Goal: Information Seeking & Learning: Check status

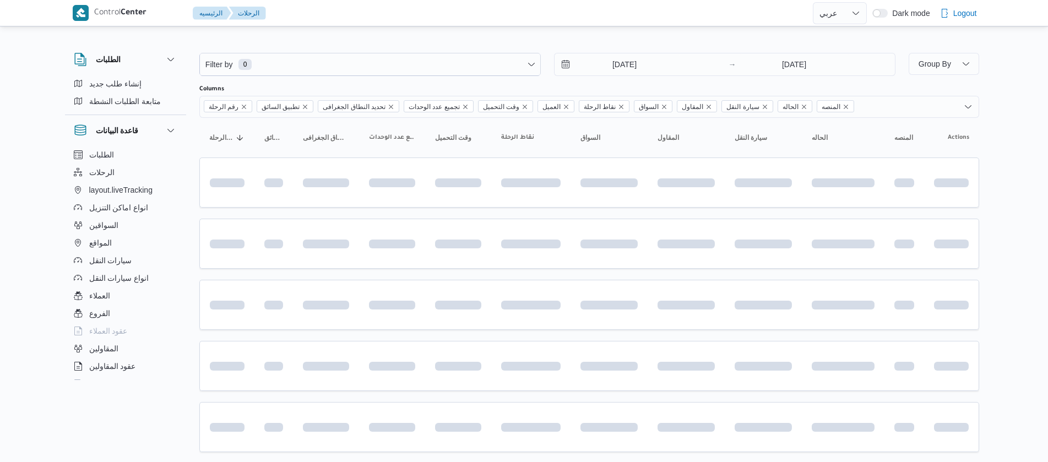
select select "ar"
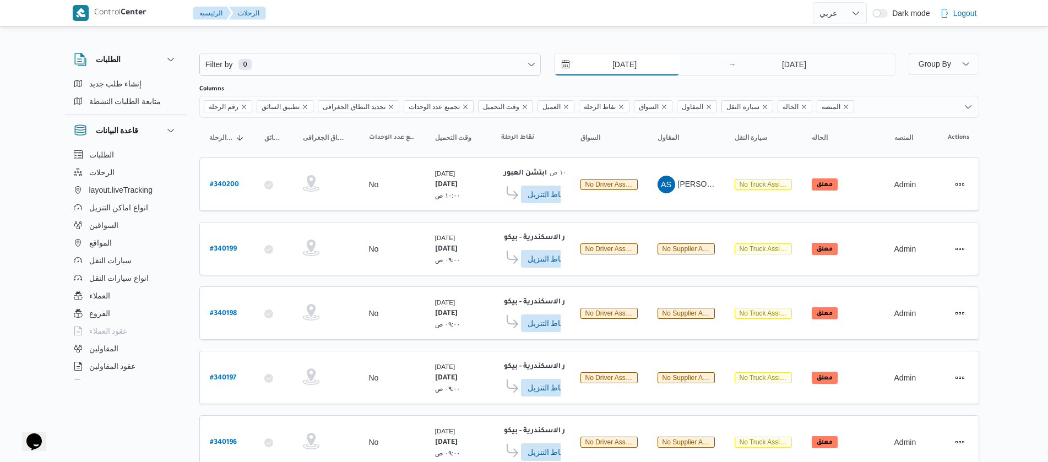
click at [600, 67] on input "[DATE]" at bounding box center [617, 64] width 125 height 22
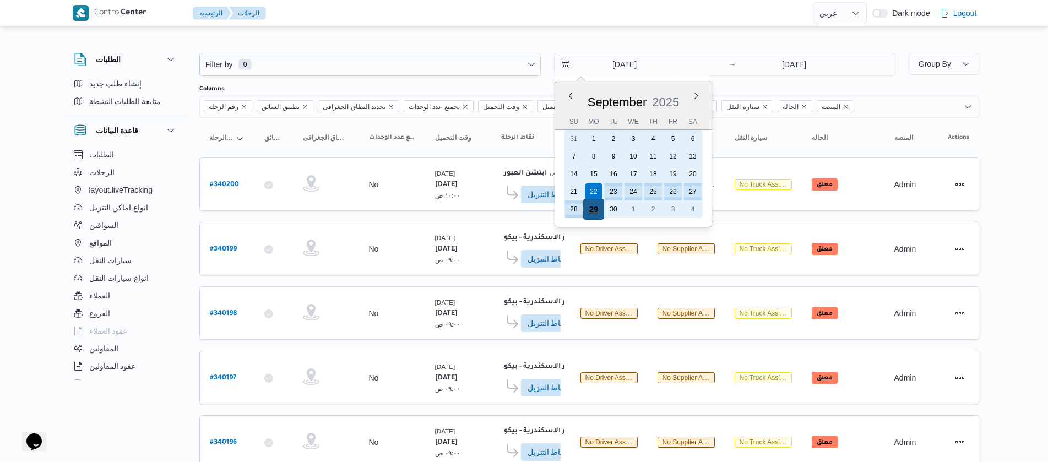
click at [589, 216] on div "29" at bounding box center [593, 209] width 21 height 21
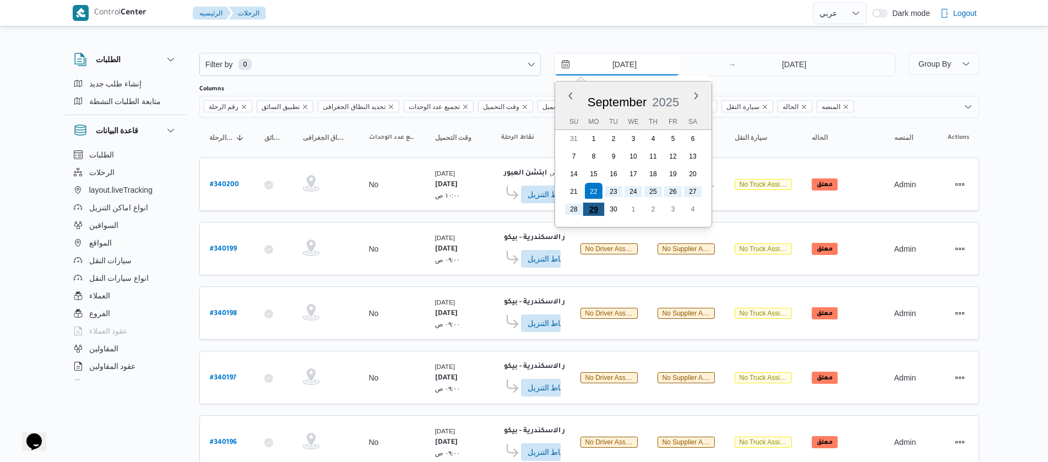
type input "[DATE]"
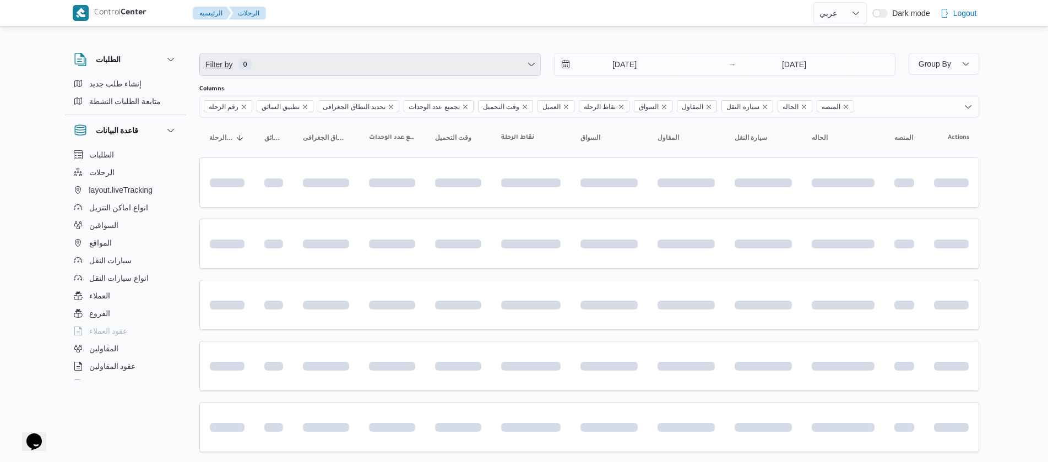
click at [359, 70] on span "Filter by 0" at bounding box center [370, 64] width 340 height 22
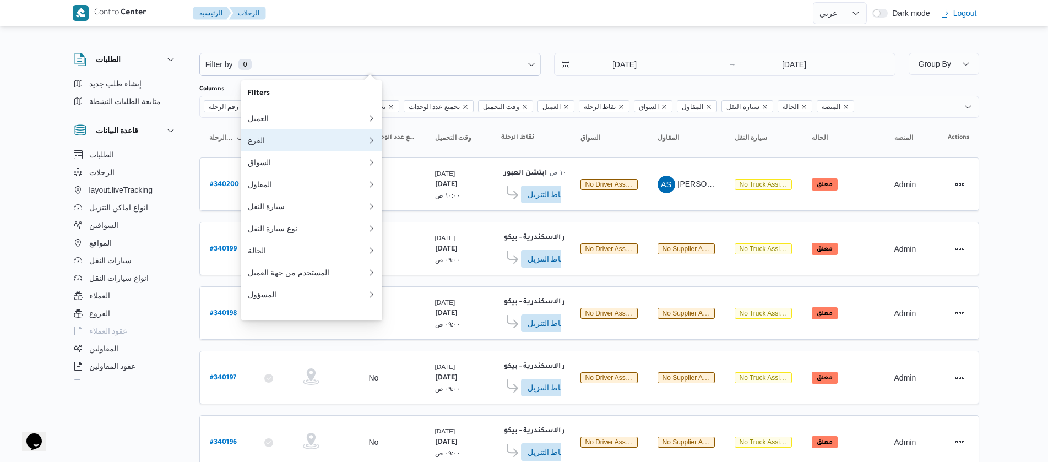
click at [276, 145] on div "الفرع" at bounding box center [307, 140] width 119 height 9
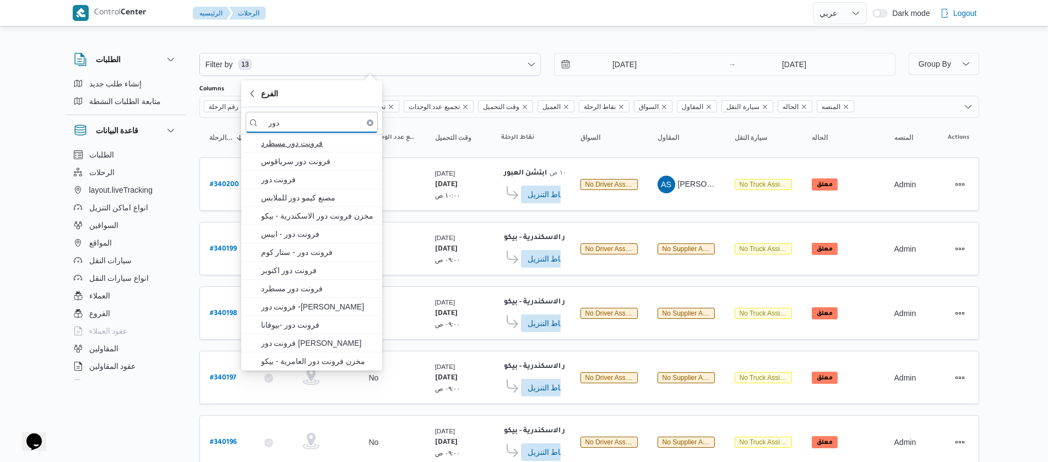
type input "دور"
click at [275, 147] on span "فرونت دور مسطرد" at bounding box center [318, 143] width 115 height 13
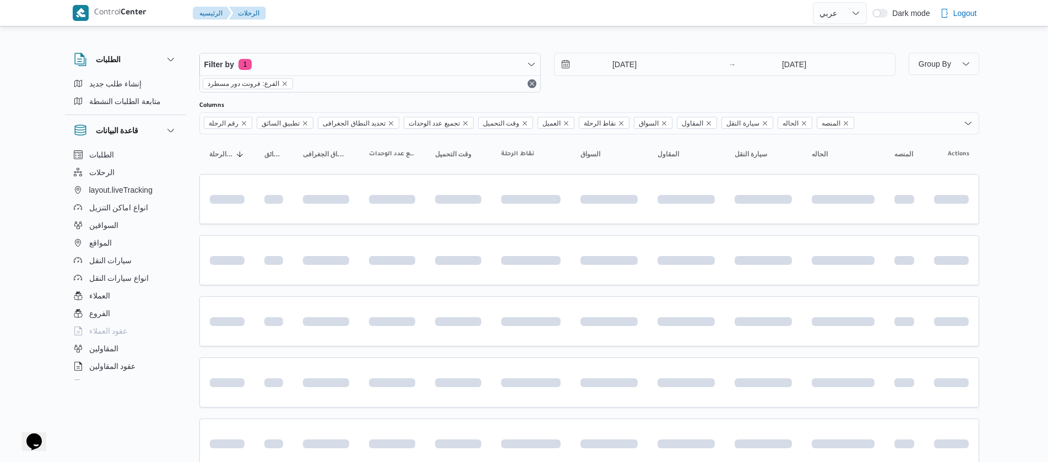
click at [188, 166] on div "الطلبات إنشاء طلب جديد متابعة الطلبات النشطة قاعدة البيانات الطلبات الرحلات lay…" at bounding box center [131, 214] width 132 height 340
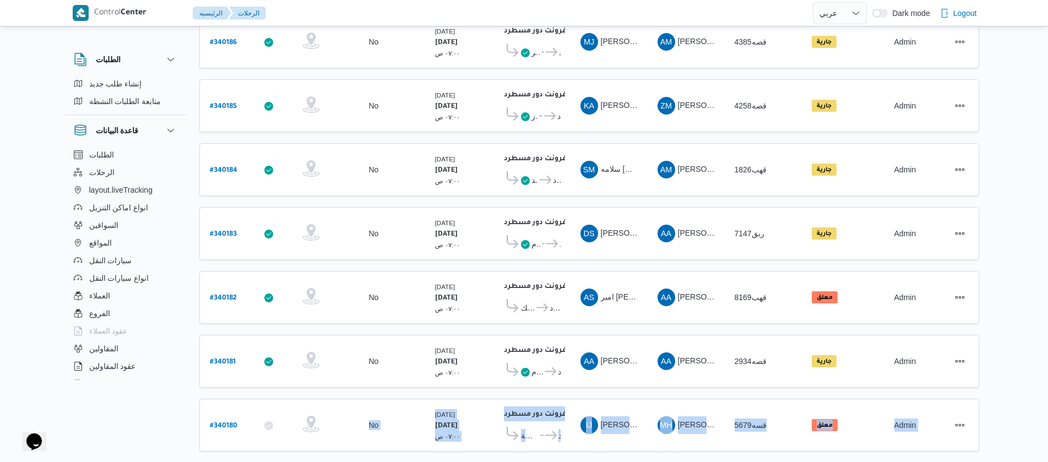
scroll to position [367, 0]
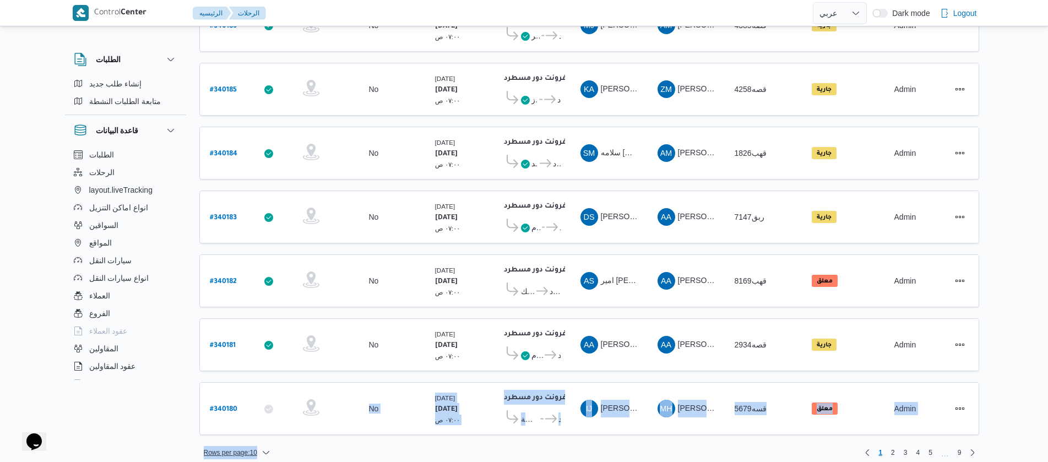
click at [258, 441] on div "Filter by 1 الفرع: فرونت دور مسطرد 29/9/2025 → 29/9/2025 Group By Columns رقم ا…" at bounding box center [589, 63] width 780 height 791
click at [258, 446] on span "Rows per page : 10" at bounding box center [236, 452] width 75 height 13
click at [251, 419] on span "20 rows" at bounding box center [250, 414] width 35 height 9
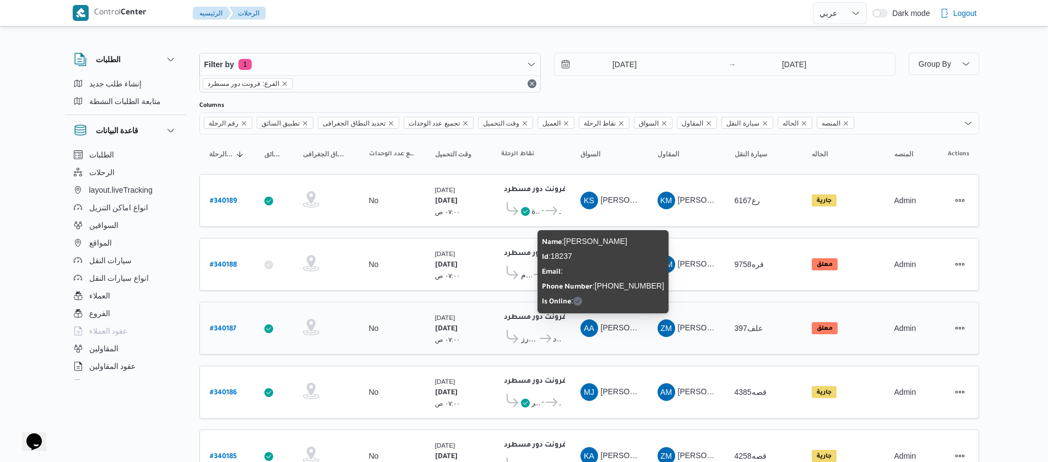
click at [619, 323] on span "عبدالرحمن عماد غريب خليل" at bounding box center [632, 327] width 63 height 9
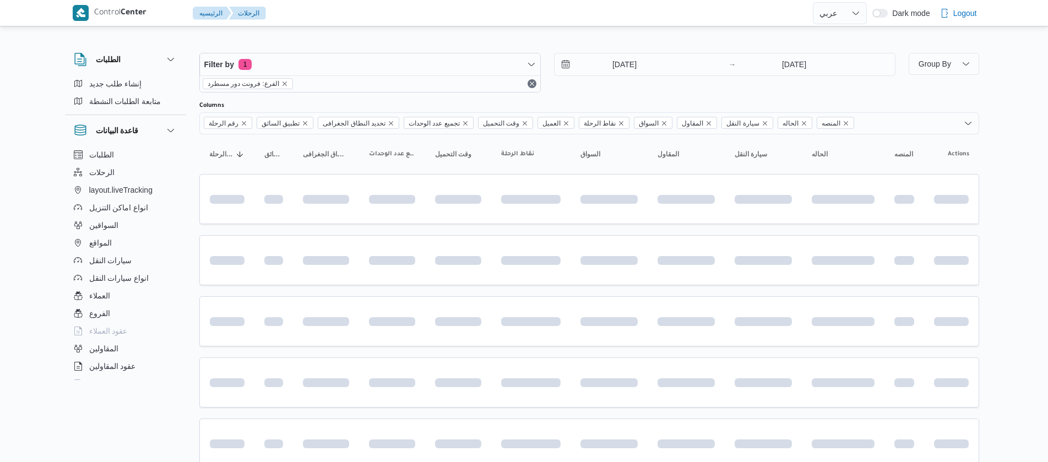
select select "ar"
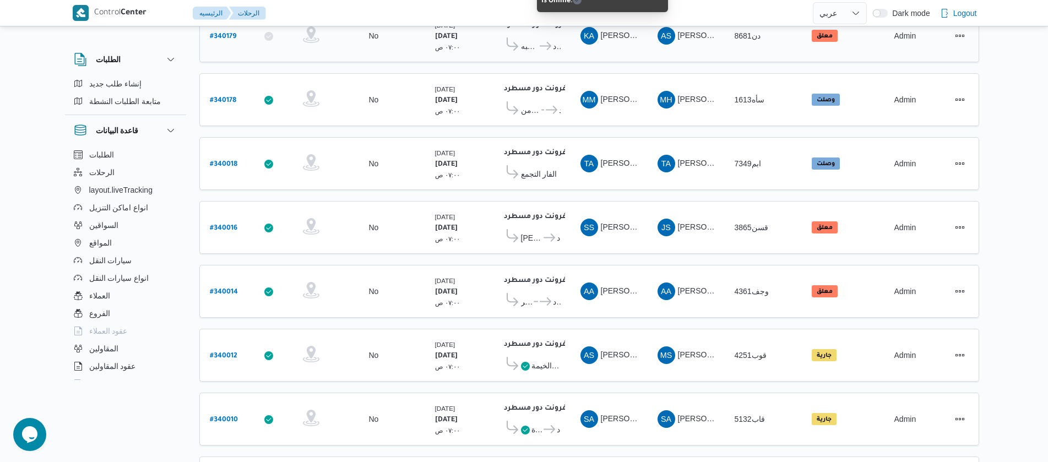
scroll to position [826, 0]
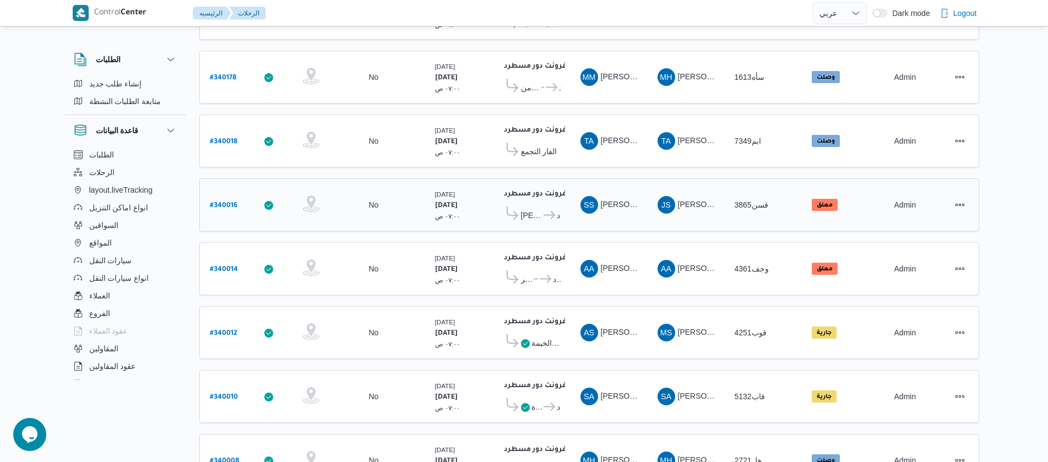
click at [223, 202] on b "# 340016" at bounding box center [224, 206] width 28 height 8
select select "ar"
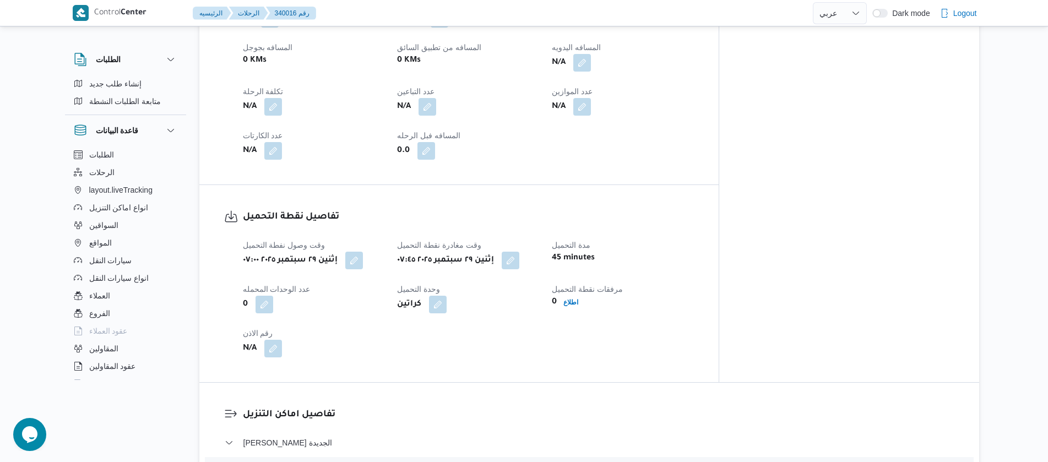
scroll to position [496, 0]
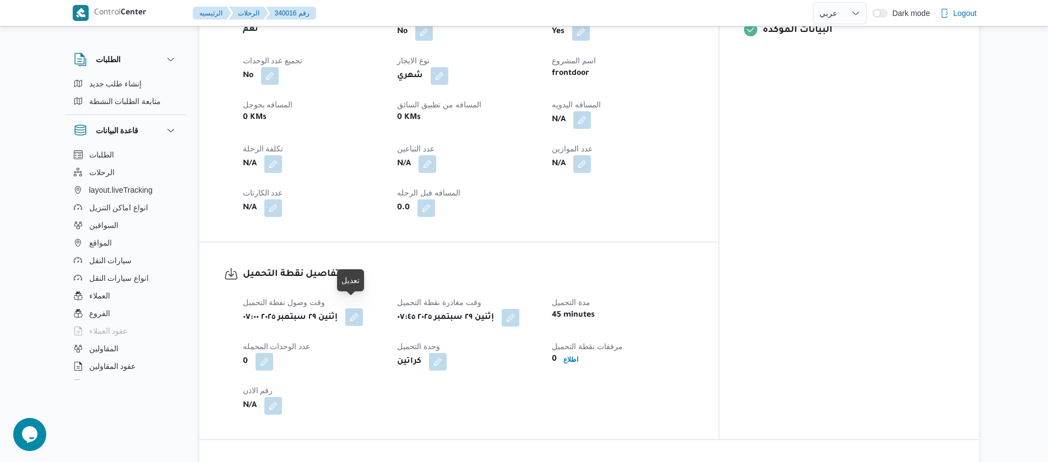
click at [356, 310] on button "button" at bounding box center [354, 317] width 18 height 18
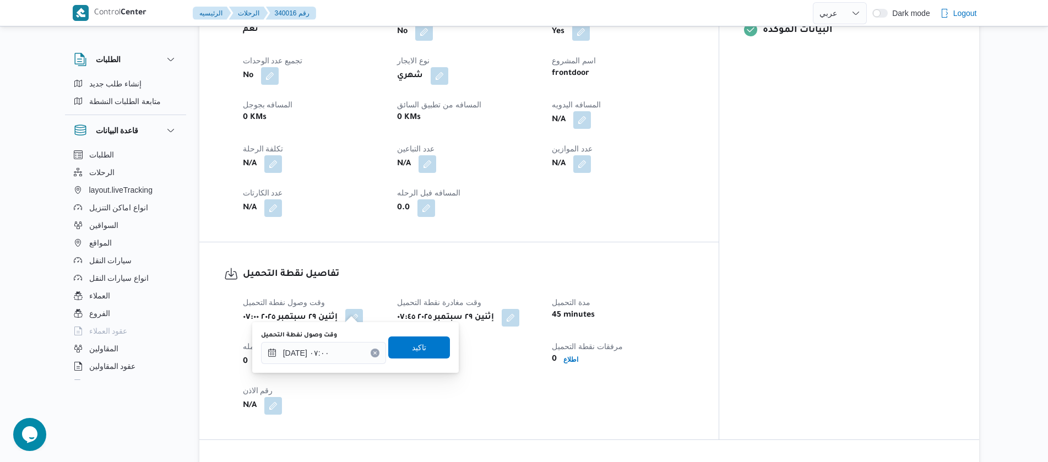
click at [373, 351] on icon "Clear input" at bounding box center [374, 352] width 3 height 3
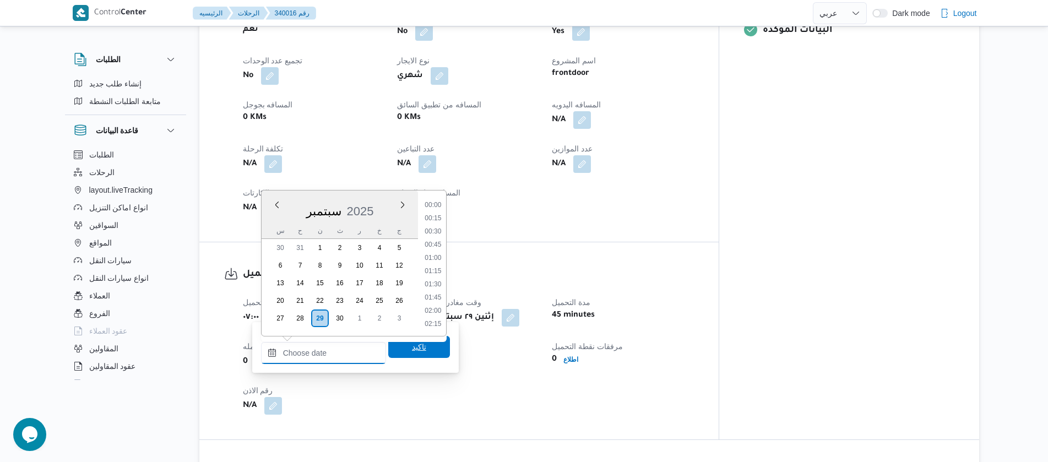
scroll to position [488, 0]
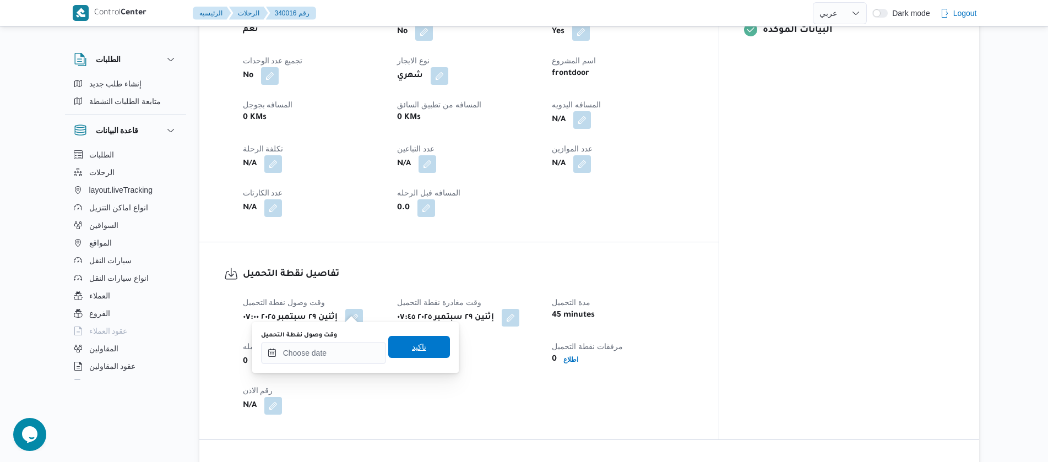
click at [393, 351] on span "تاكيد" at bounding box center [419, 347] width 62 height 22
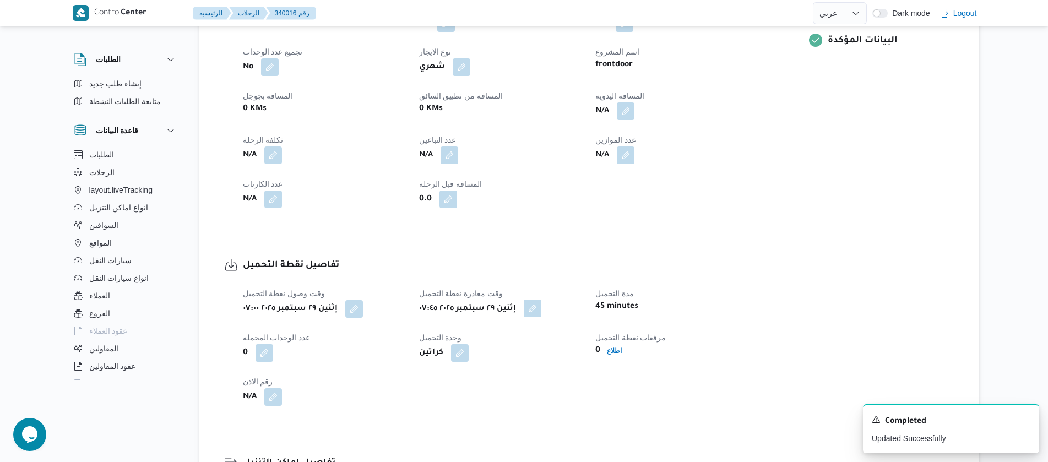
click at [539, 315] on button "button" at bounding box center [533, 309] width 18 height 18
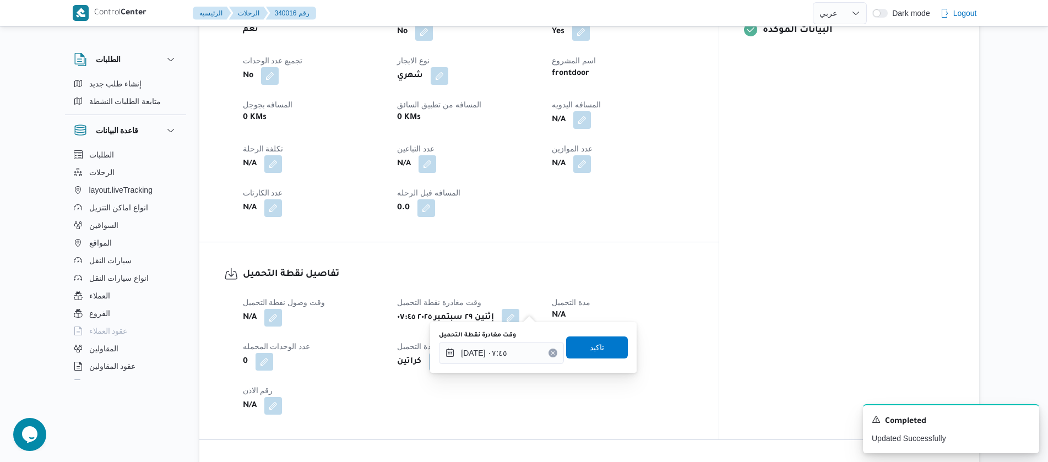
click at [549, 354] on button "Clear input" at bounding box center [553, 353] width 9 height 9
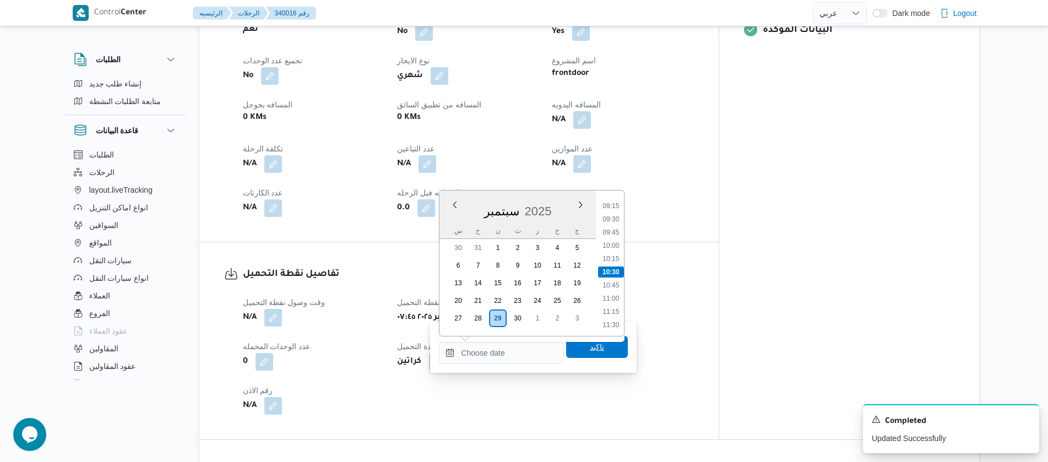
click at [574, 353] on span "تاكيد" at bounding box center [597, 347] width 62 height 22
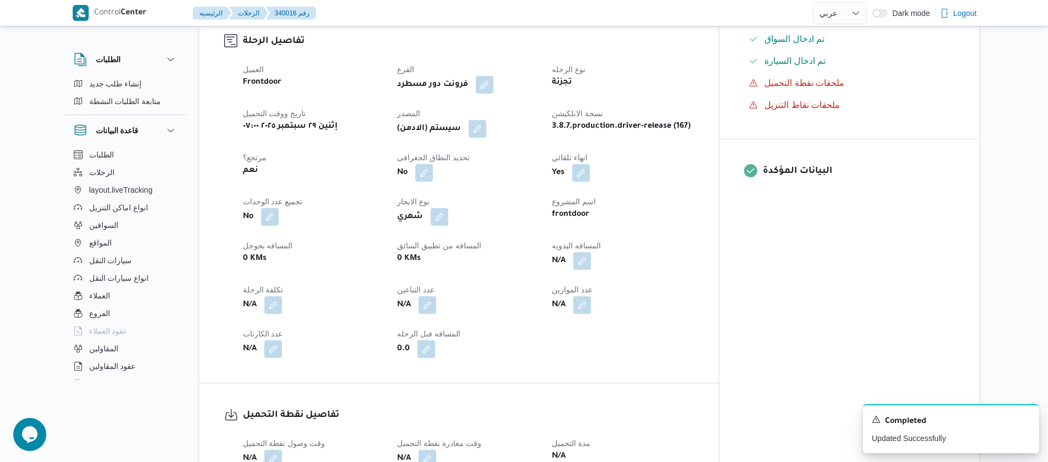
scroll to position [0, 0]
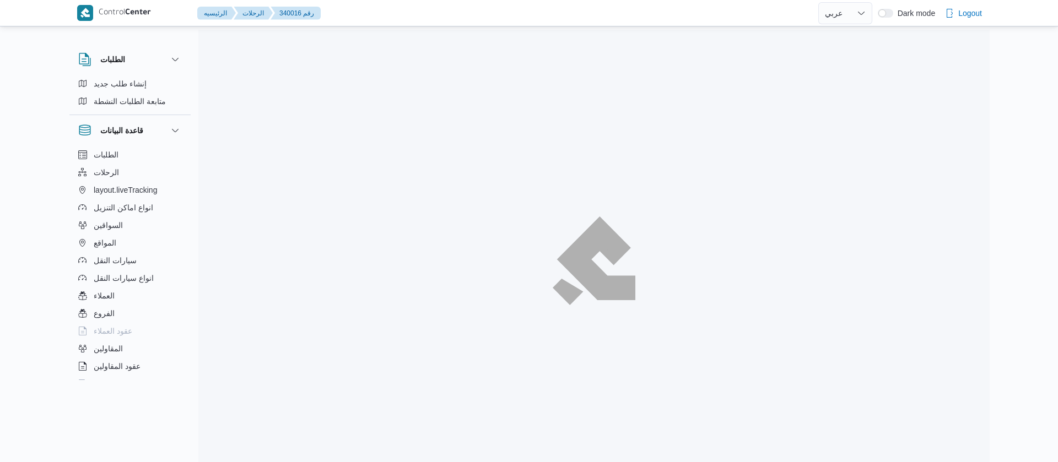
select select "ar"
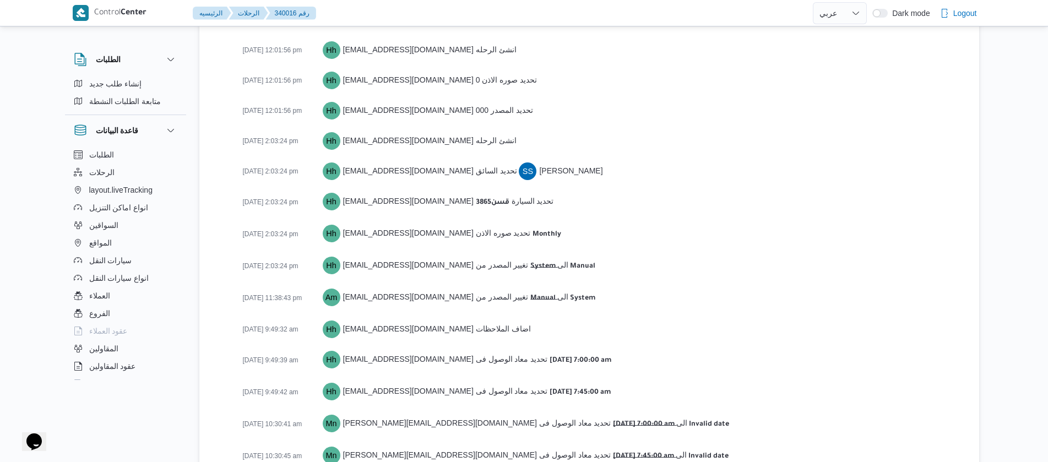
scroll to position [1594, 0]
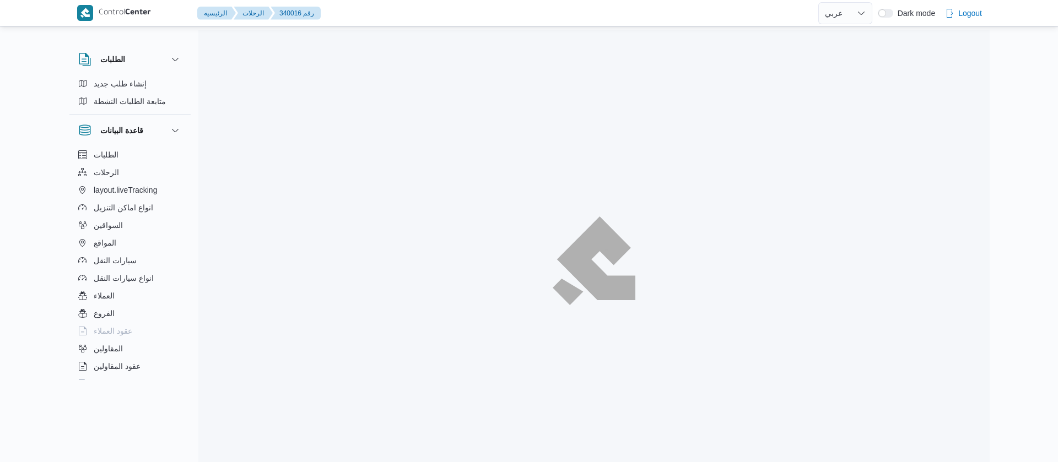
select select "ar"
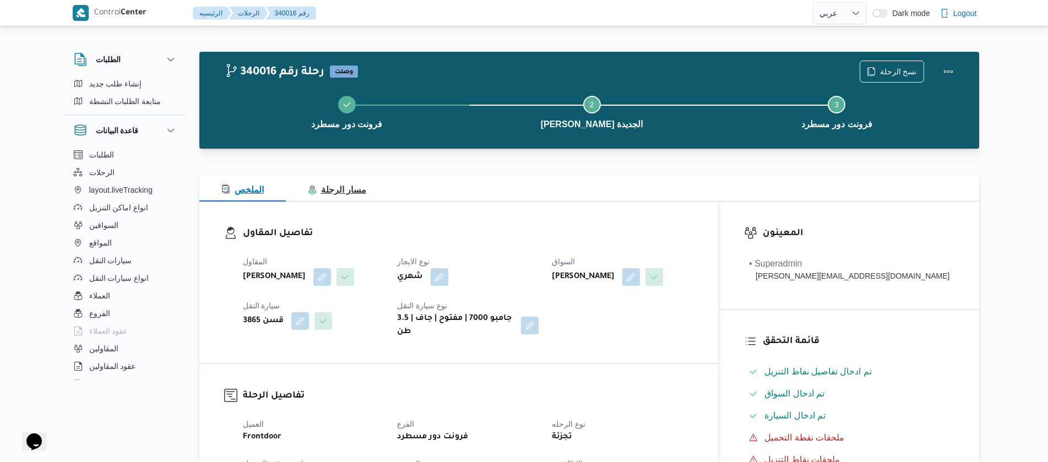
click at [325, 194] on span "مسار الرحلة" at bounding box center [337, 189] width 58 height 9
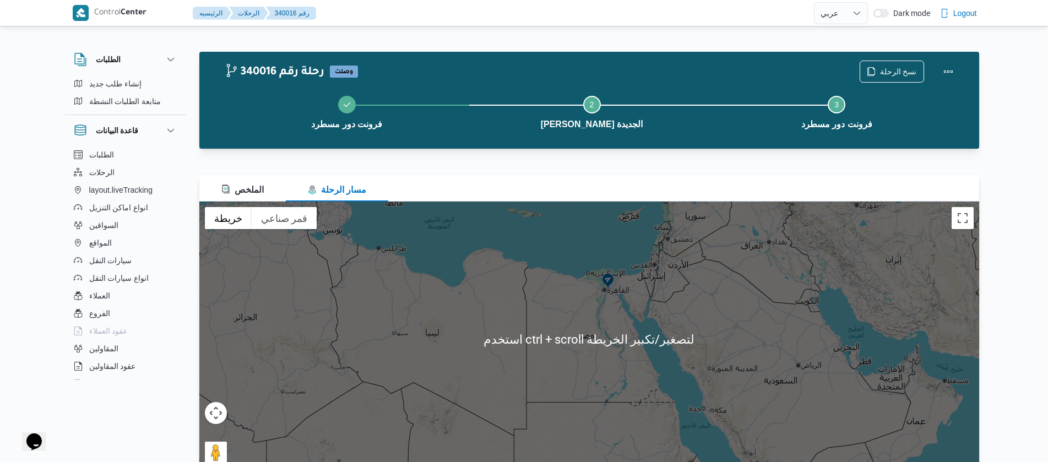
click at [586, 301] on div at bounding box center [589, 339] width 780 height 275
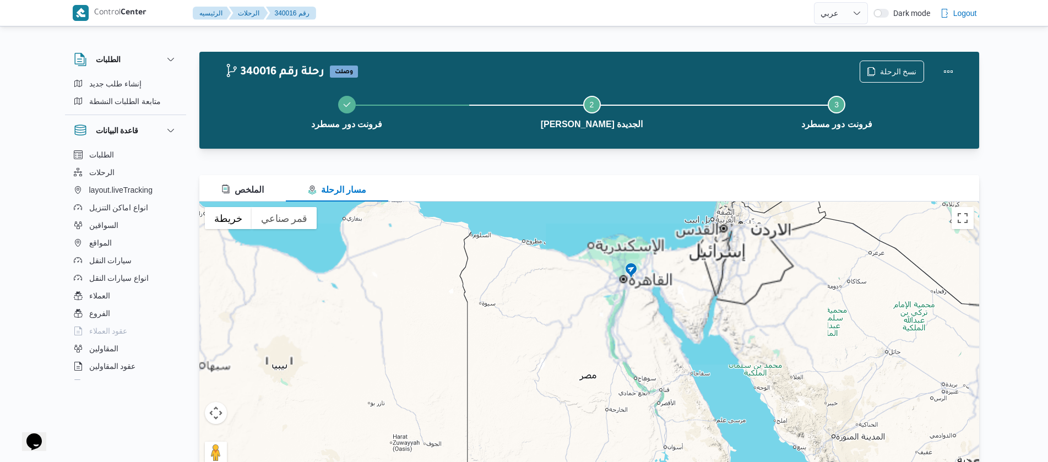
click at [592, 300] on div at bounding box center [589, 339] width 780 height 275
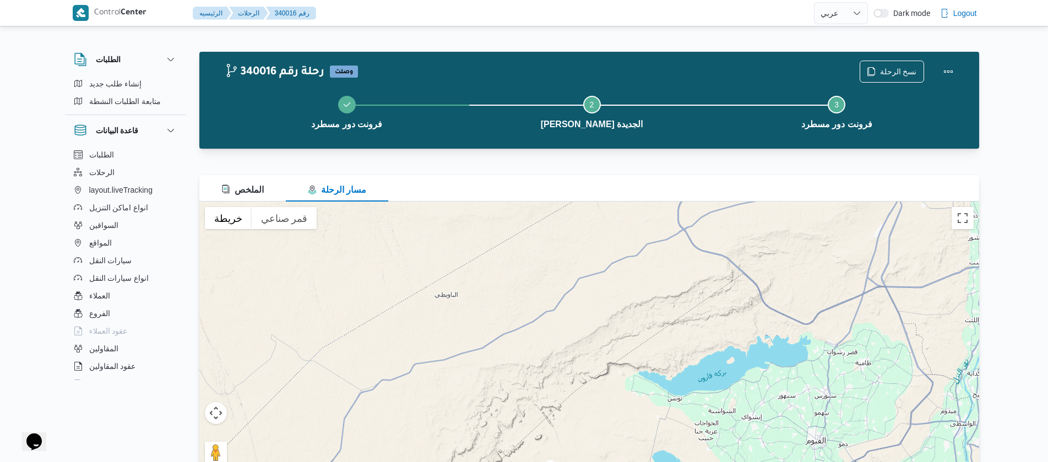
drag, startPoint x: 760, startPoint y: 244, endPoint x: 626, endPoint y: 432, distance: 231.1
click at [626, 432] on div at bounding box center [589, 339] width 780 height 275
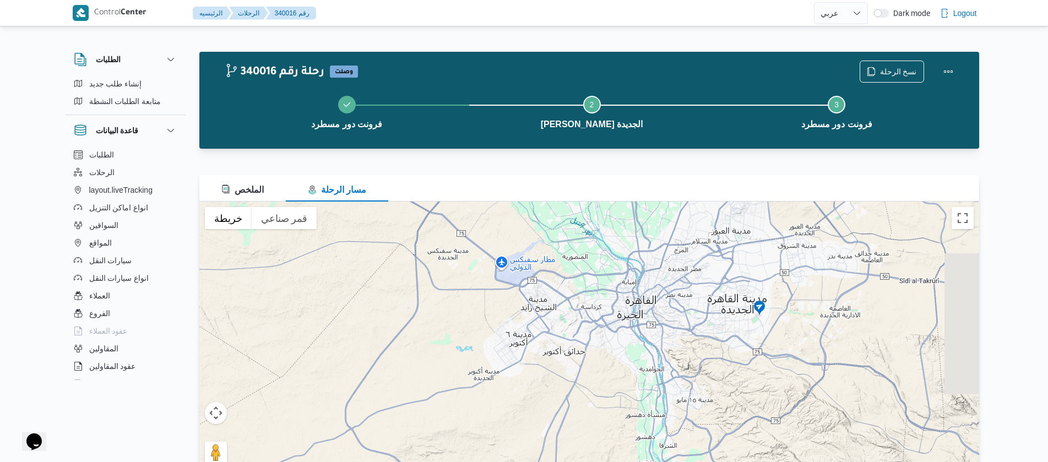
drag, startPoint x: 835, startPoint y: 312, endPoint x: 523, endPoint y: 494, distance: 360.7
click at [523, 462] on html "Control Center الرئيسيه الرحلات 340016 رقم English عربي Dark mode Logout الطلبا…" at bounding box center [524, 231] width 1048 height 462
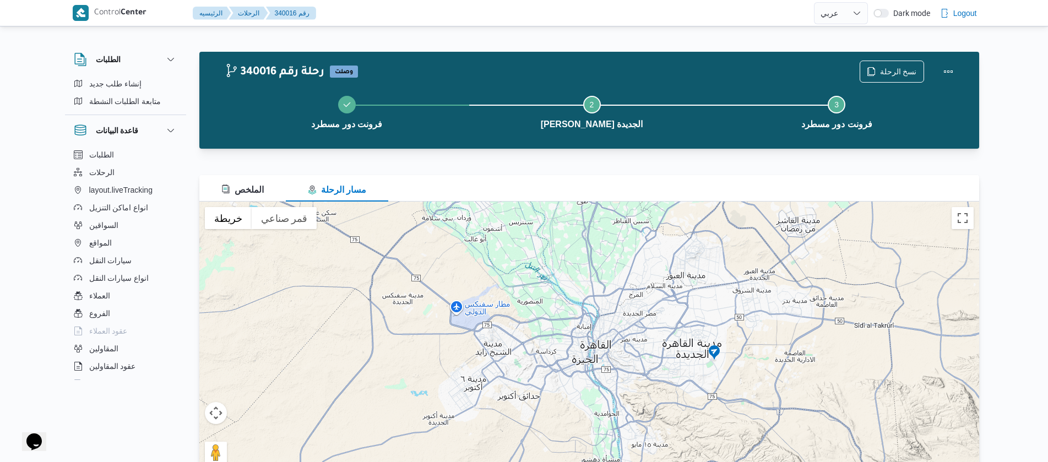
drag, startPoint x: 745, startPoint y: 340, endPoint x: 709, endPoint y: 389, distance: 60.7
click at [709, 389] on div at bounding box center [589, 339] width 780 height 275
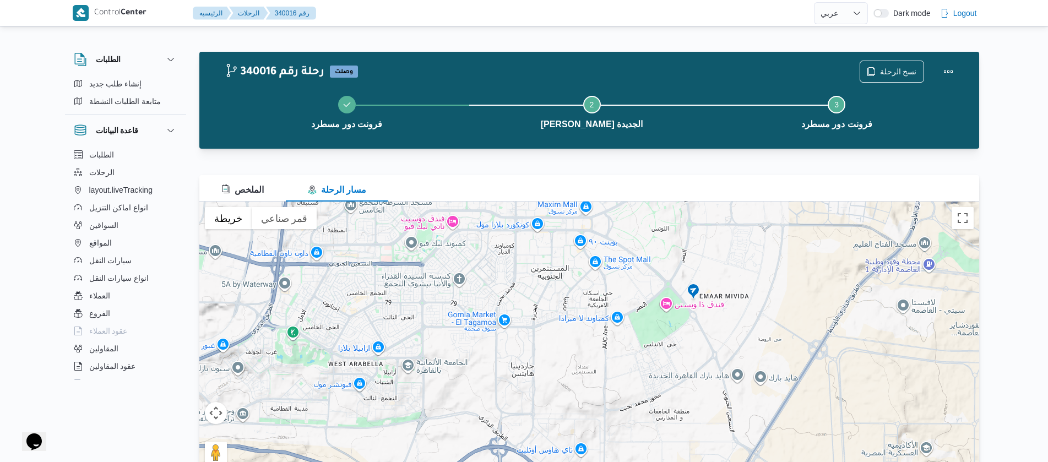
drag, startPoint x: 773, startPoint y: 317, endPoint x: 728, endPoint y: 445, distance: 136.1
click at [728, 445] on div at bounding box center [589, 339] width 780 height 275
select select "ar"
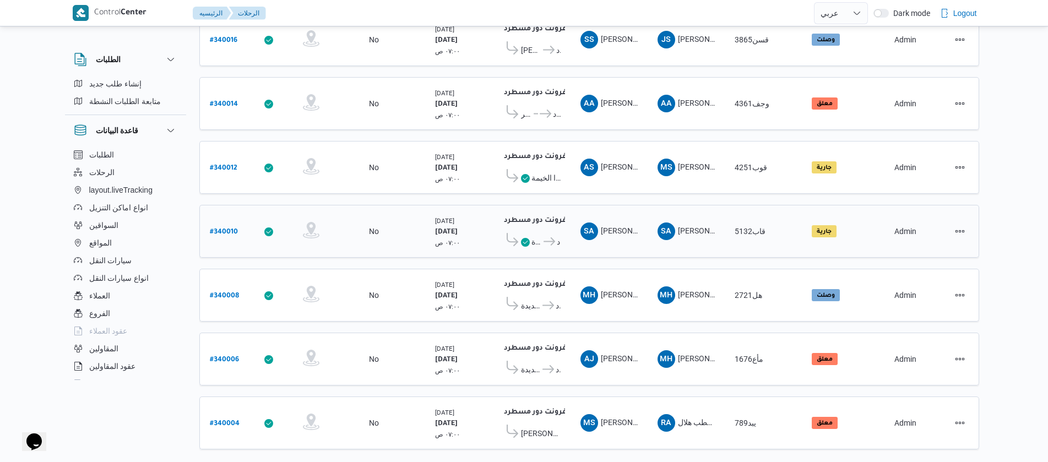
scroll to position [995, 0]
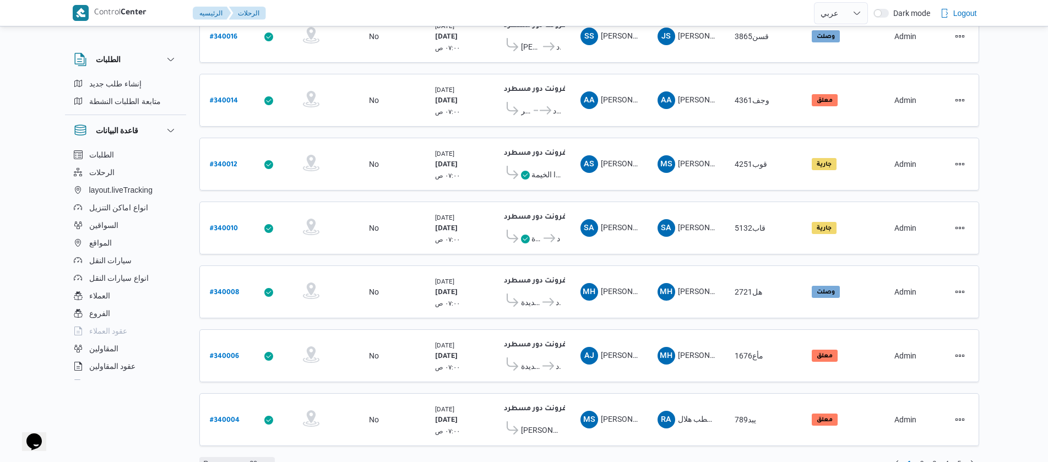
click at [235, 457] on span "Rows per page : 20" at bounding box center [230, 463] width 53 height 13
click at [923, 457] on span "2" at bounding box center [923, 463] width 4 height 13
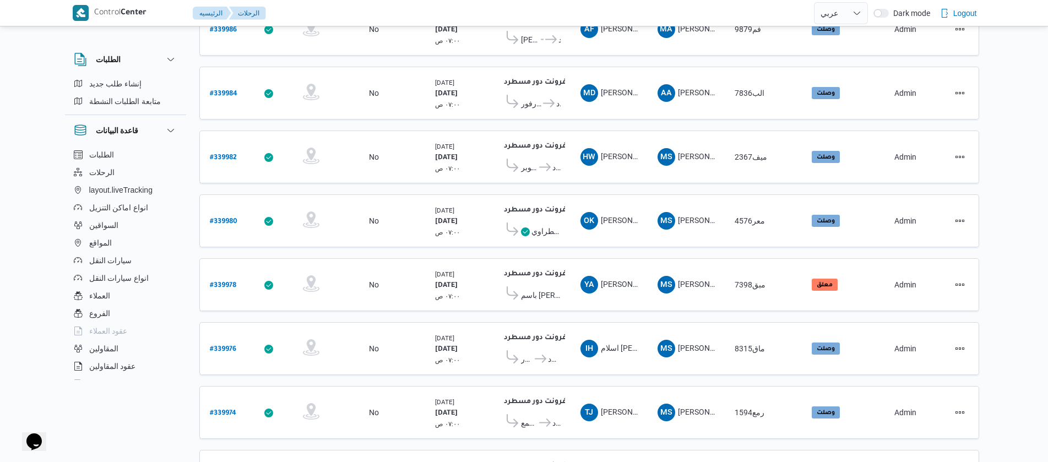
scroll to position [744, 0]
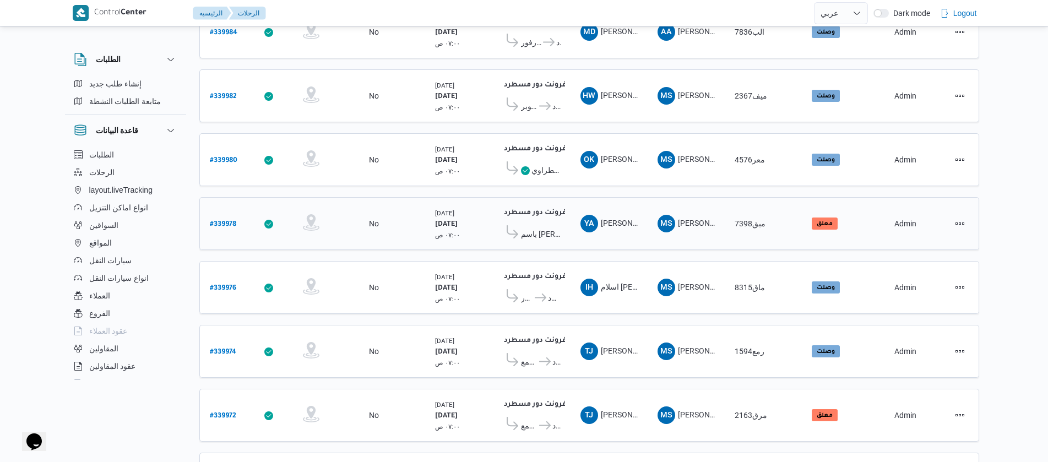
click at [218, 221] on b "# 339978" at bounding box center [223, 225] width 26 height 8
select select "ar"
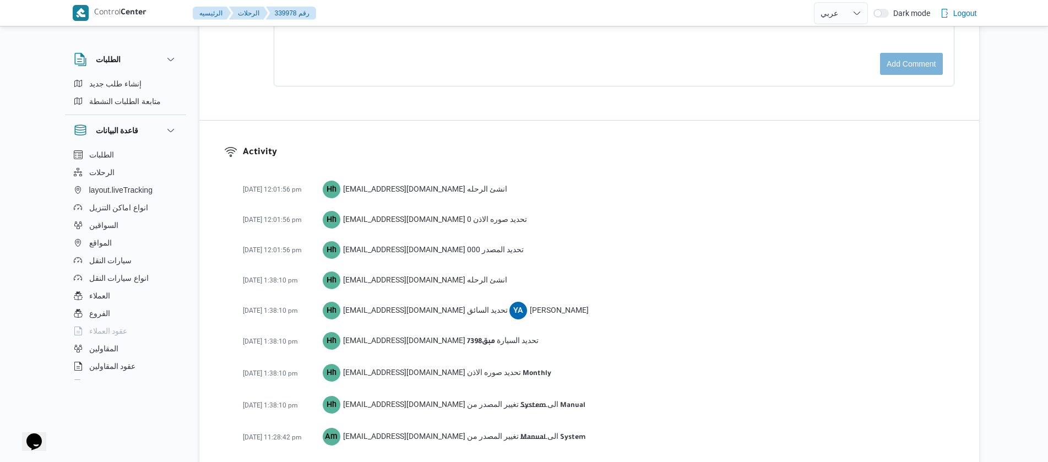
scroll to position [1429, 0]
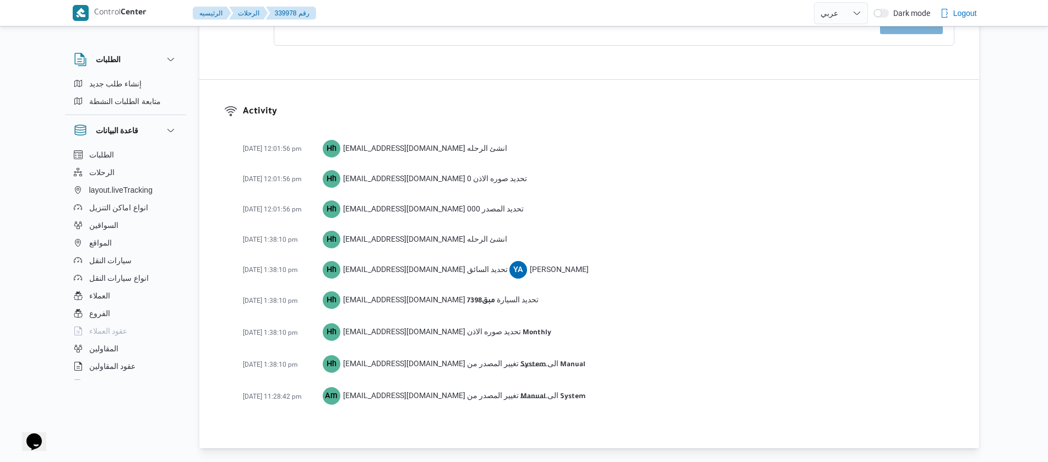
select select "ar"
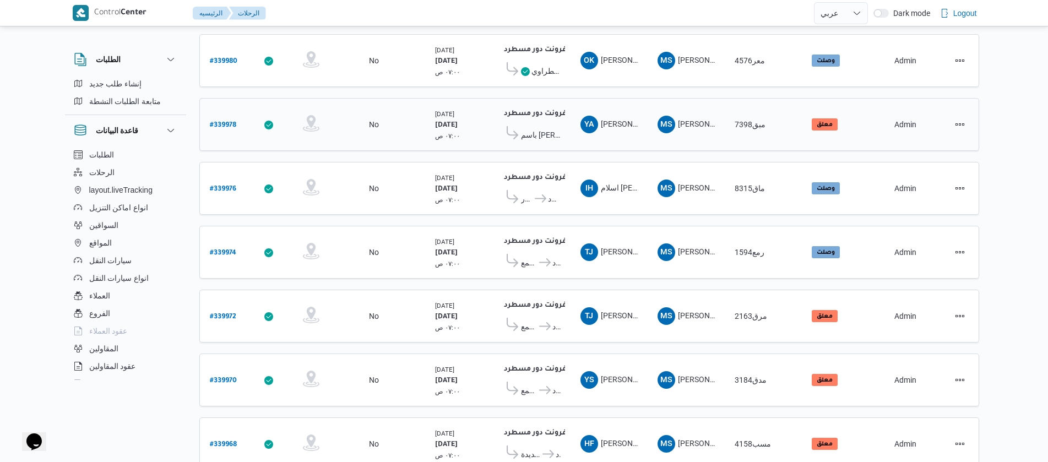
scroll to position [922, 0]
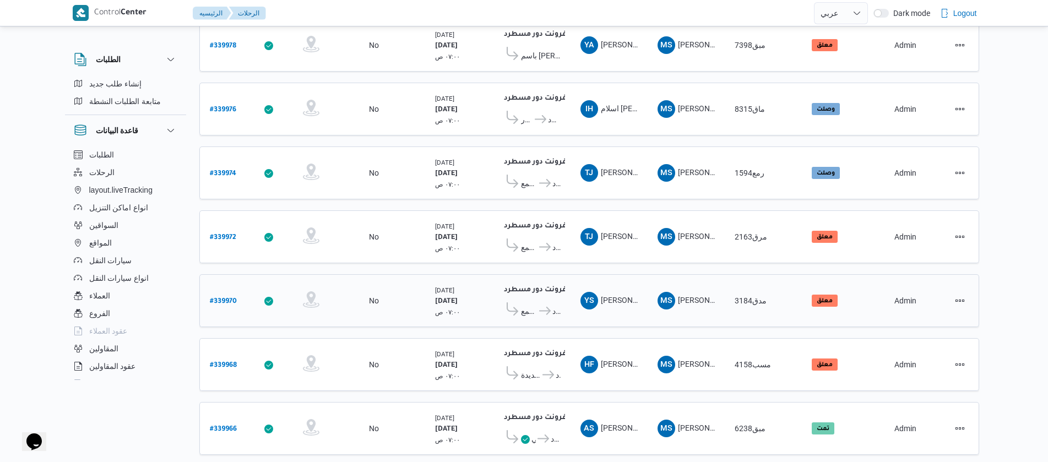
click at [224, 298] on b "# 339970" at bounding box center [223, 302] width 27 height 8
select select "ar"
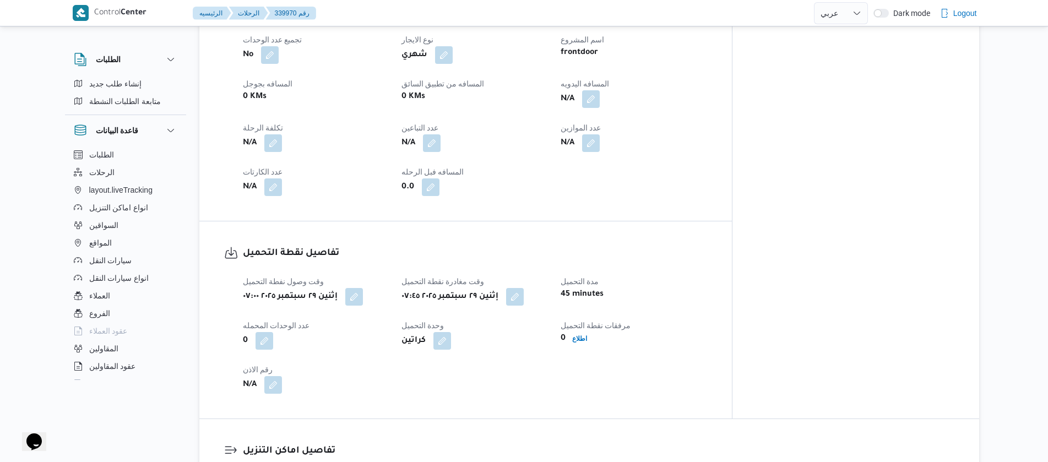
scroll to position [578, 0]
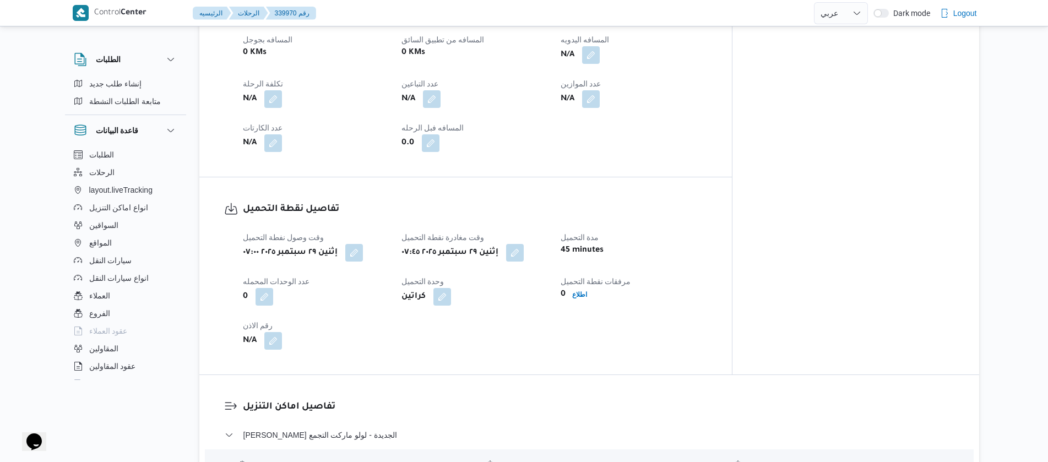
click at [353, 254] on div "وقت وصول نفطة التحميل إثنين ٢٩ سبتمبر ٢٠٢٥ ٠٧:٠٠ وقت مغادرة نقطة التحميل إثنين …" at bounding box center [475, 290] width 478 height 132
click at [356, 251] on button "button" at bounding box center [354, 252] width 18 height 18
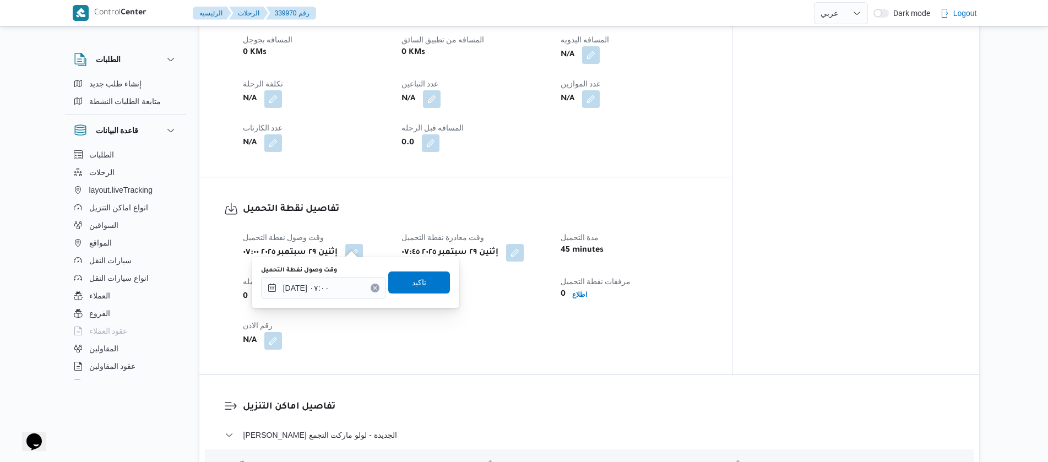
click at [371, 288] on button "Clear input" at bounding box center [375, 288] width 9 height 9
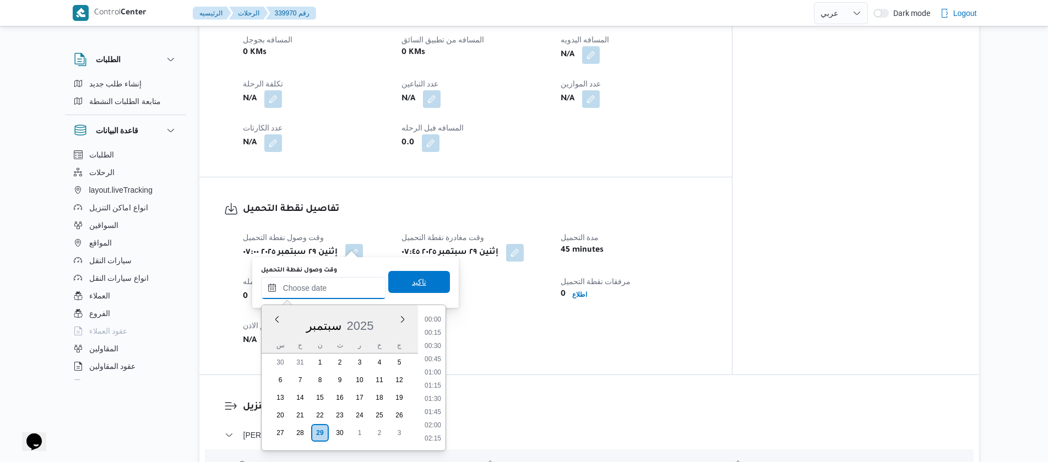
scroll to position [501, 0]
click at [401, 286] on span "تاكيد" at bounding box center [419, 282] width 62 height 22
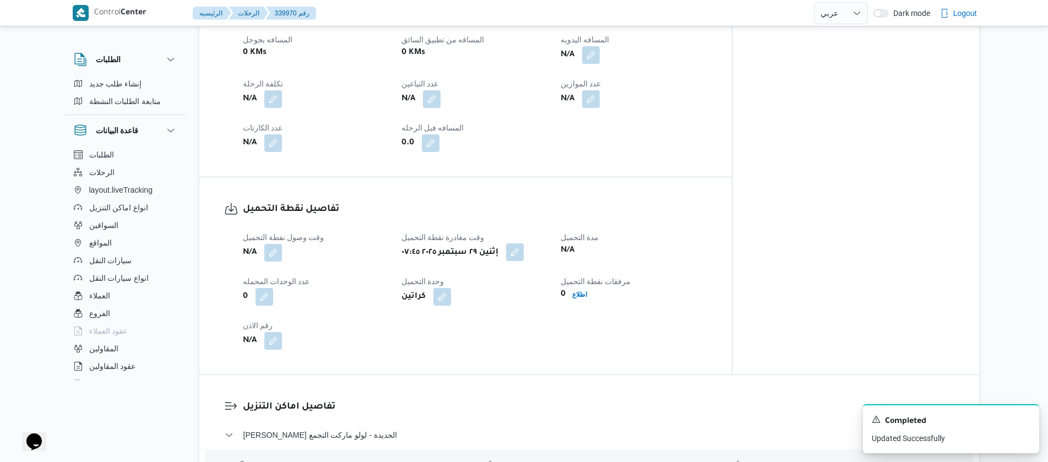
click at [524, 246] on button "button" at bounding box center [515, 252] width 18 height 18
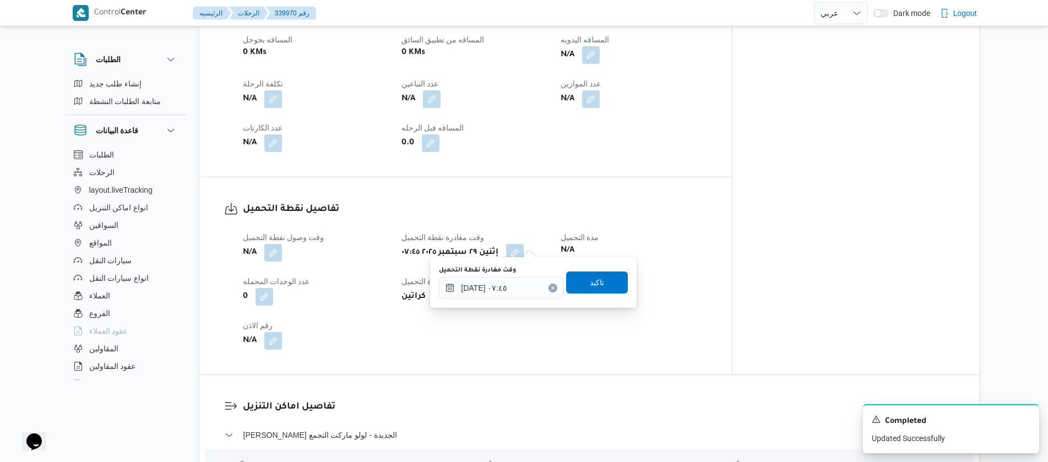
click at [551, 290] on icon "Clear input" at bounding box center [553, 288] width 4 height 4
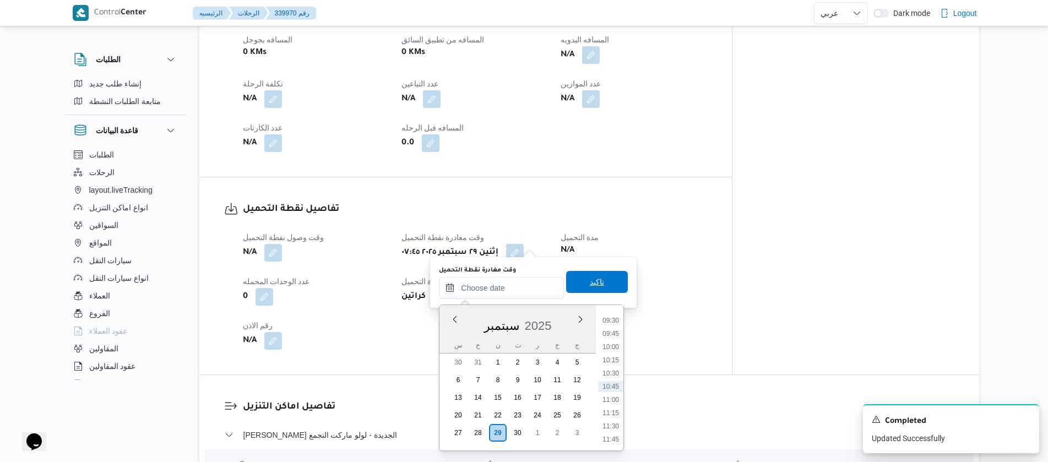
click at [575, 284] on span "تاكيد" at bounding box center [597, 282] width 62 height 22
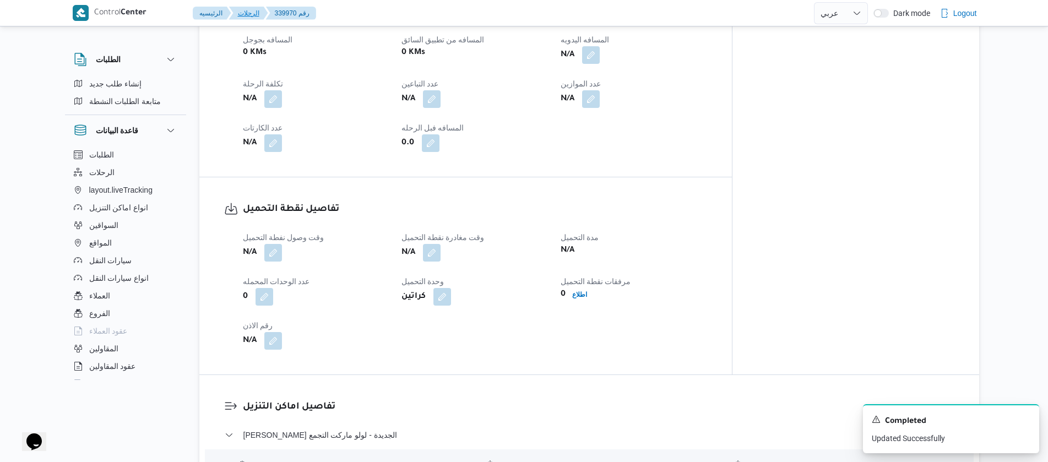
select select "ar"
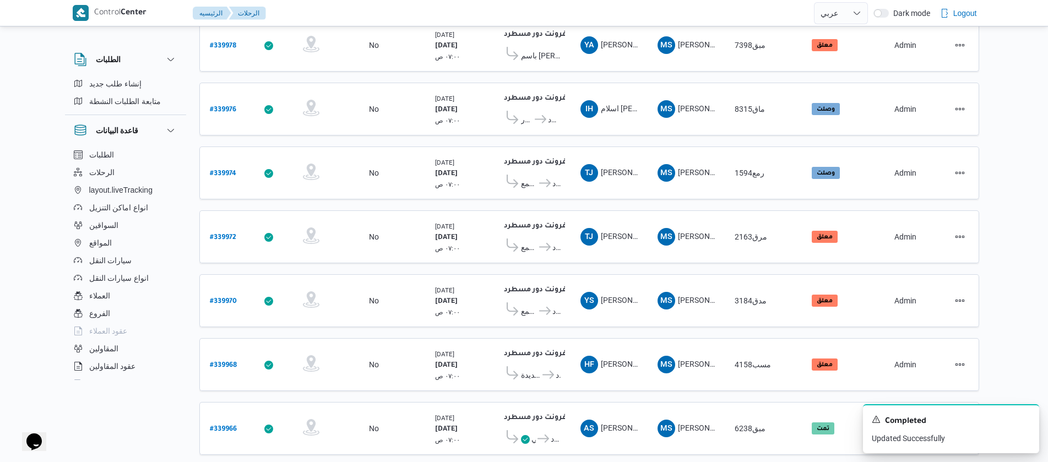
scroll to position [940, 0]
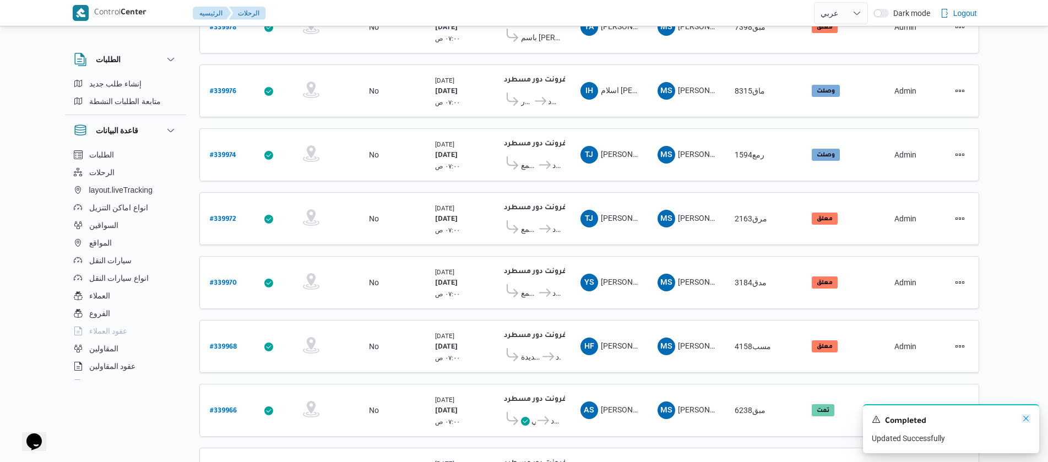
click at [1027, 421] on icon "Dismiss toast" at bounding box center [1026, 418] width 9 height 9
click at [234, 344] on b "# 339968" at bounding box center [223, 348] width 27 height 8
select select "ar"
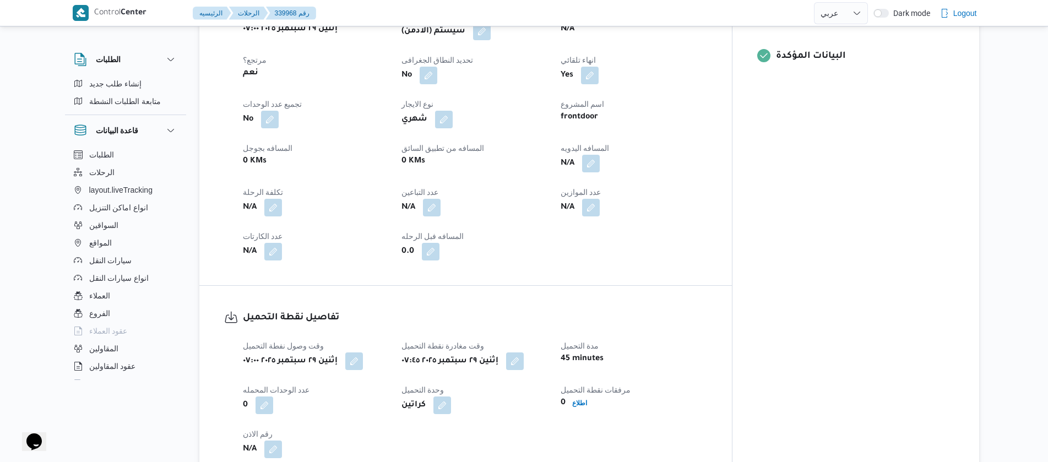
scroll to position [476, 0]
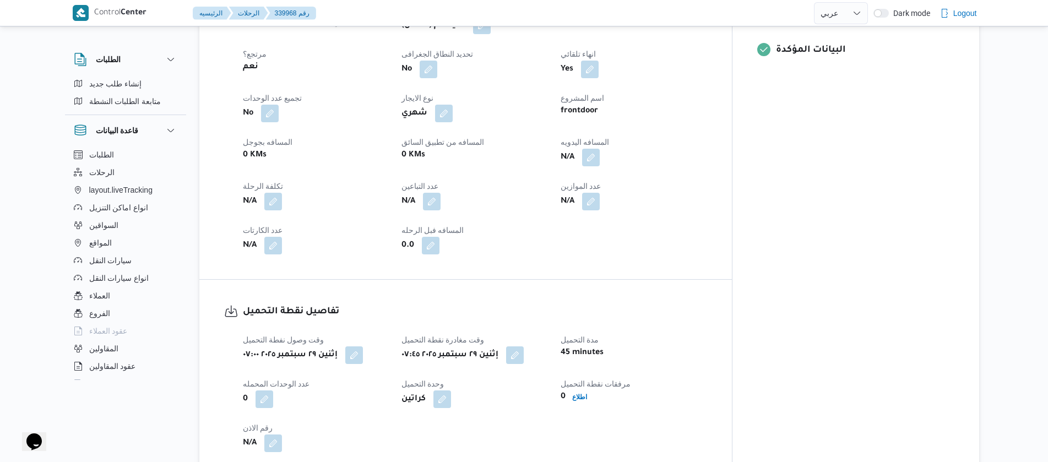
scroll to position [940, 0]
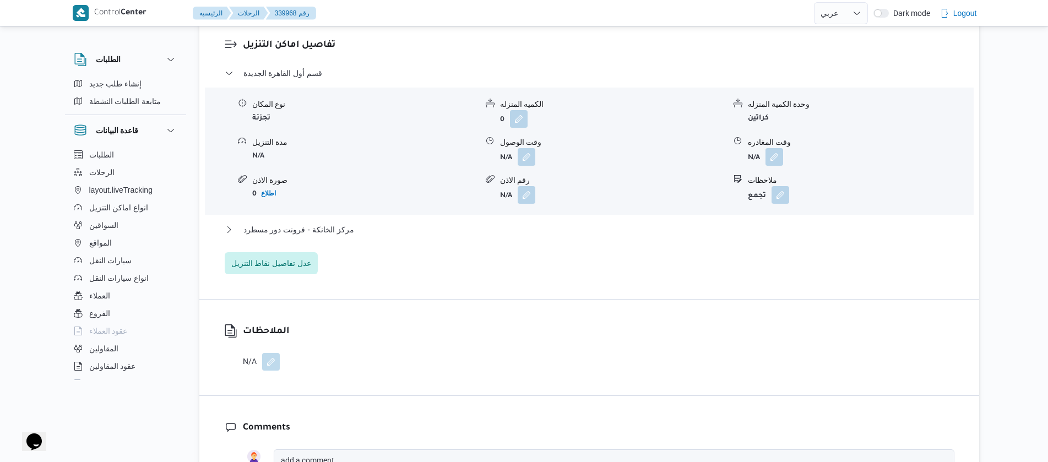
select select "ar"
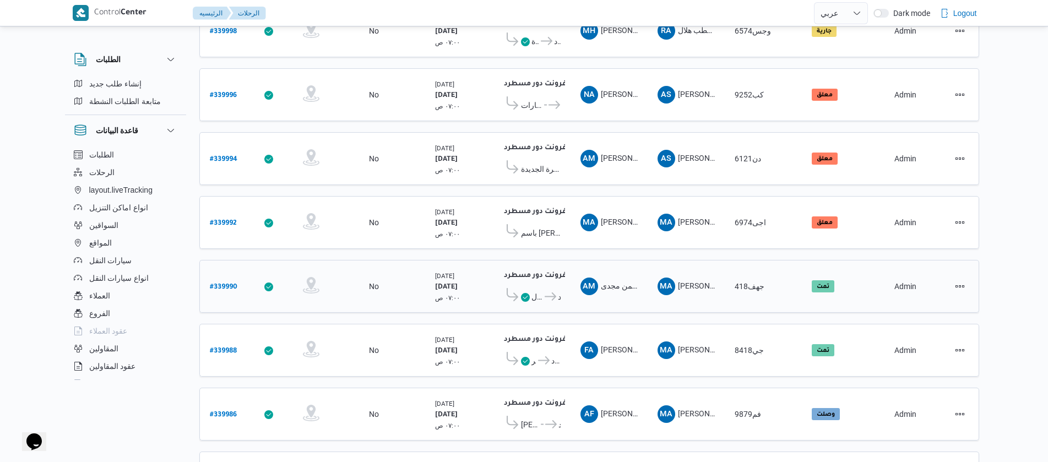
scroll to position [0, 0]
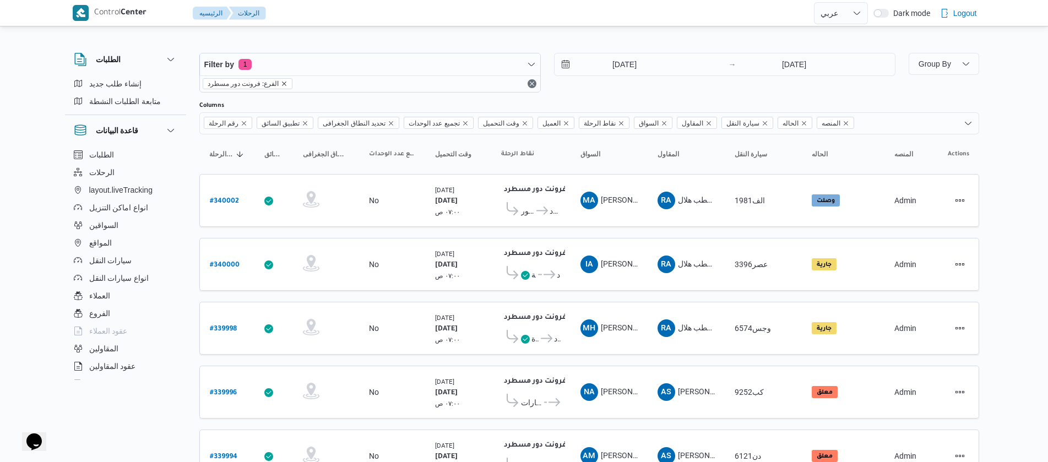
click at [284, 81] on icon "remove selected entity" at bounding box center [284, 83] width 7 height 7
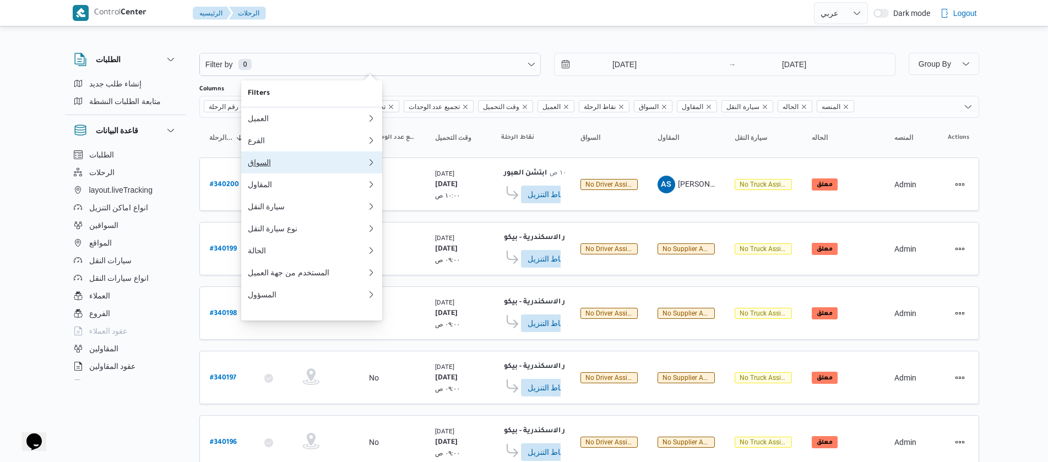
click at [273, 167] on div "السواق" at bounding box center [307, 162] width 119 height 9
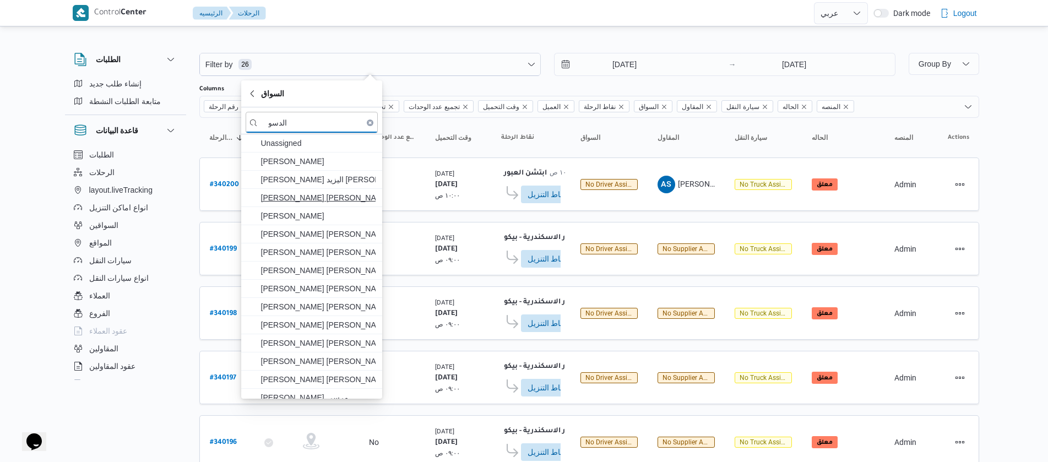
type input "الدسو"
click at [322, 199] on span "عمرو جمال الدسوقي مصيلحي" at bounding box center [318, 197] width 115 height 13
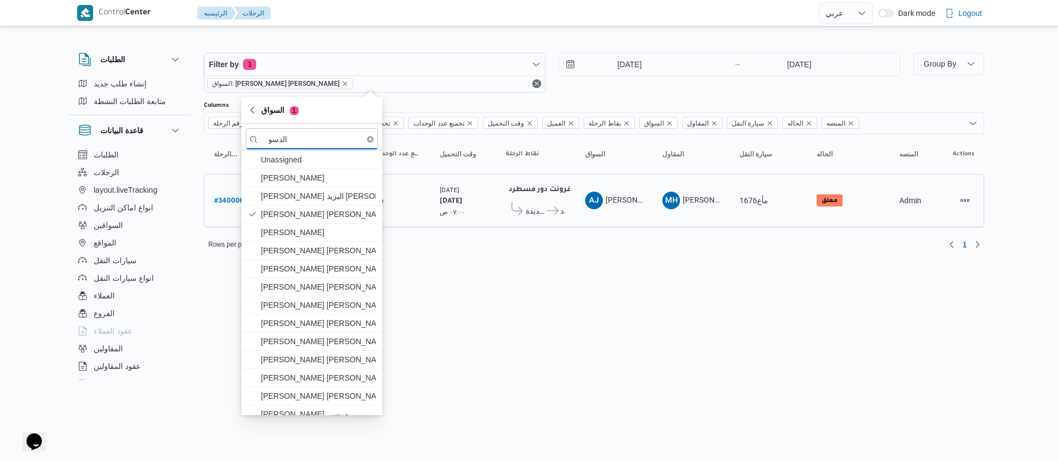
click at [219, 201] on b "# 340006" at bounding box center [228, 202] width 29 height 8
select select "ar"
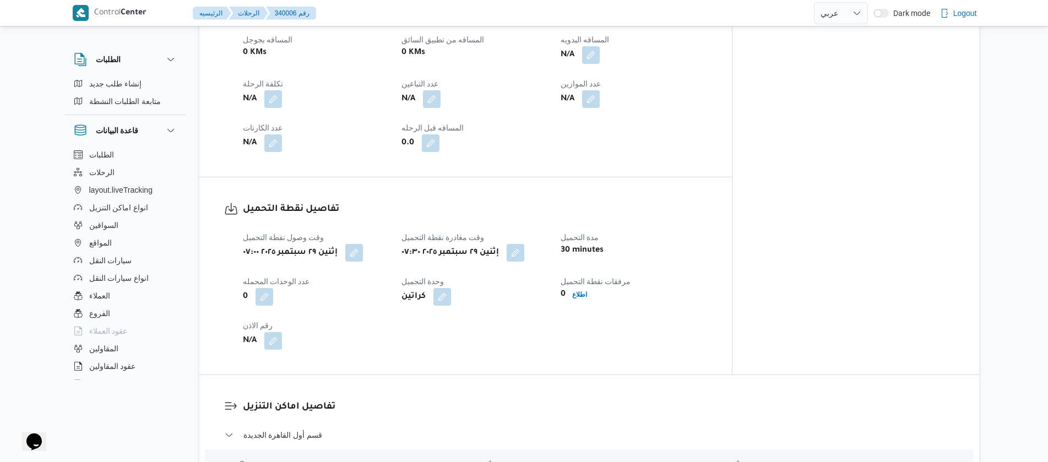
scroll to position [744, 0]
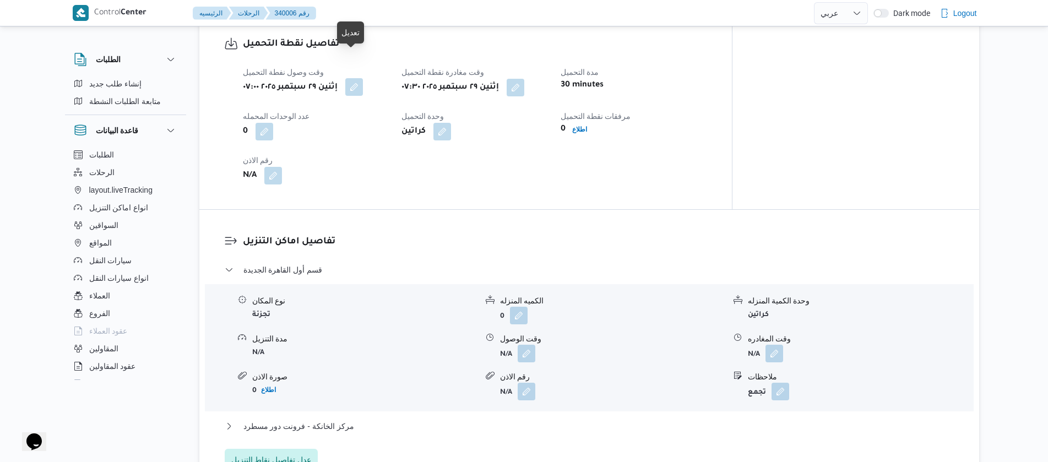
click at [350, 78] on button "button" at bounding box center [354, 87] width 18 height 18
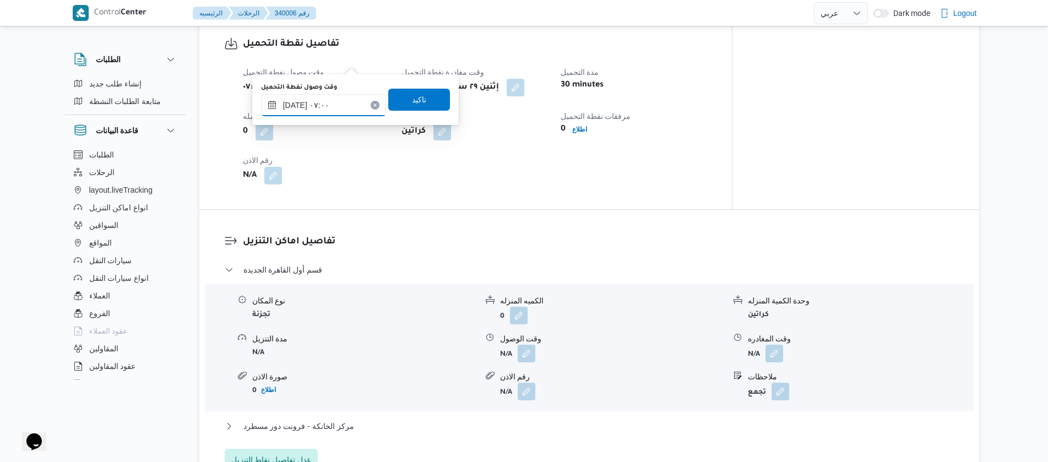
click at [371, 106] on input "٢٩/٠٩/٢٠٢٥ ٠٧:٠٠" at bounding box center [323, 105] width 125 height 22
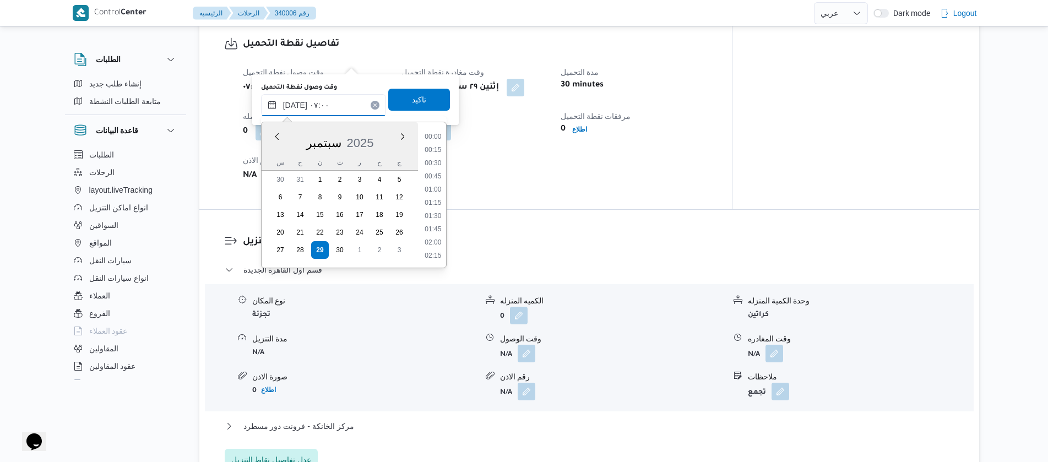
scroll to position [303, 0]
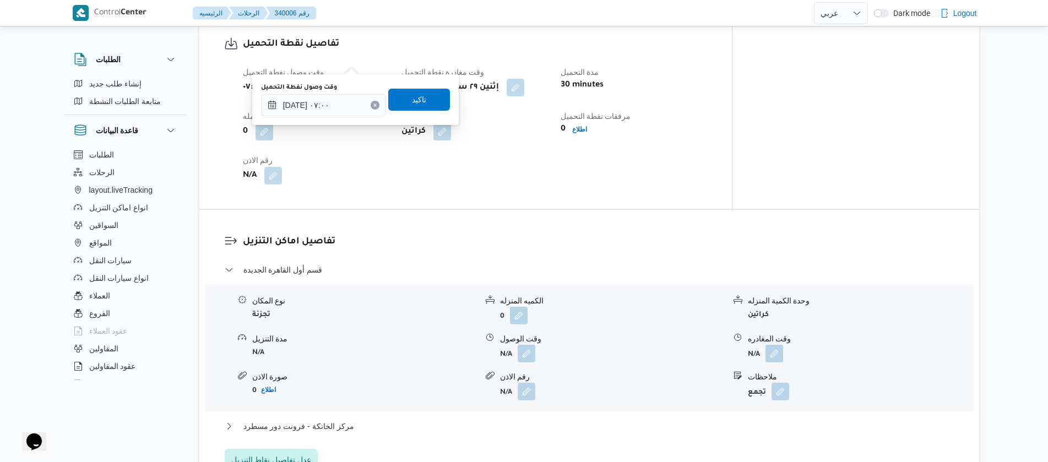
click at [371, 106] on button "Clear input" at bounding box center [375, 105] width 9 height 9
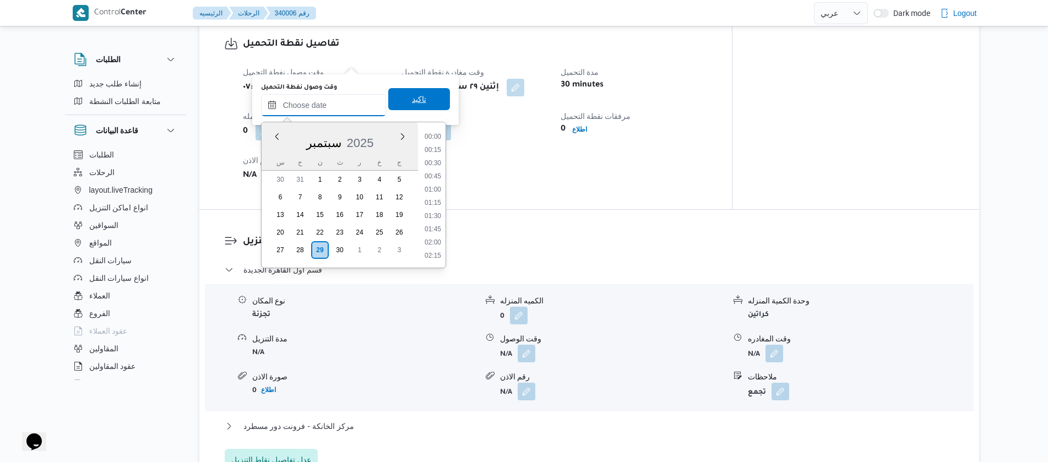
scroll to position [515, 0]
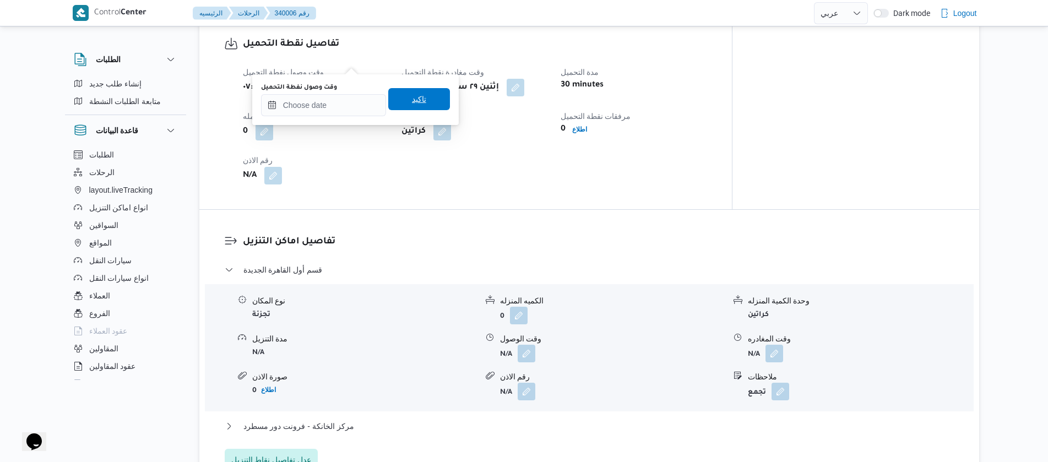
click at [393, 99] on span "تاكيد" at bounding box center [419, 99] width 62 height 22
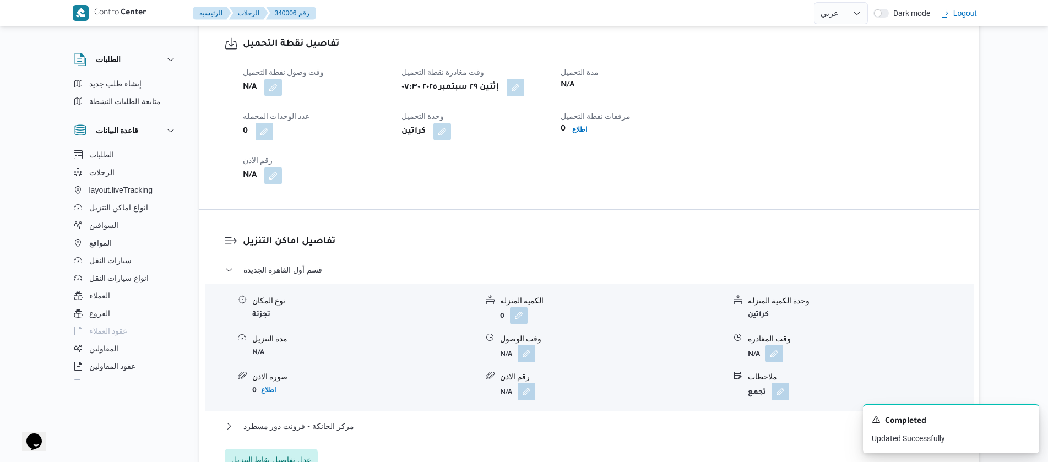
select select "ar"
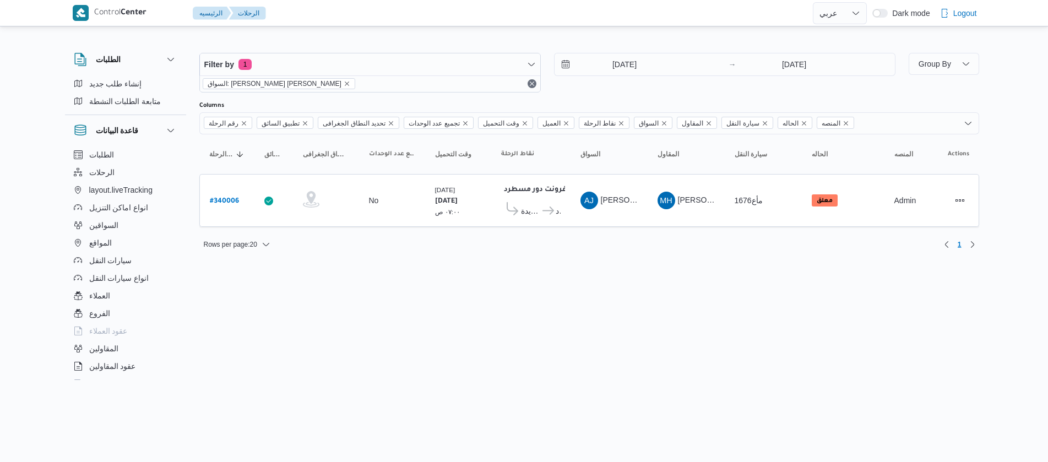
select select "ar"
click at [232, 198] on b "# 340006" at bounding box center [228, 202] width 29 height 8
select select "ar"
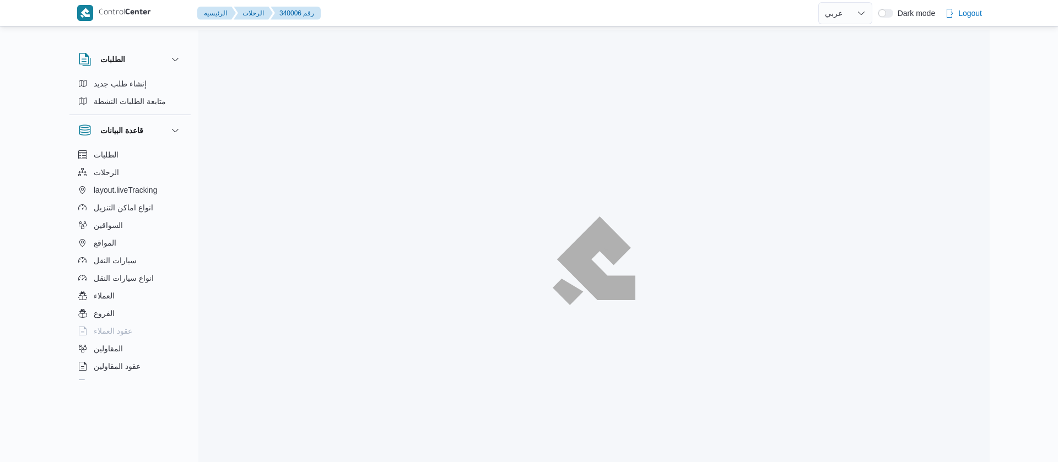
select select "ar"
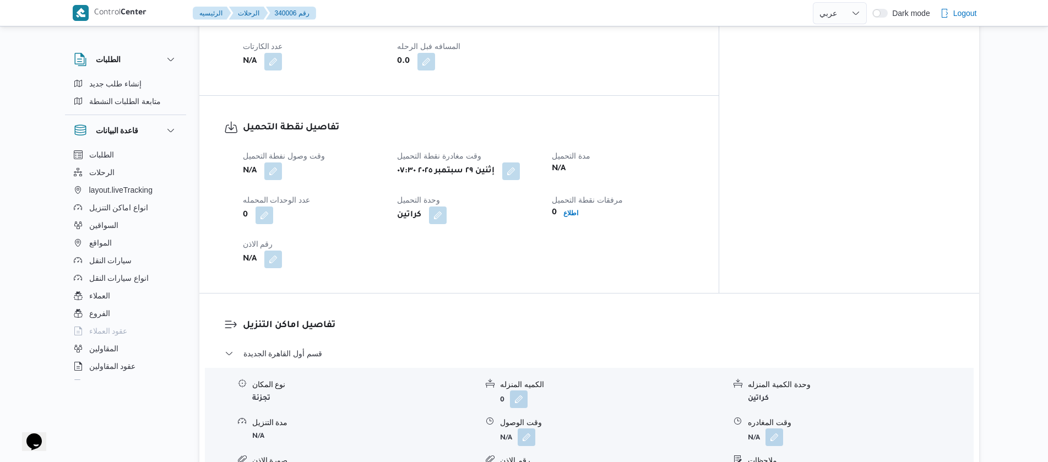
scroll to position [578, 0]
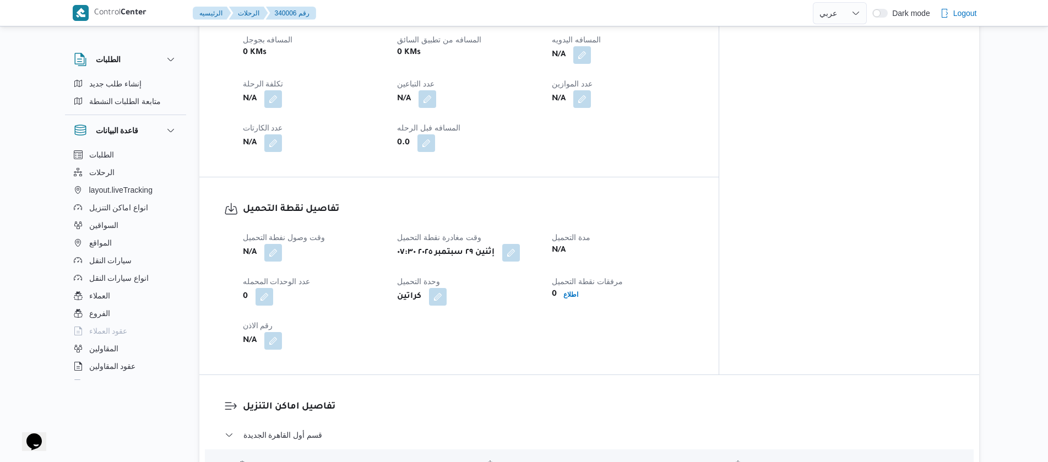
select select "ar"
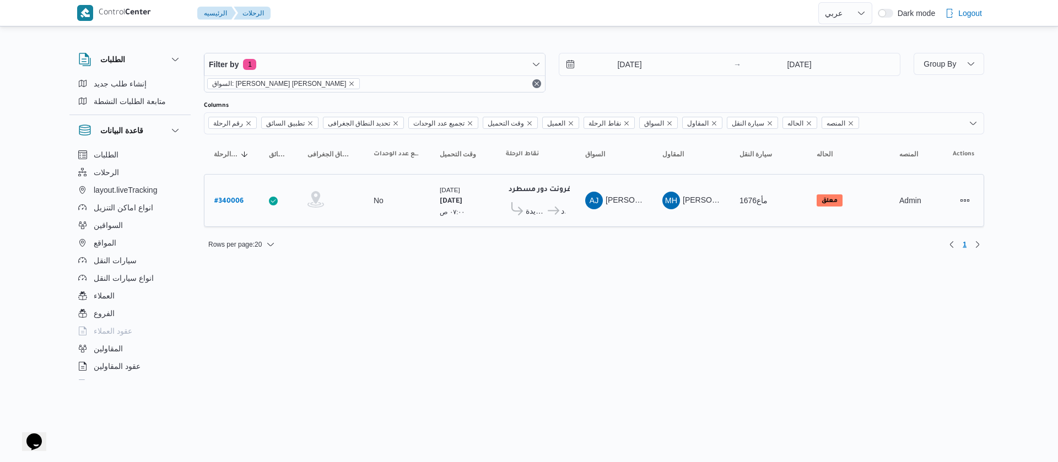
click at [228, 202] on b "# 340006" at bounding box center [228, 202] width 29 height 8
select select "ar"
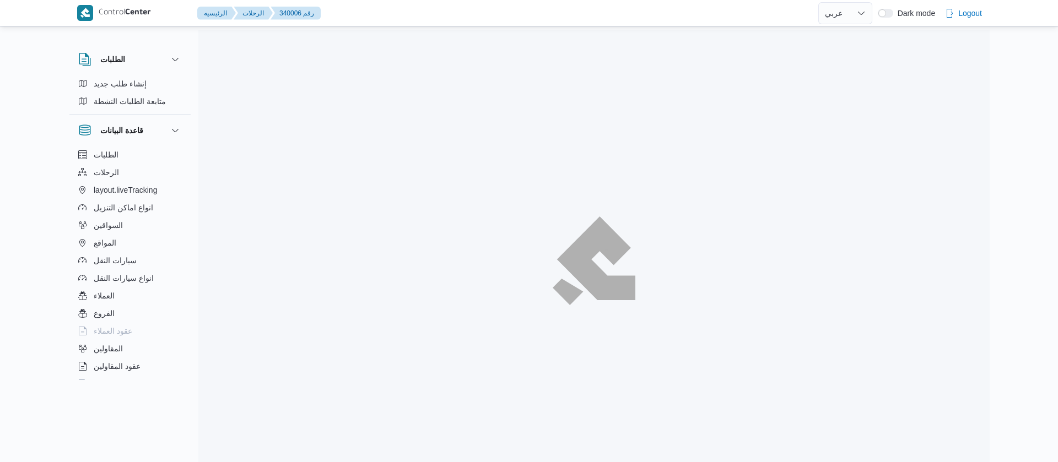
select select "ar"
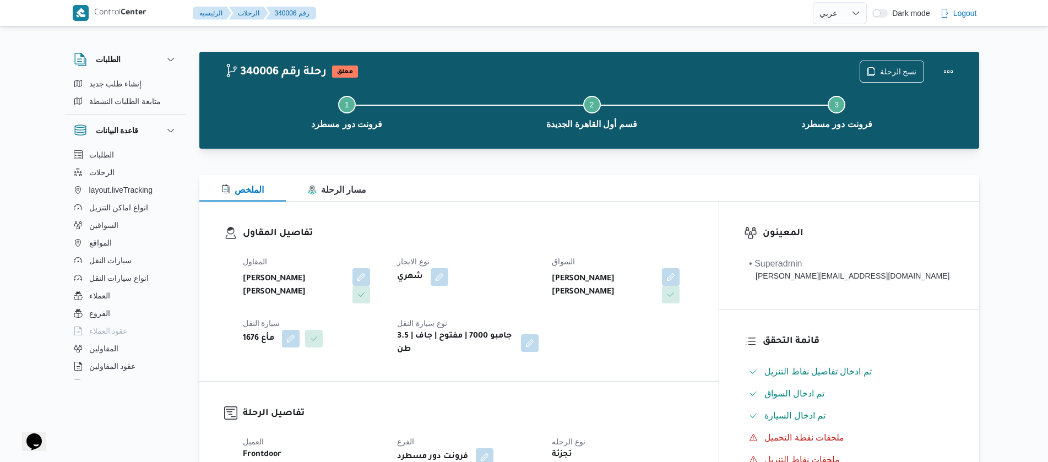
select select "ar"
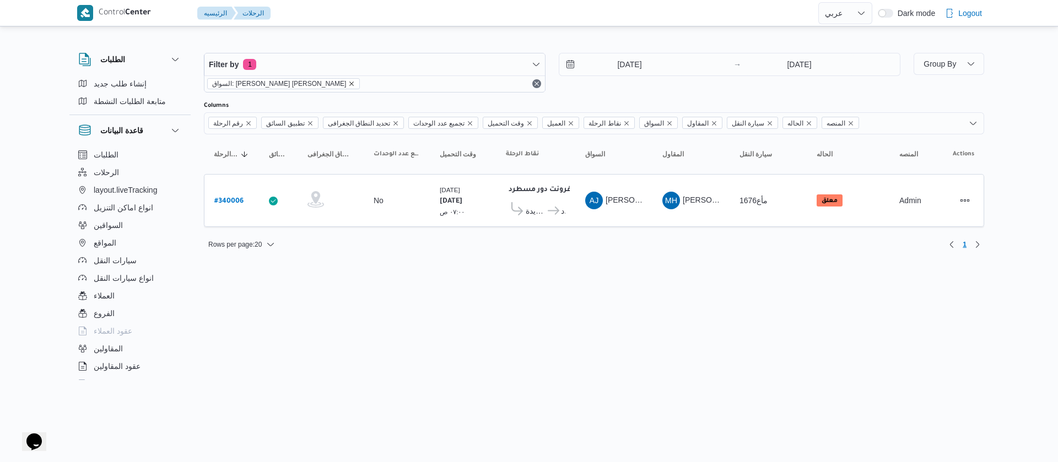
click at [350, 84] on icon "remove selected entity" at bounding box center [352, 84] width 4 height 4
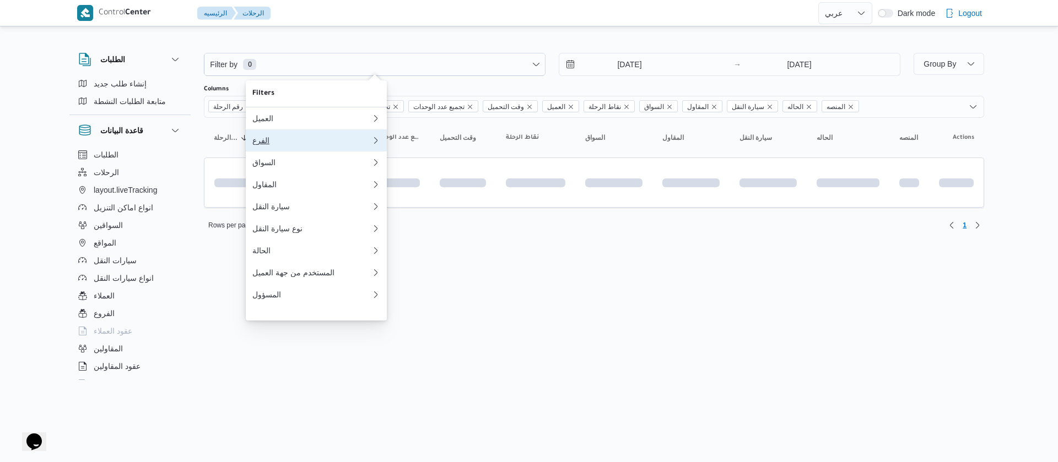
click at [278, 144] on div "الفرع" at bounding box center [311, 140] width 119 height 9
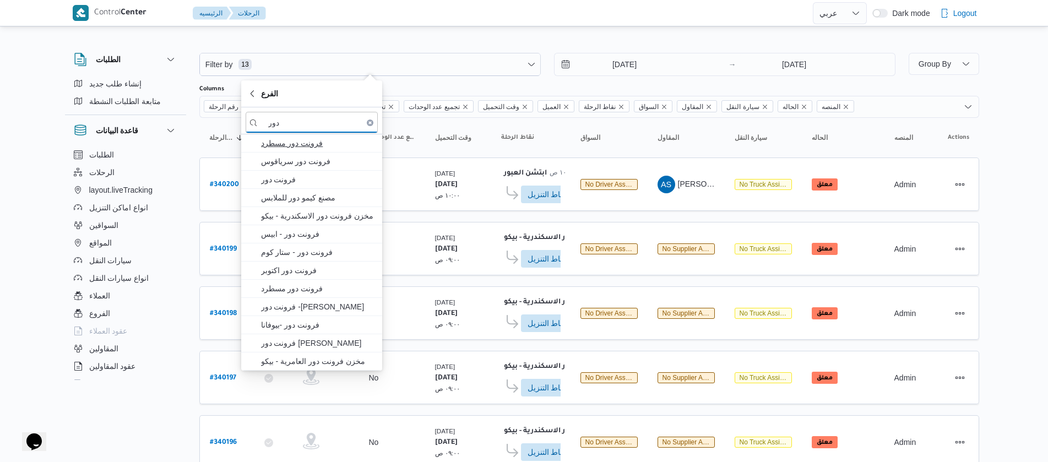
type input "دور"
click at [300, 151] on span "فرونت دور مسطرد" at bounding box center [312, 143] width 132 height 18
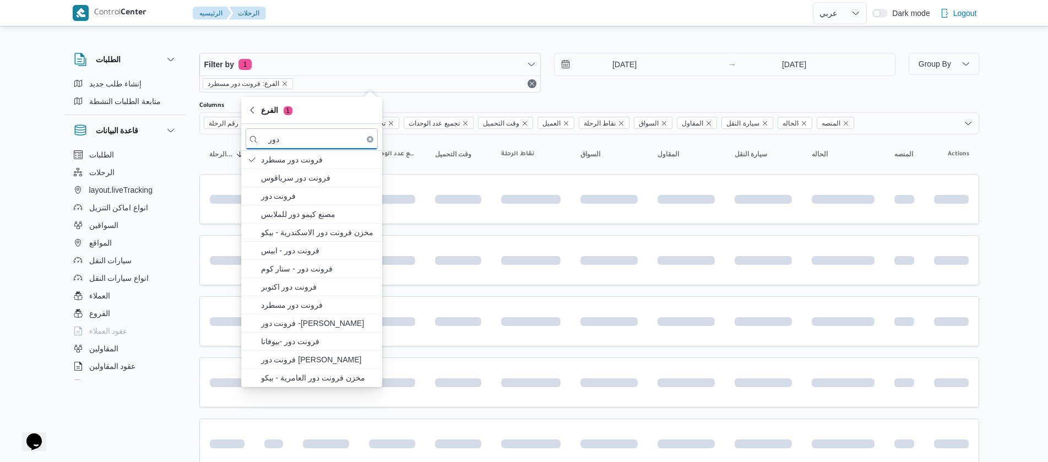
click at [189, 158] on div "الطلبات إنشاء طلب جديد متابعة الطلبات النشطة قاعدة البيانات الطلبات الرحلات lay…" at bounding box center [131, 214] width 132 height 340
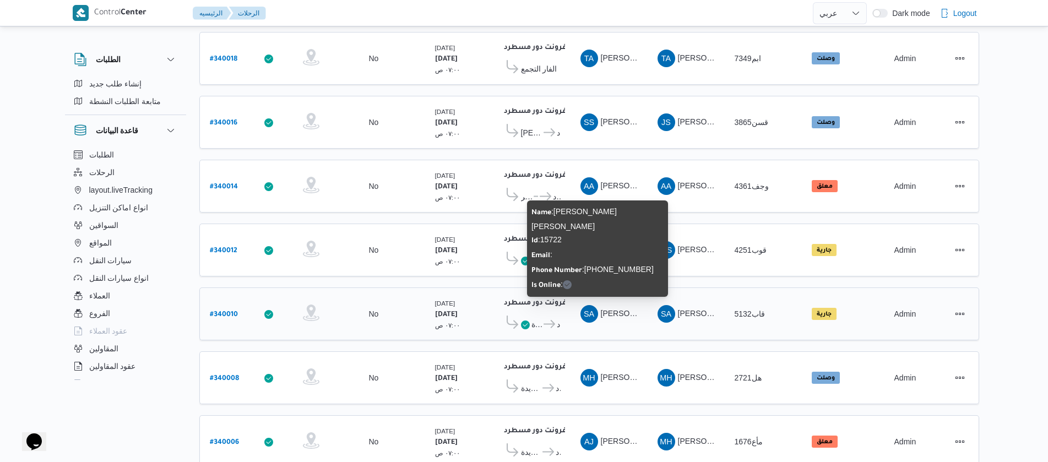
scroll to position [995, 0]
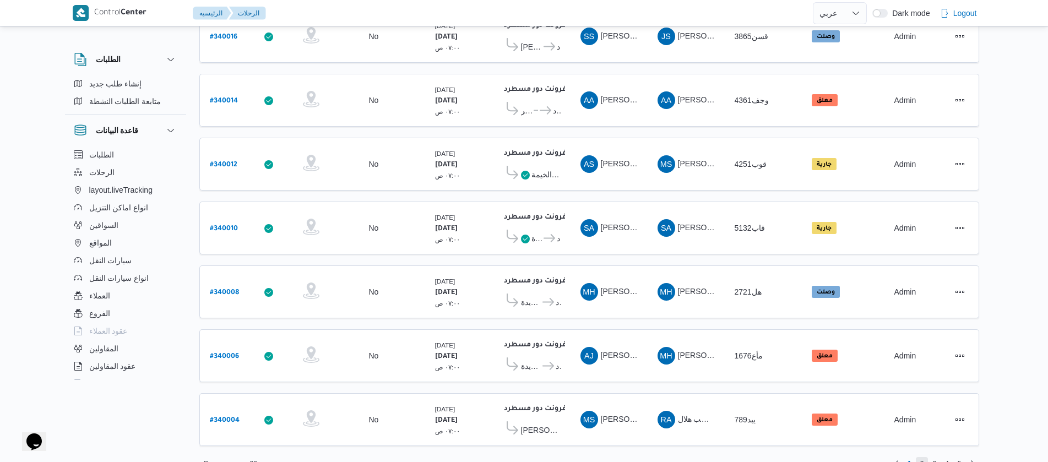
click at [921, 457] on span "2" at bounding box center [923, 463] width 4 height 13
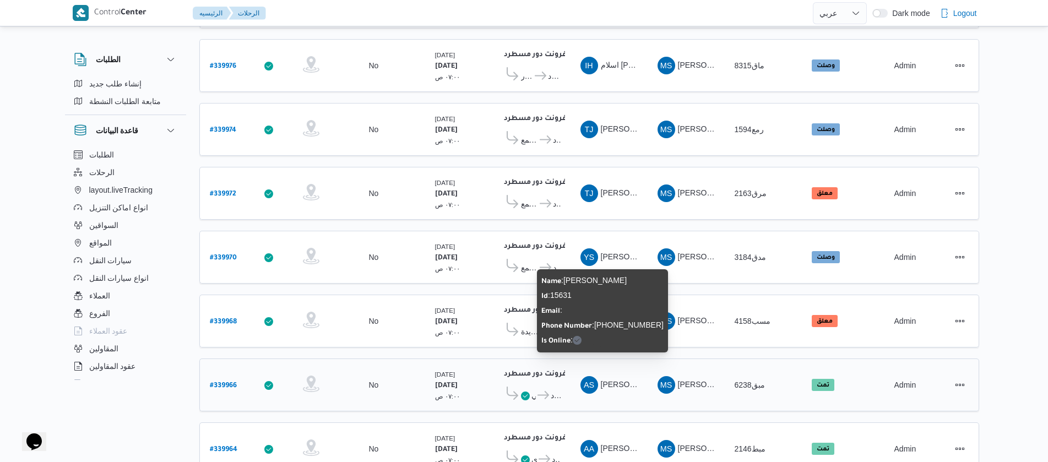
scroll to position [995, 0]
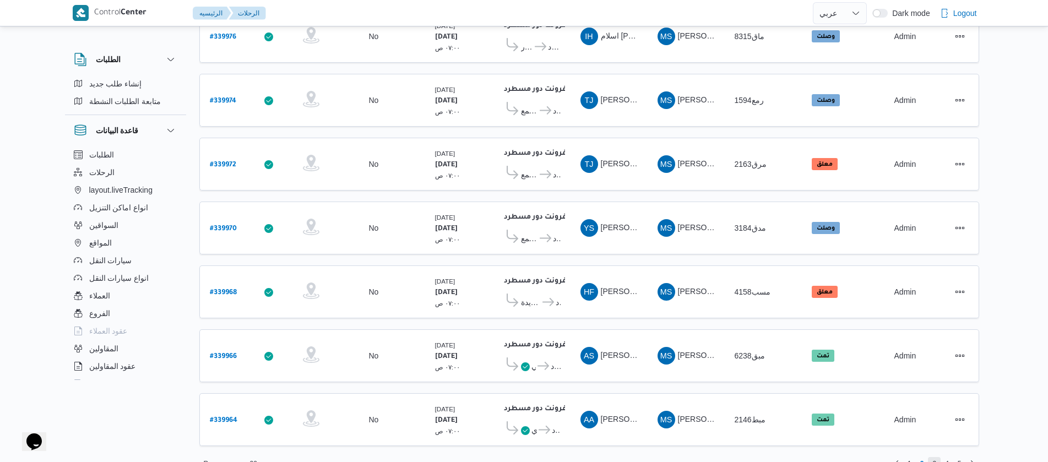
click at [935, 457] on span "3" at bounding box center [935, 463] width 4 height 13
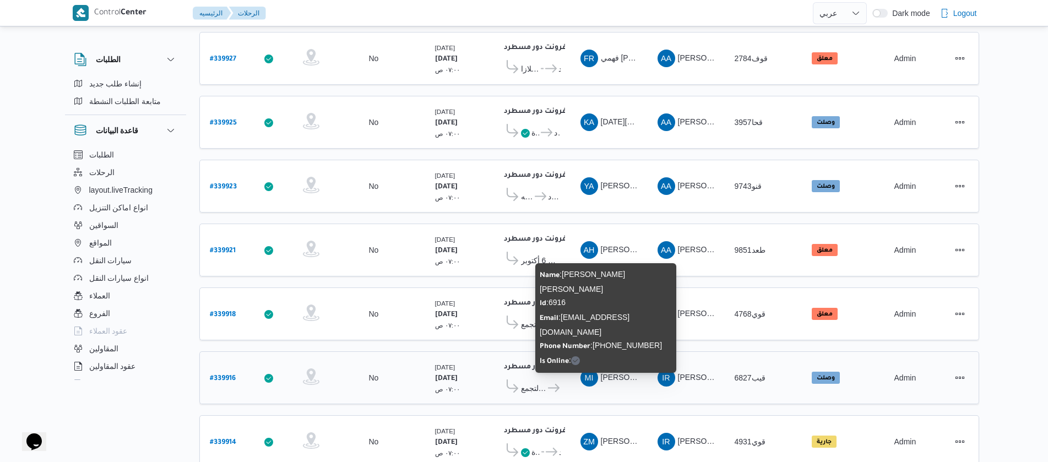
scroll to position [995, 0]
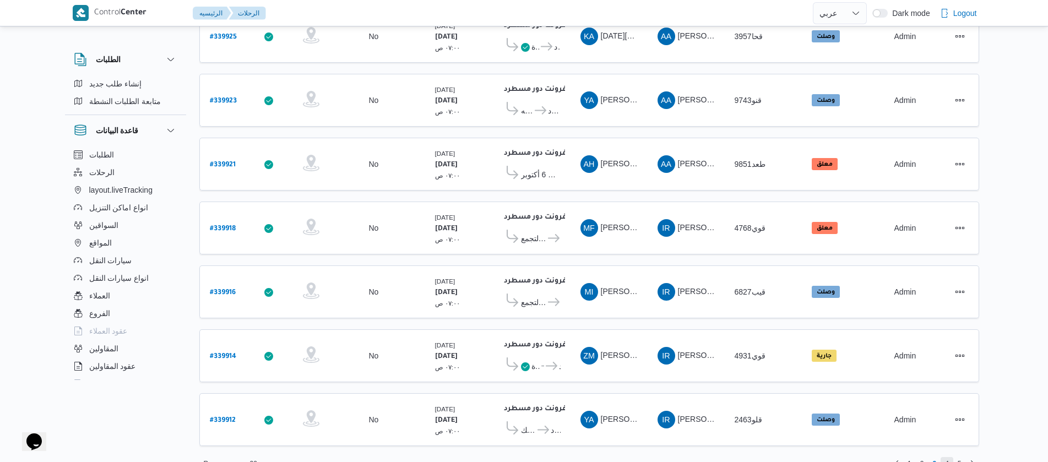
click at [945, 457] on span "4" at bounding box center [947, 463] width 4 height 13
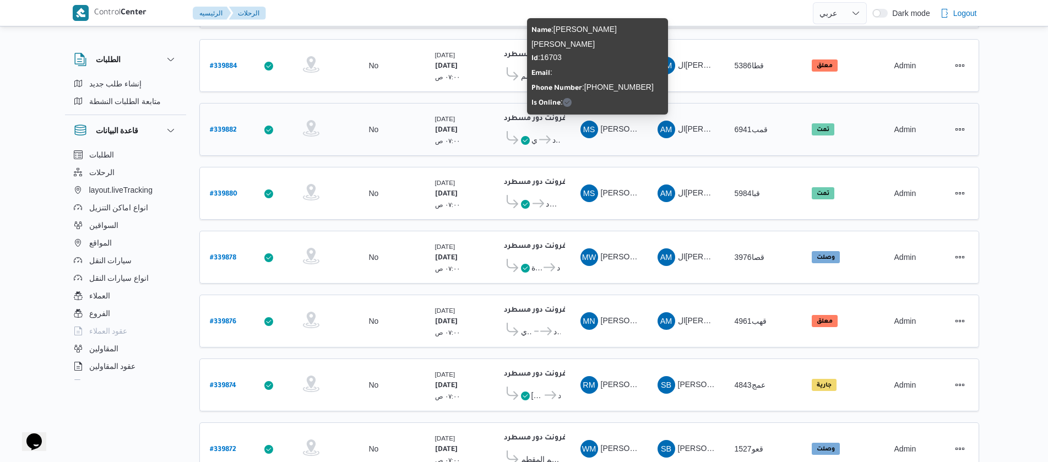
scroll to position [992, 0]
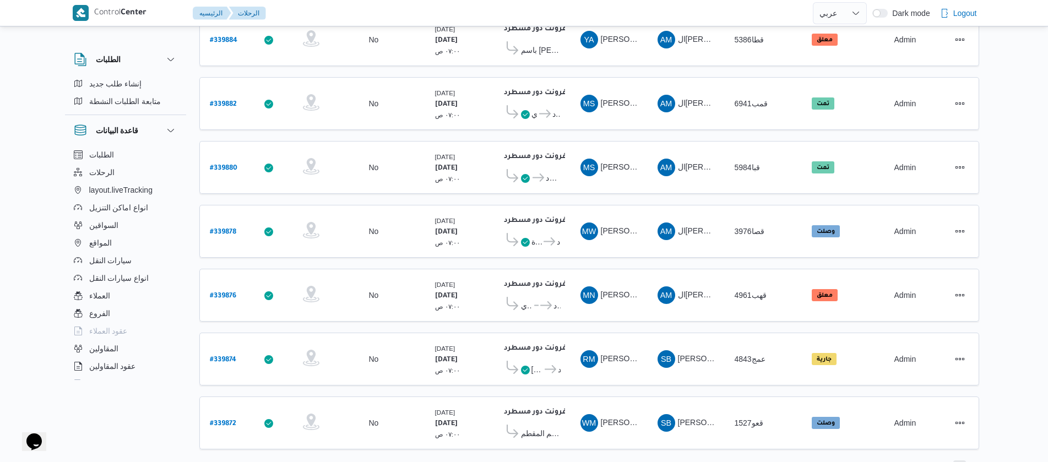
click at [962, 461] on span "5" at bounding box center [960, 467] width 13 height 13
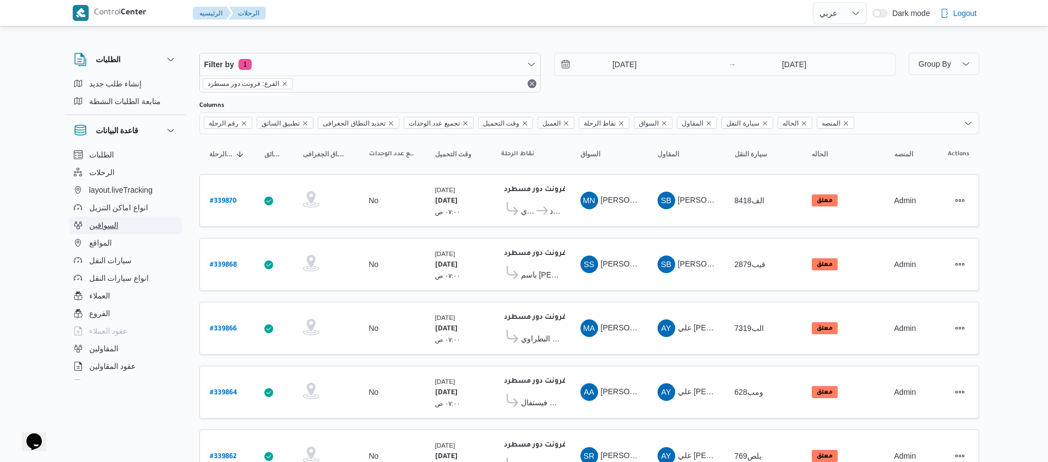
click at [121, 223] on button "السواقين" at bounding box center [125, 225] width 112 height 18
select select "ar"
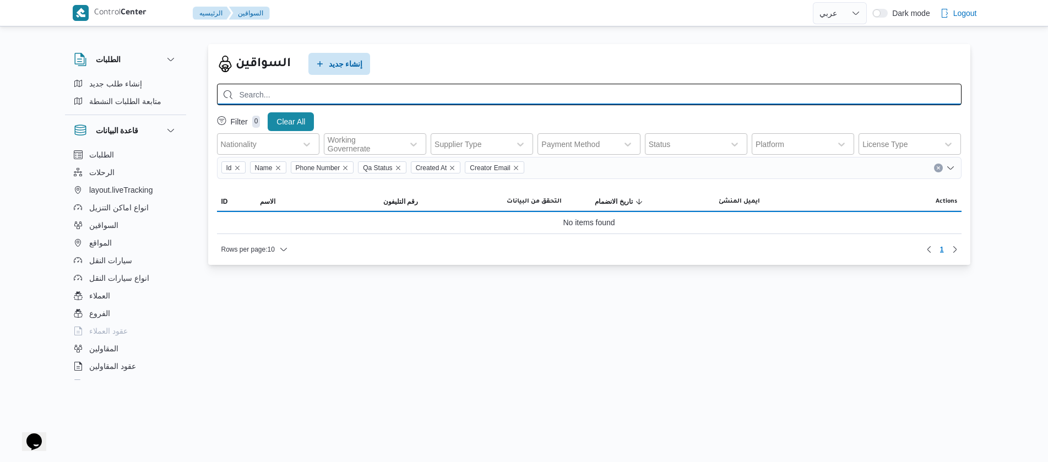
click at [536, 98] on input "search" at bounding box center [589, 94] width 745 height 21
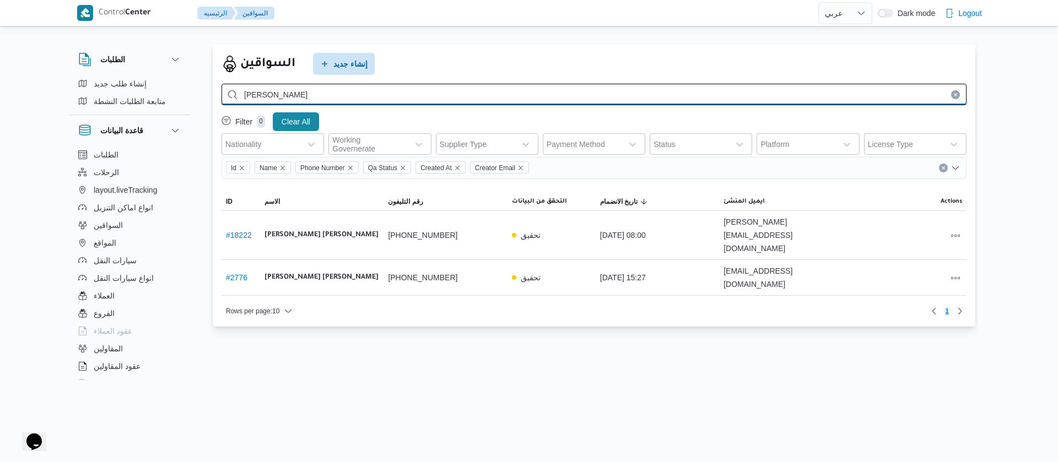
click at [398, 97] on input "محمد جميل ع" at bounding box center [593, 94] width 745 height 21
type input "م"
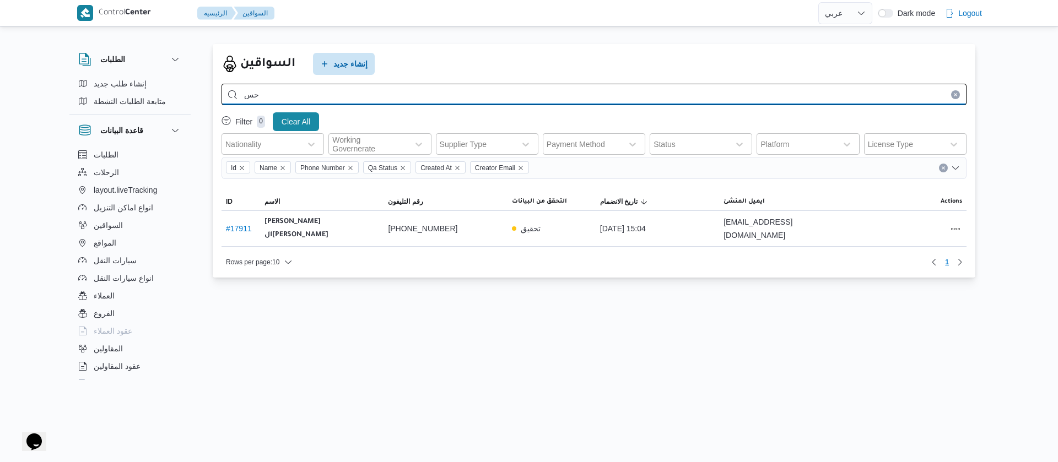
type input "ح"
type input "ي"
type input "وجدي محمد"
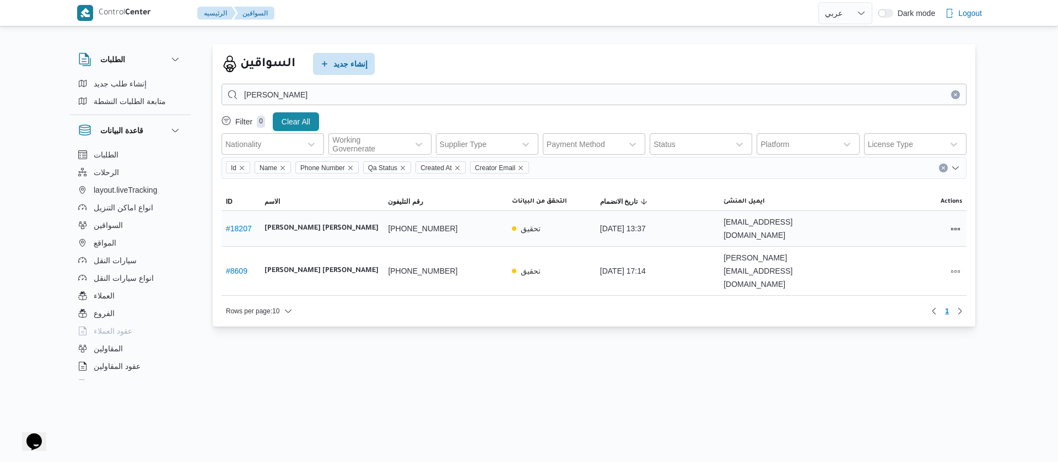
click at [246, 228] on link "# 18207" at bounding box center [239, 228] width 26 height 9
select select "ar"
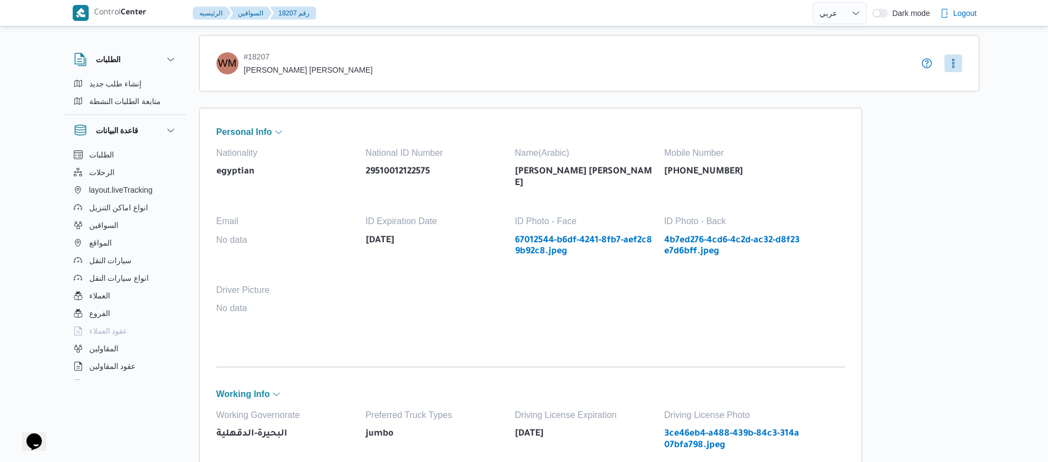
select select "ar"
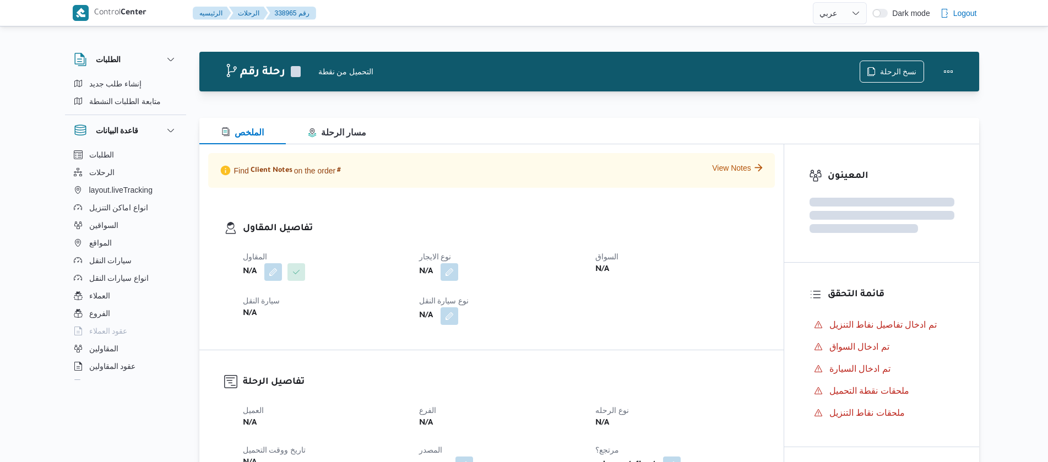
select select "ar"
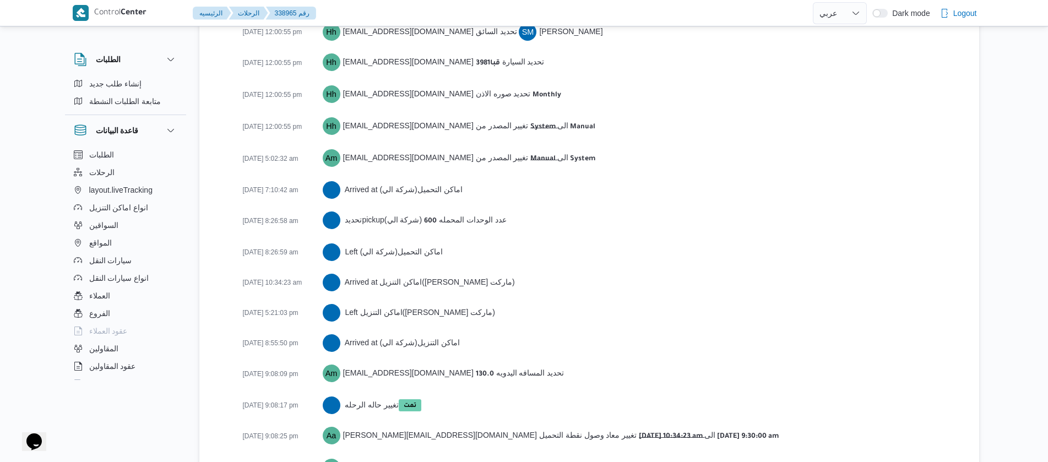
scroll to position [1743, 0]
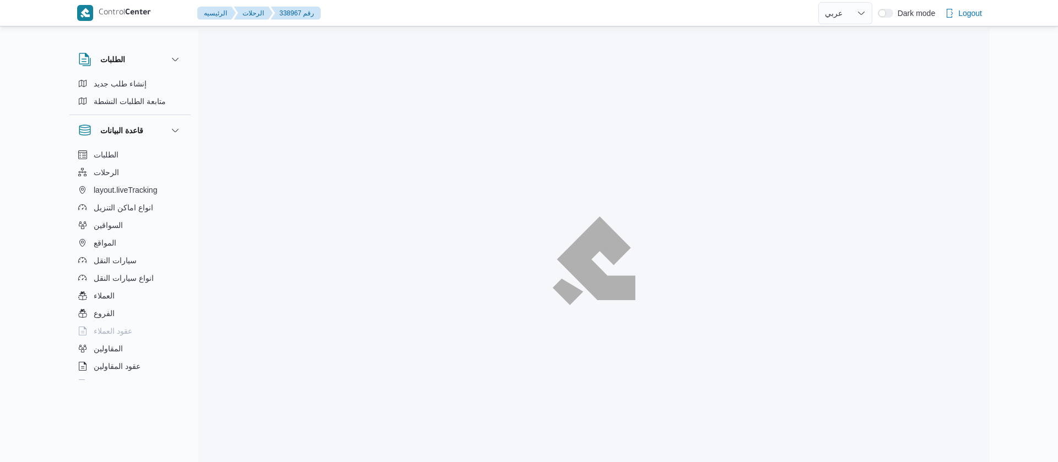
select select "ar"
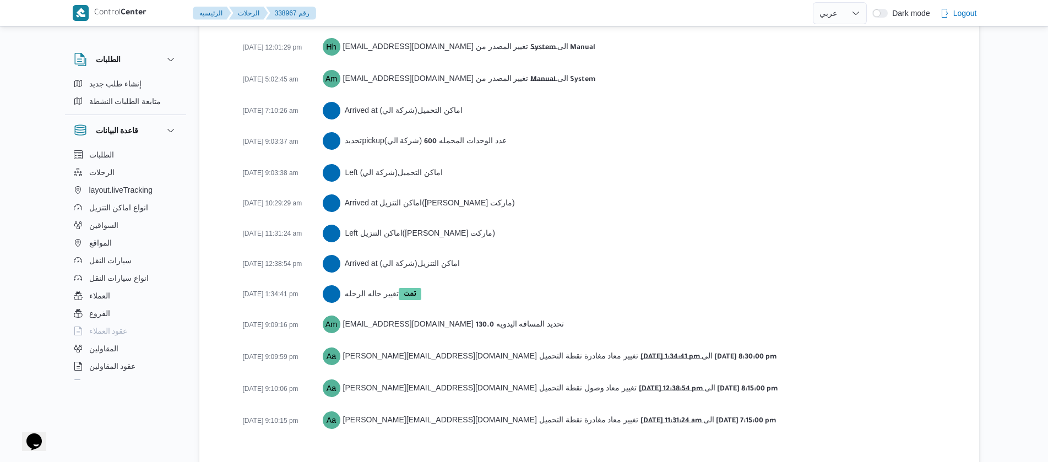
scroll to position [1774, 0]
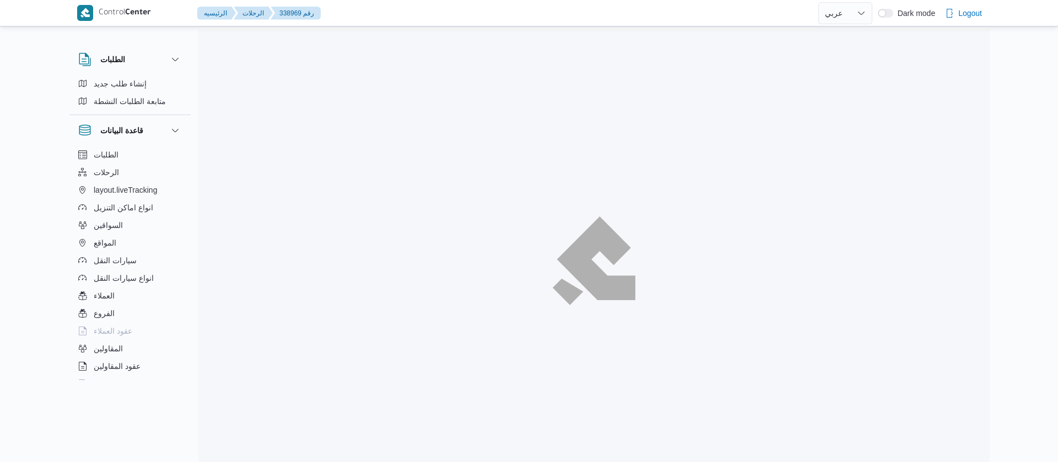
select select "ar"
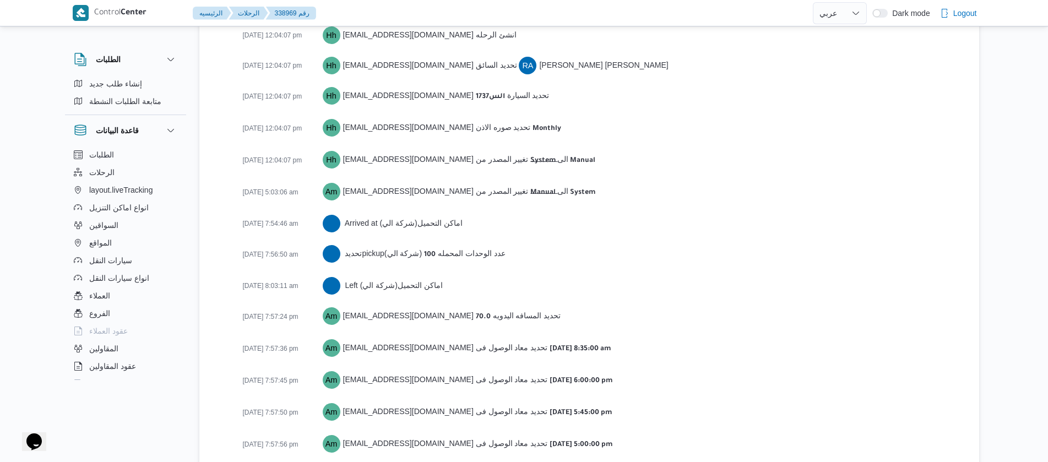
scroll to position [1713, 0]
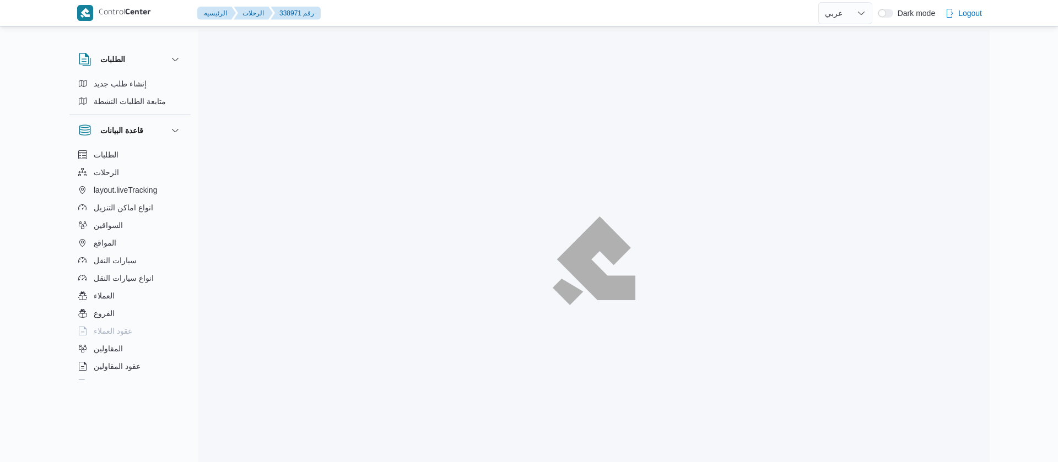
select select "ar"
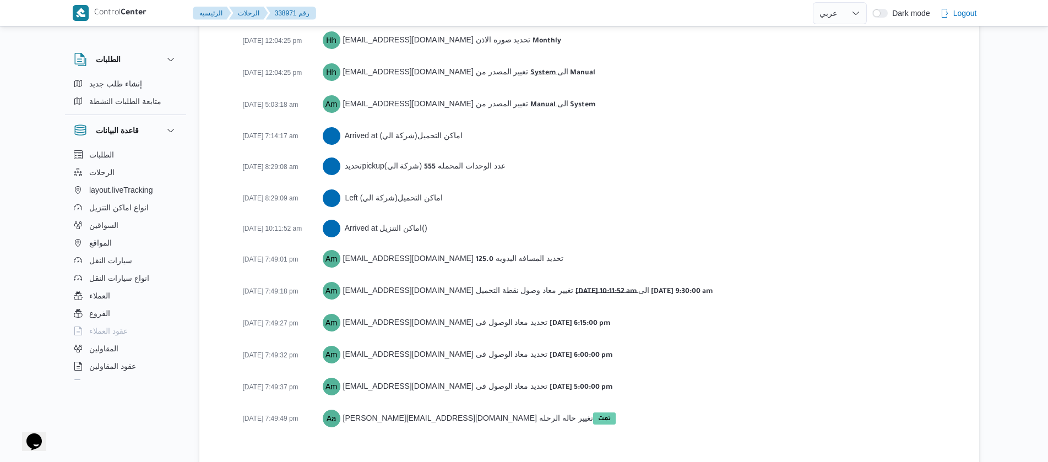
scroll to position [1761, 0]
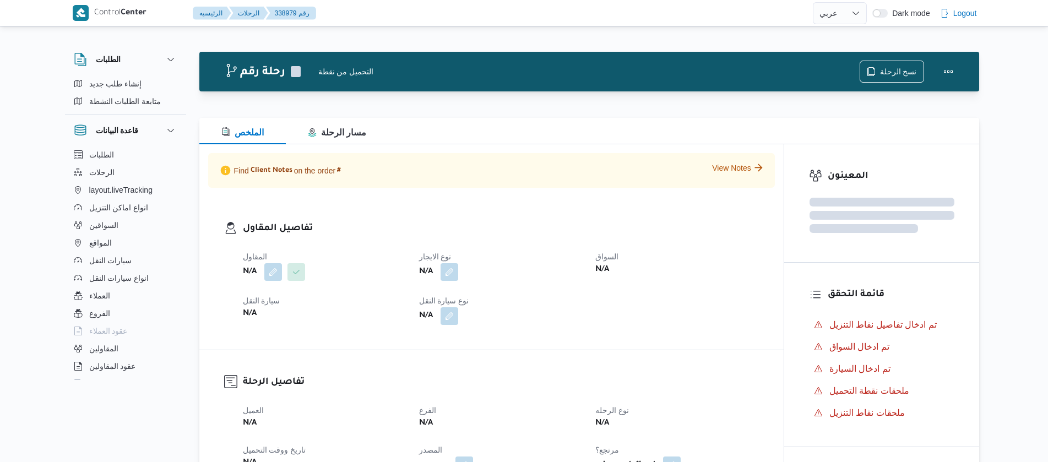
select select "ar"
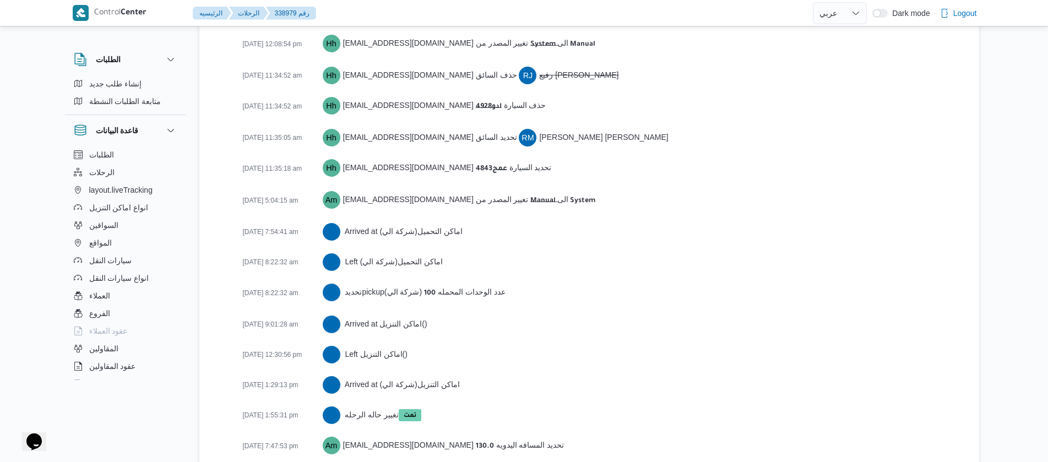
scroll to position [1914, 0]
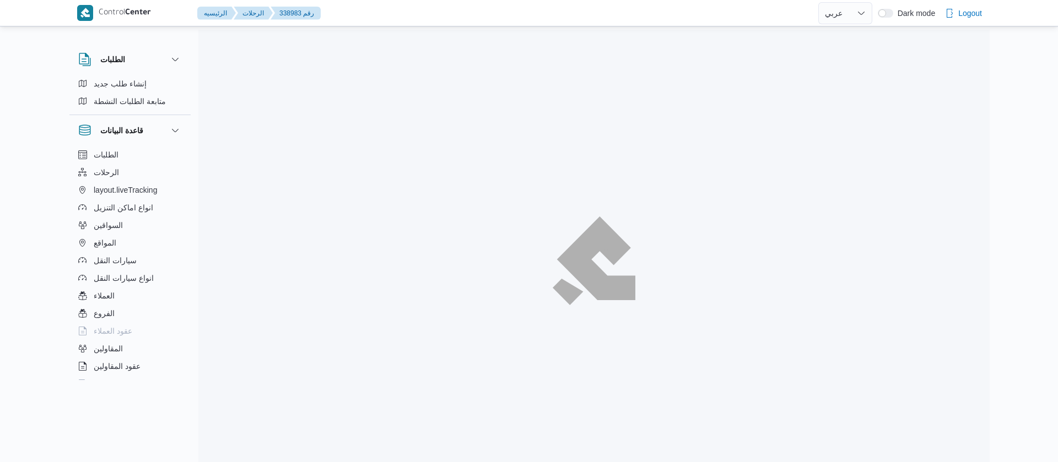
select select "ar"
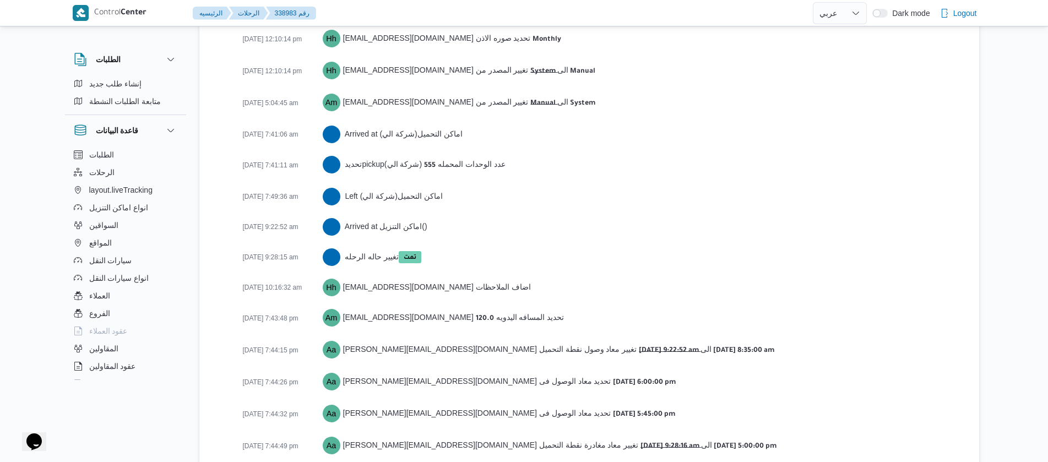
scroll to position [1774, 0]
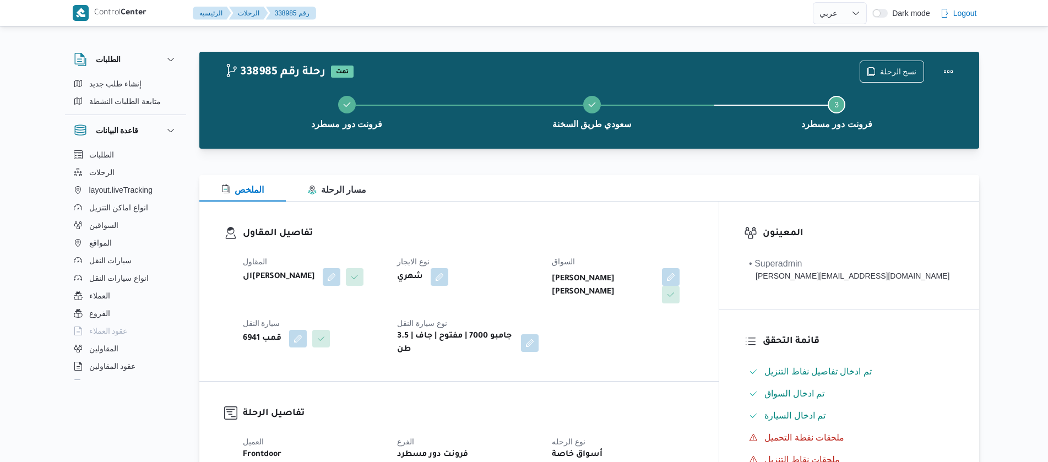
select select "ar"
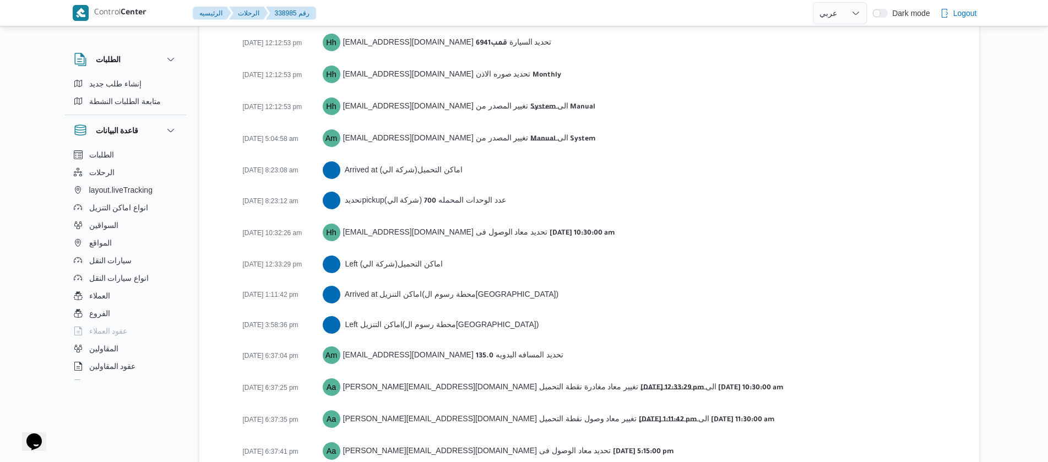
scroll to position [1805, 0]
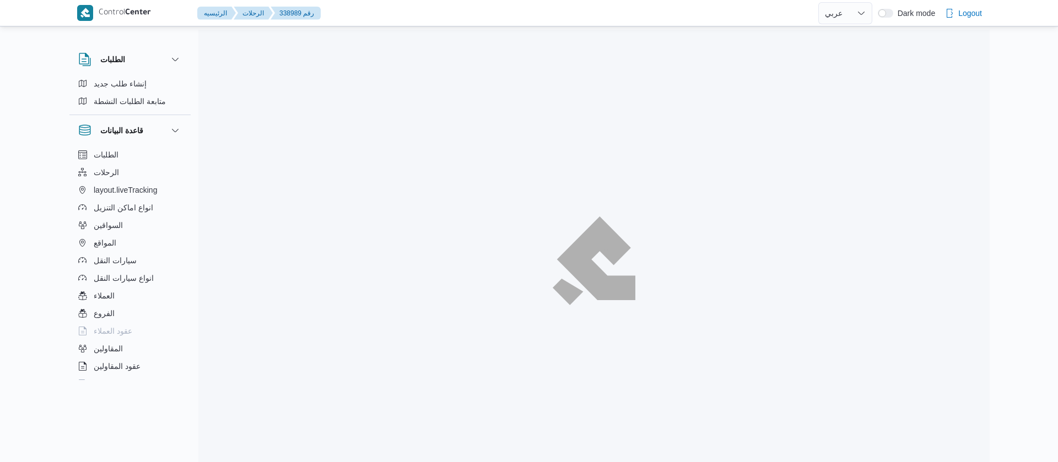
select select "ar"
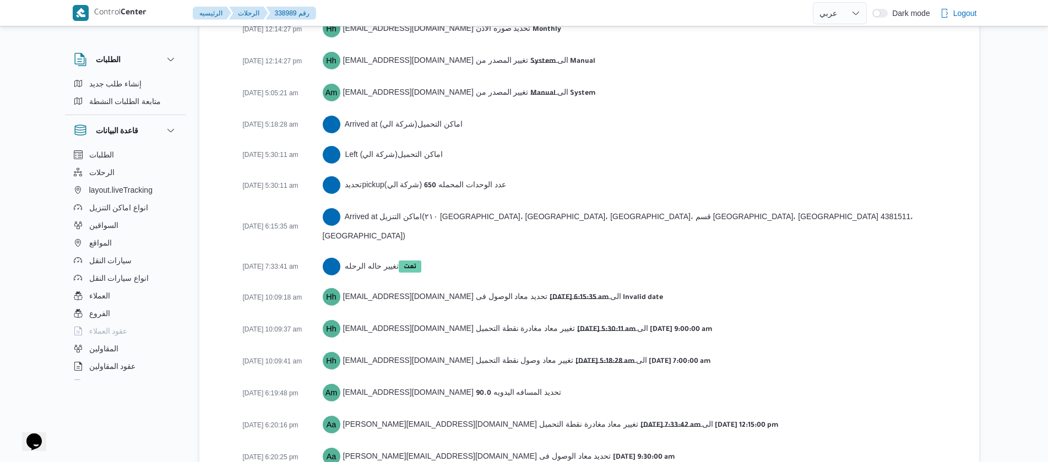
scroll to position [1841, 0]
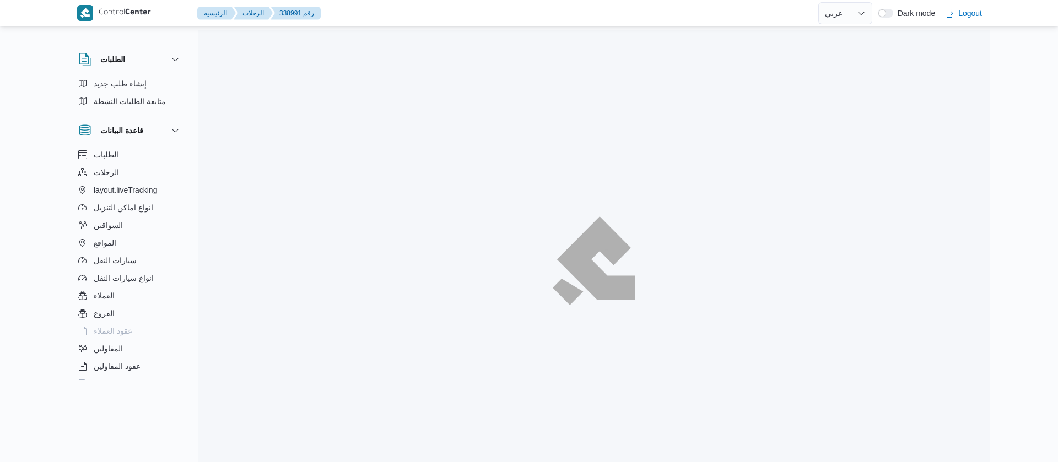
select select "ar"
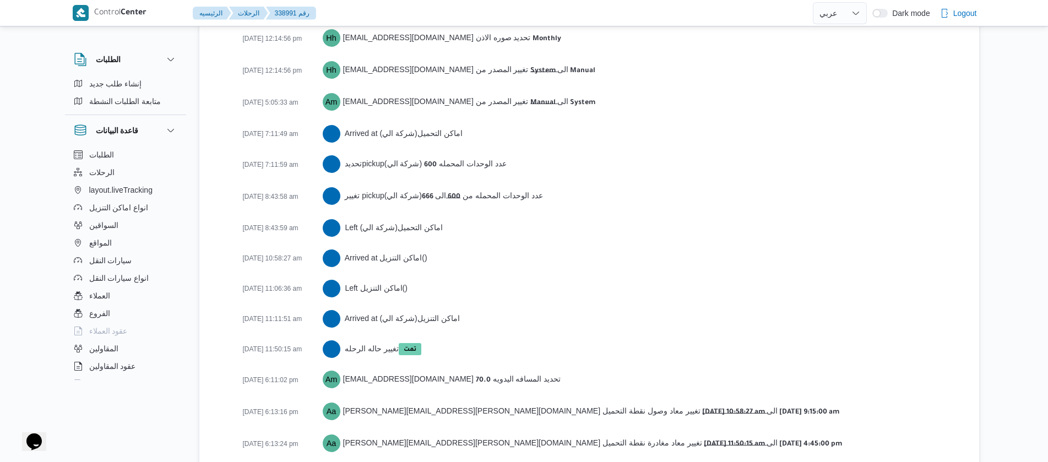
scroll to position [1753, 0]
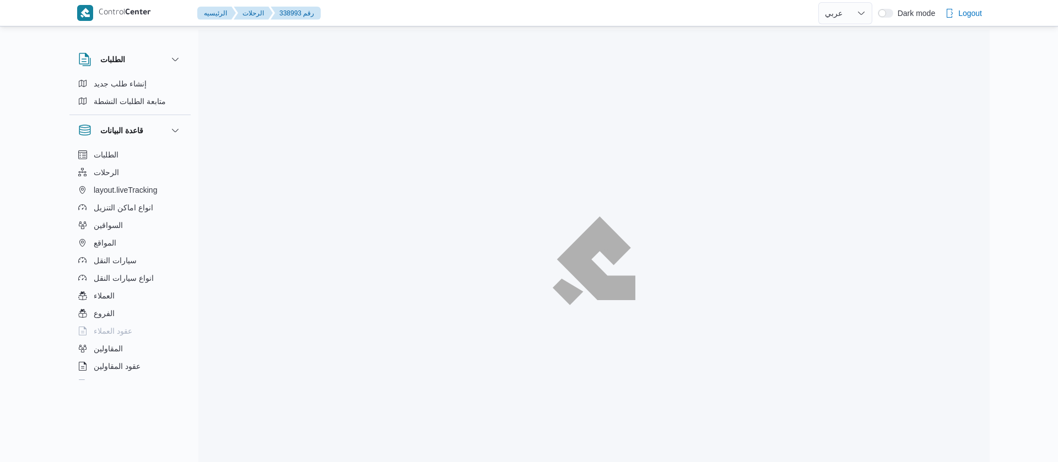
select select "ar"
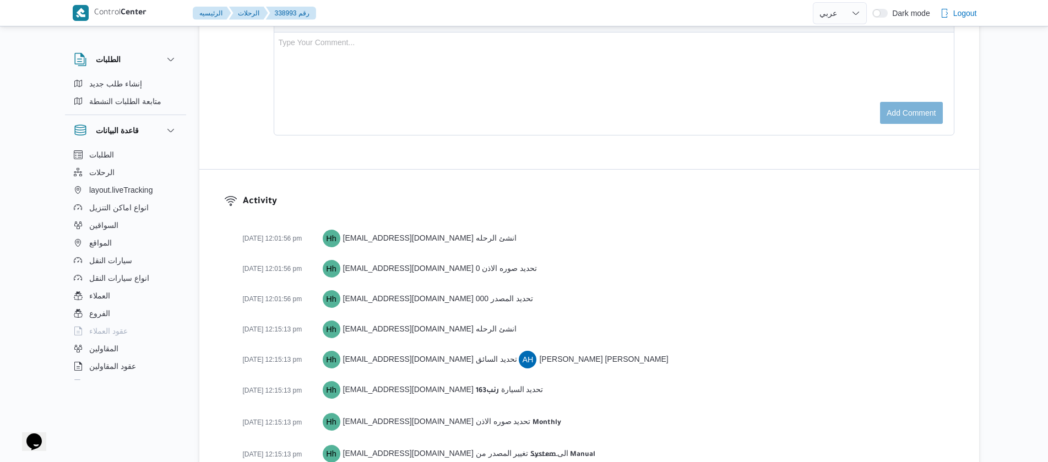
scroll to position [1821, 0]
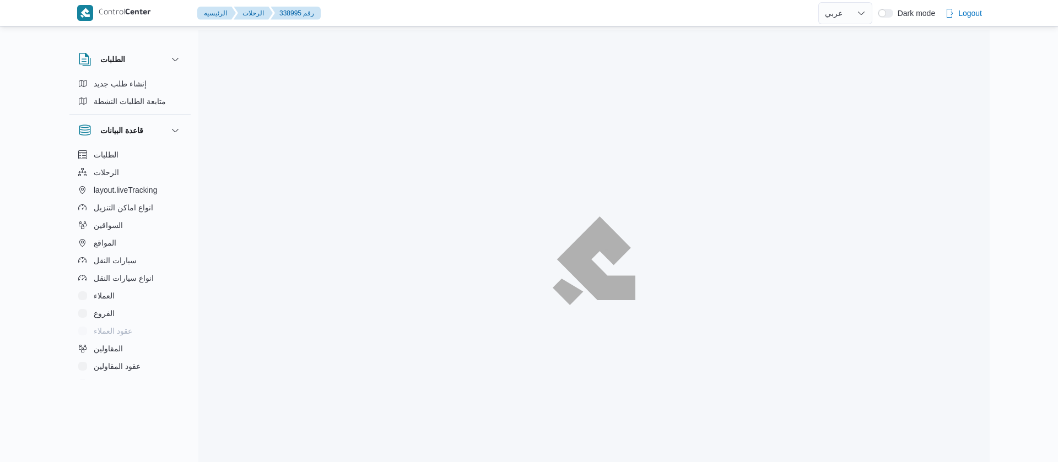
select select "ar"
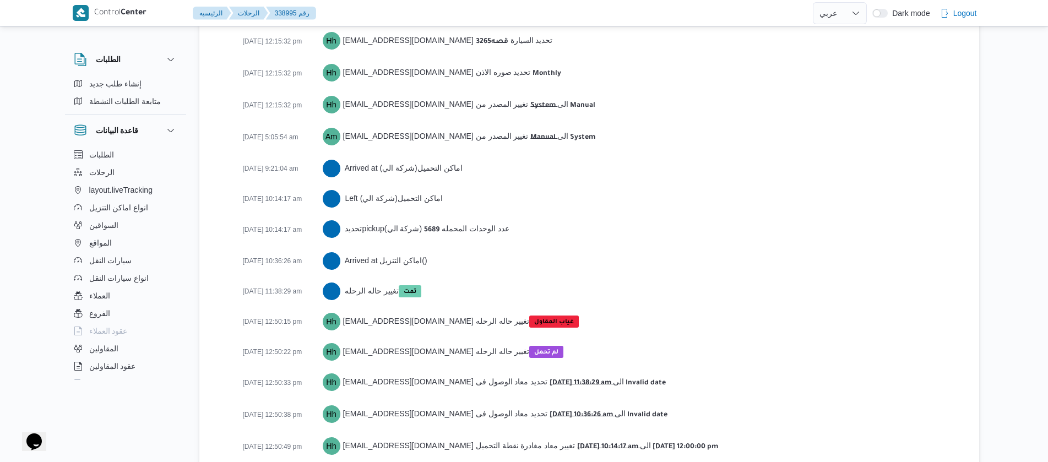
scroll to position [1731, 0]
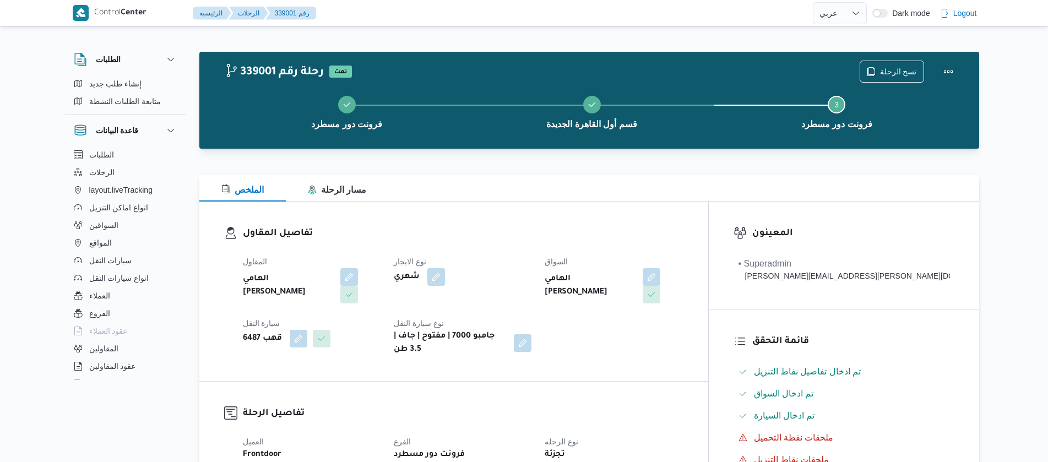
select select "ar"
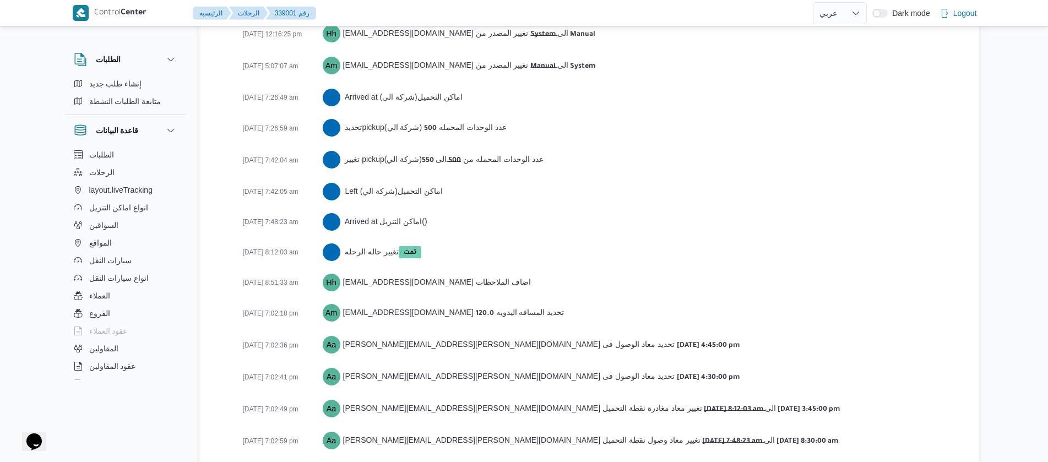
scroll to position [1722, 0]
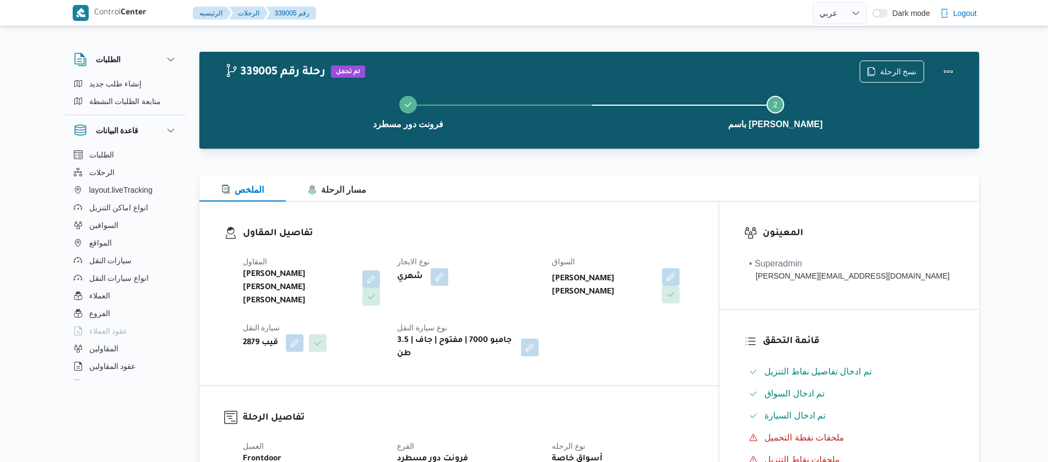
select select "ar"
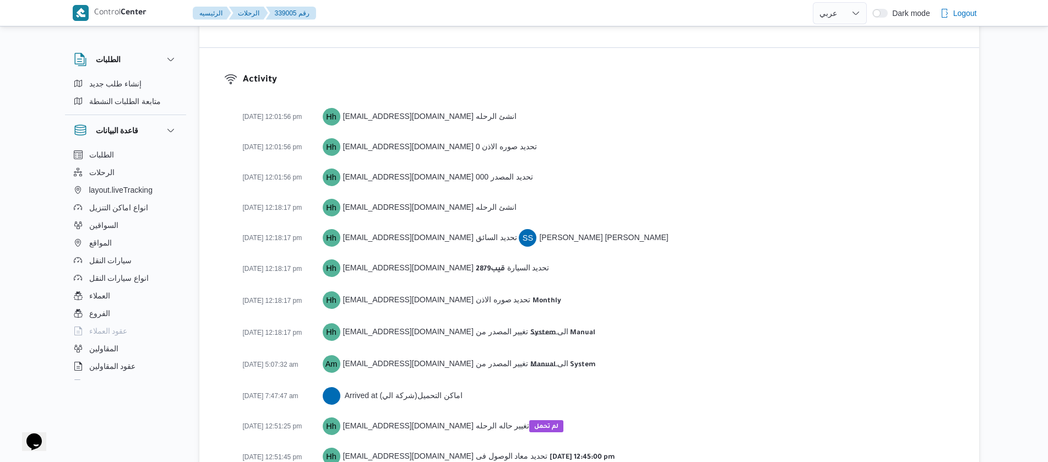
scroll to position [1517, 0]
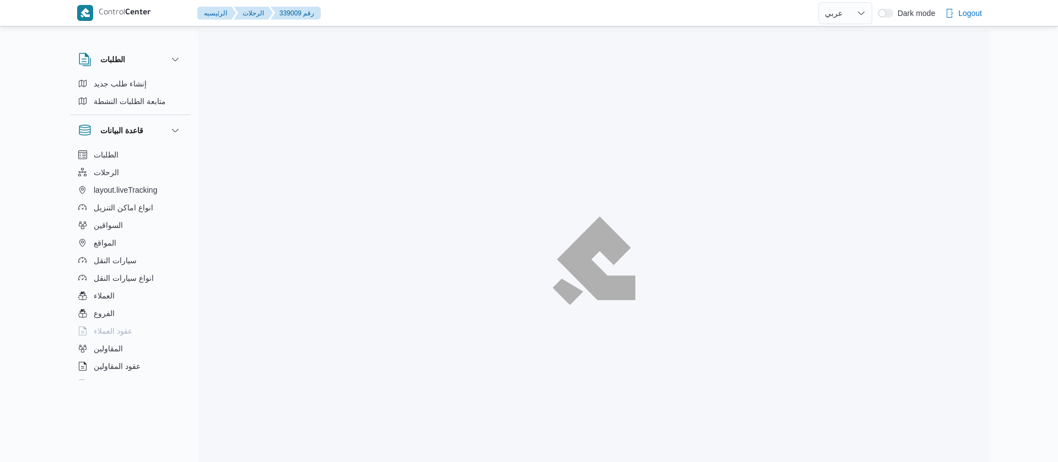
select select "ar"
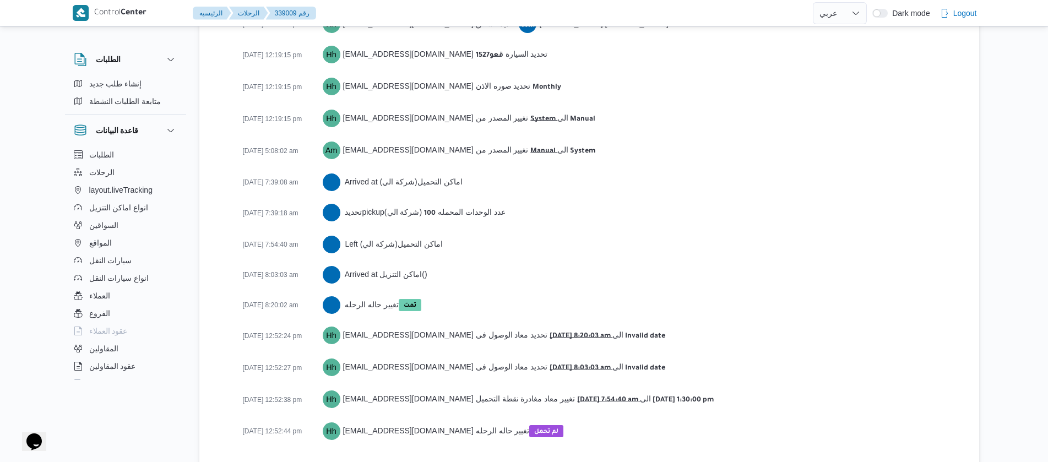
scroll to position [1701, 0]
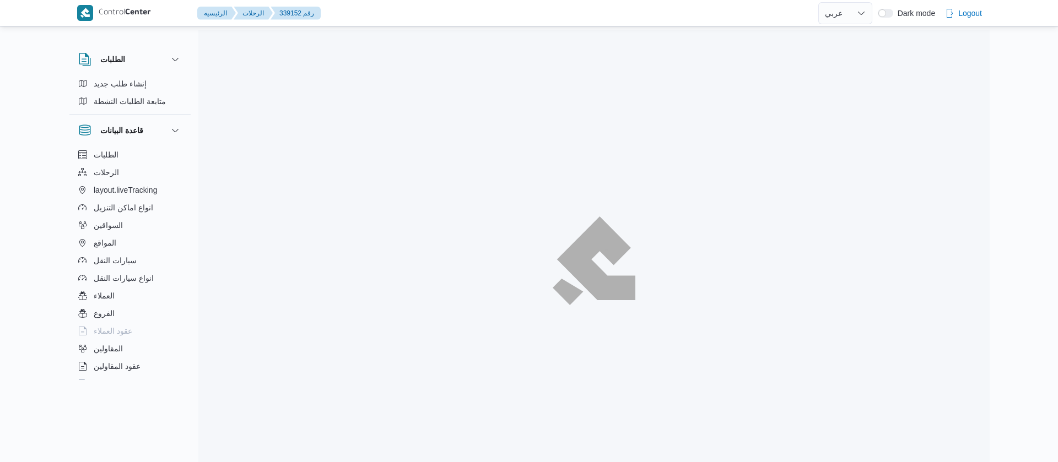
select select "ar"
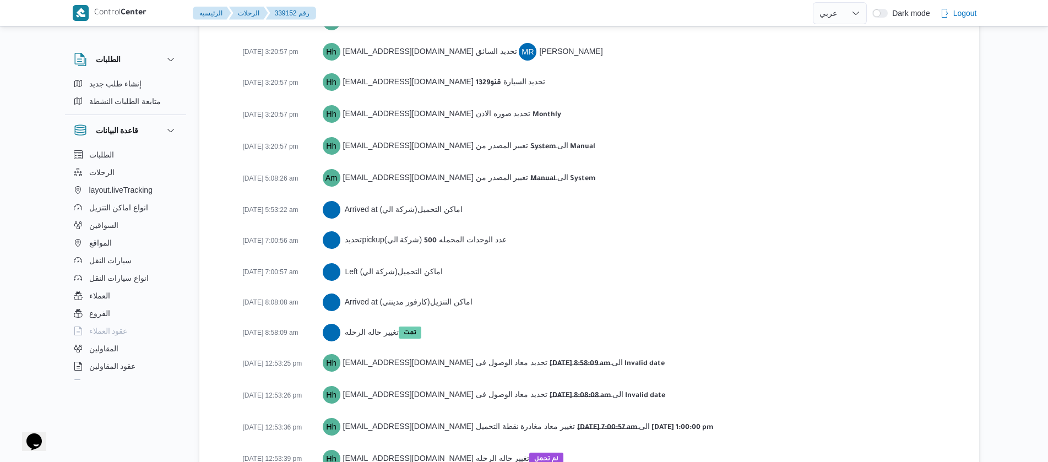
scroll to position [1701, 0]
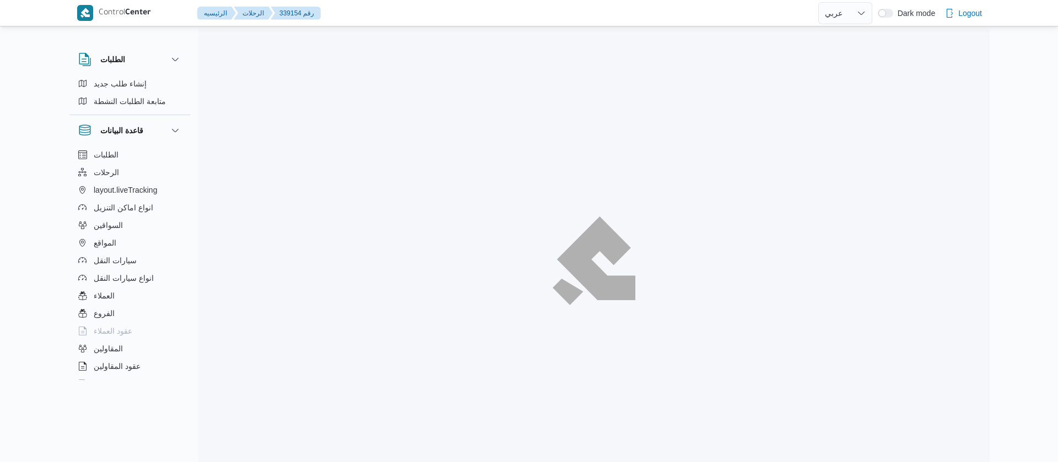
select select "ar"
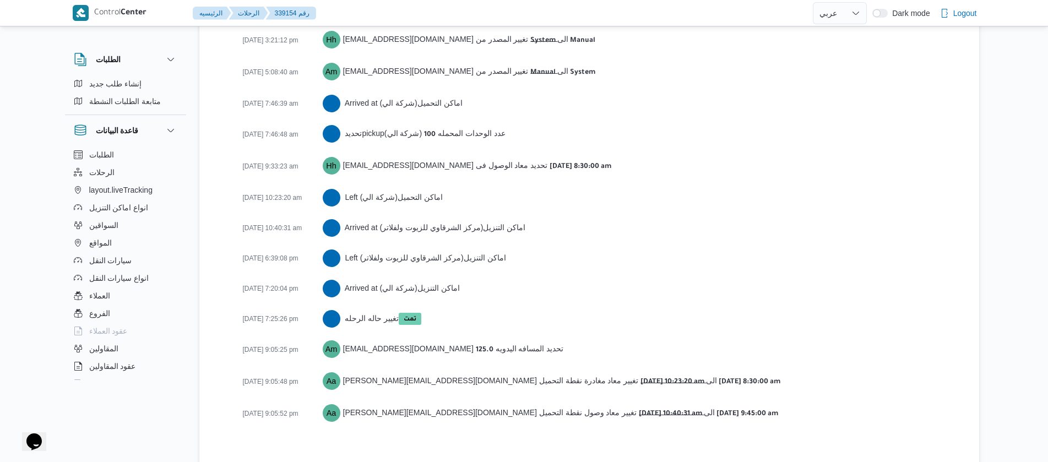
scroll to position [1822, 0]
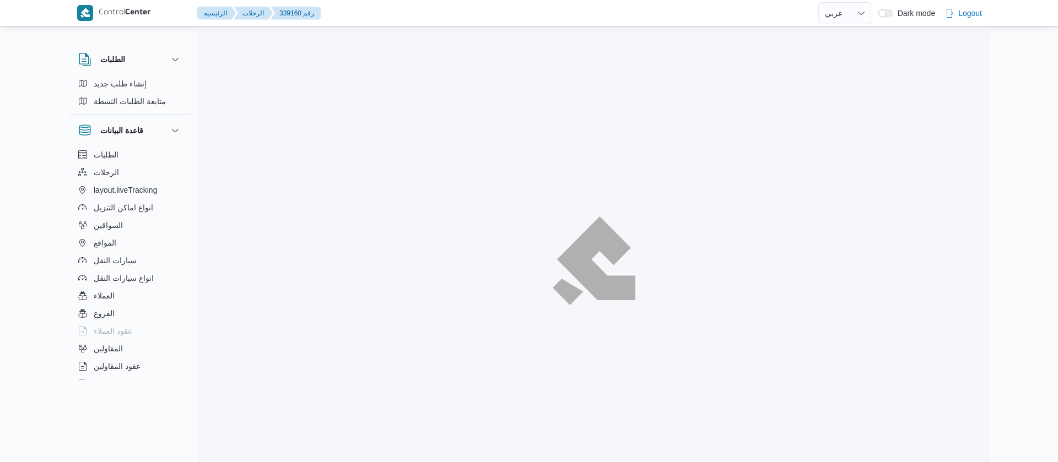
select select "ar"
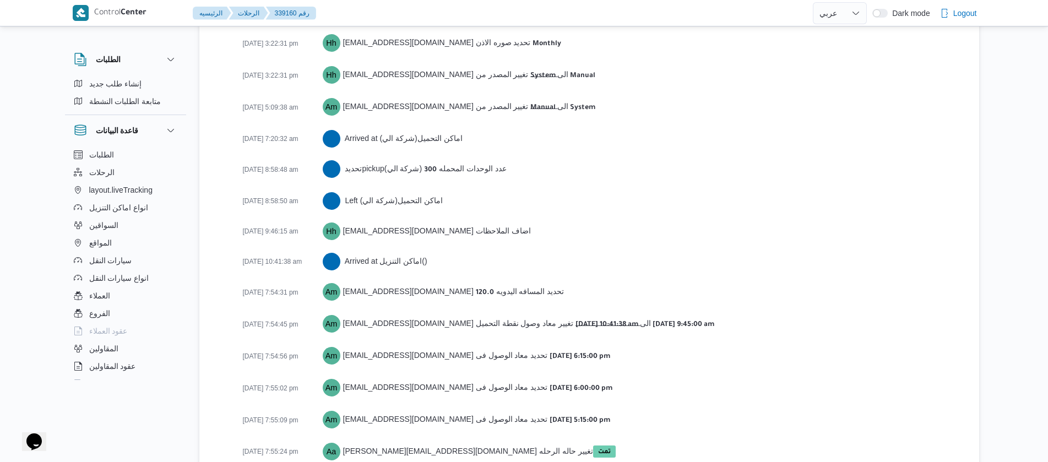
scroll to position [1791, 0]
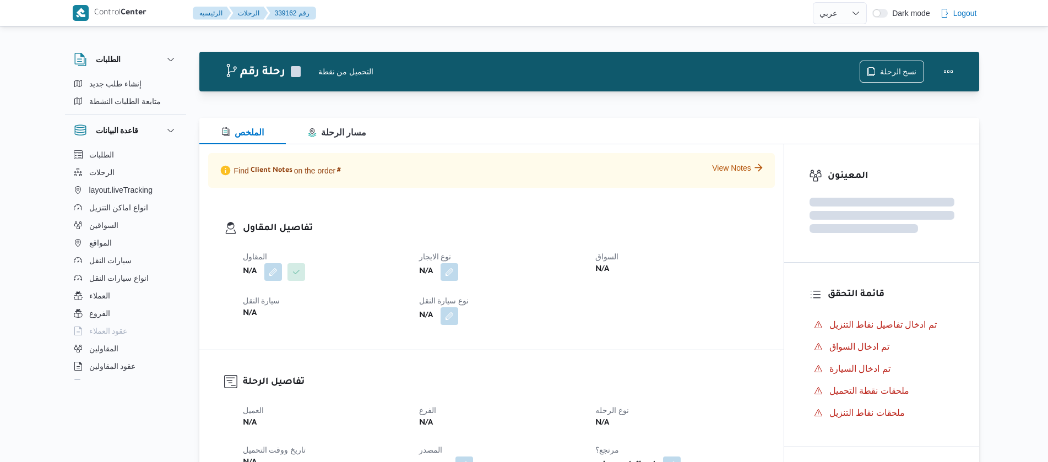
select select "ar"
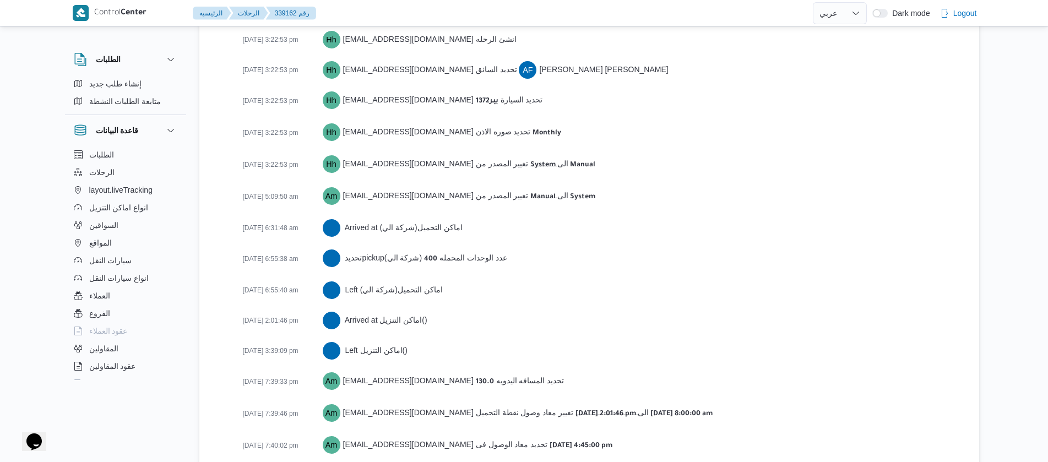
scroll to position [1761, 0]
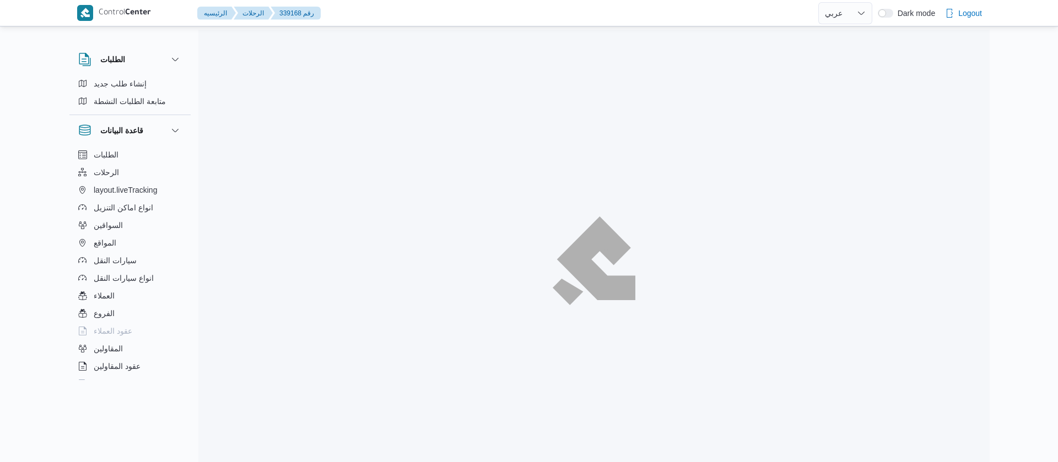
select select "ar"
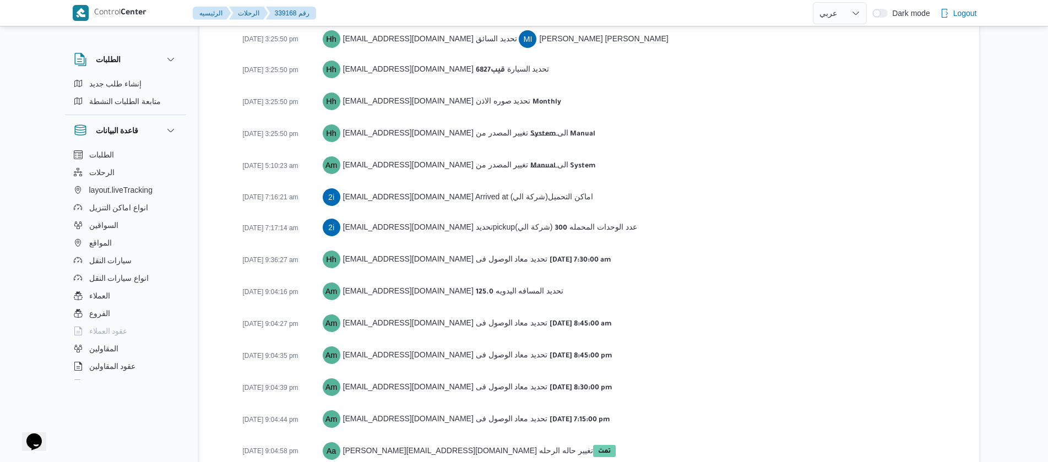
scroll to position [1731, 0]
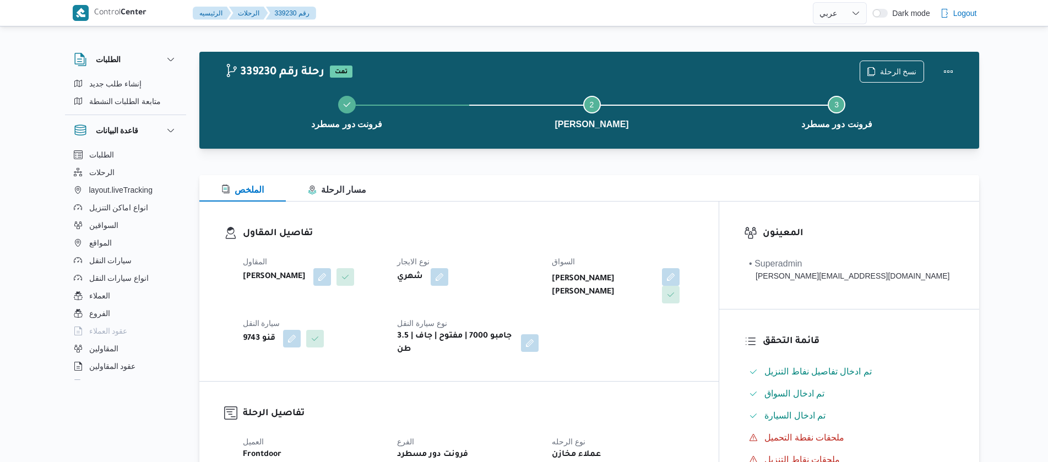
select select "ar"
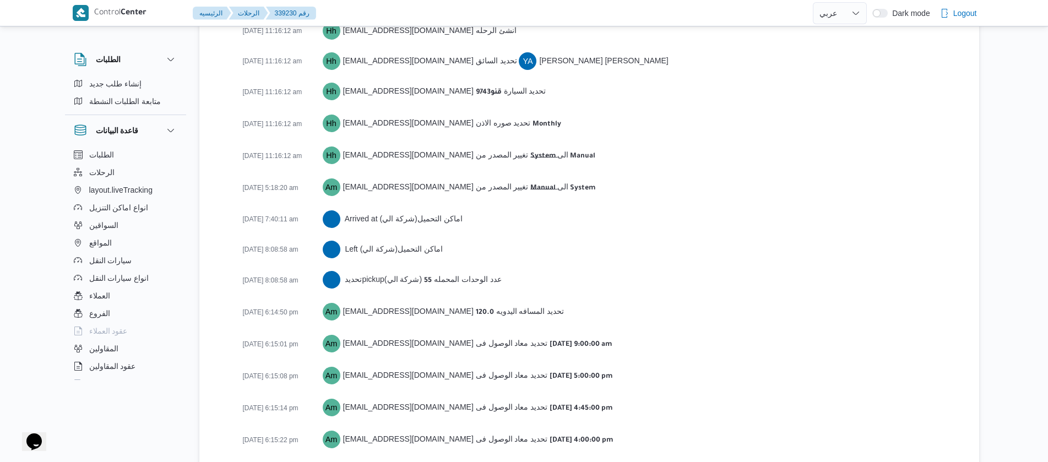
scroll to position [1730, 0]
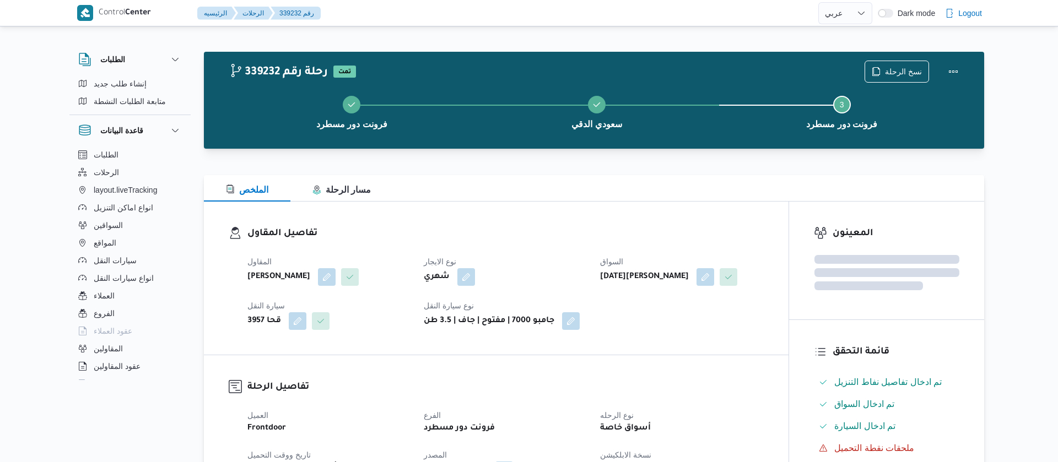
select select "ar"
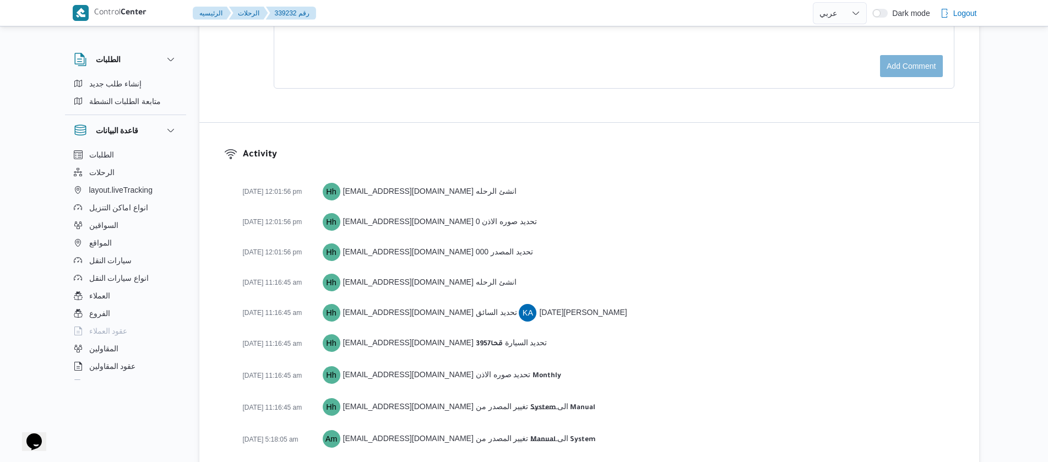
scroll to position [1743, 0]
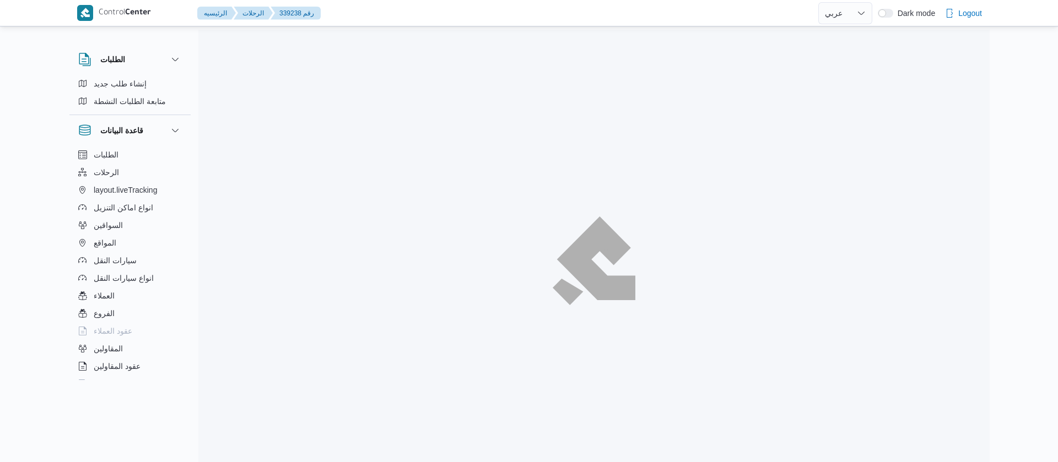
select select "ar"
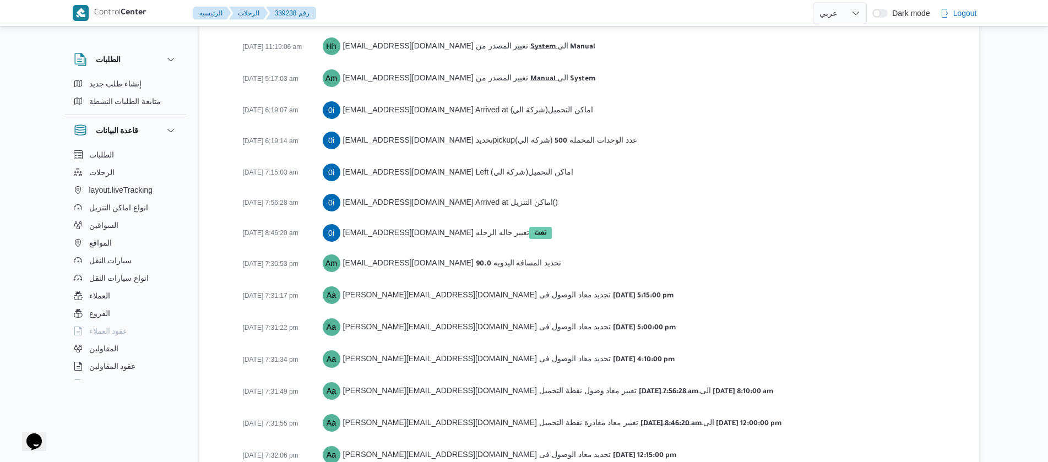
scroll to position [1834, 0]
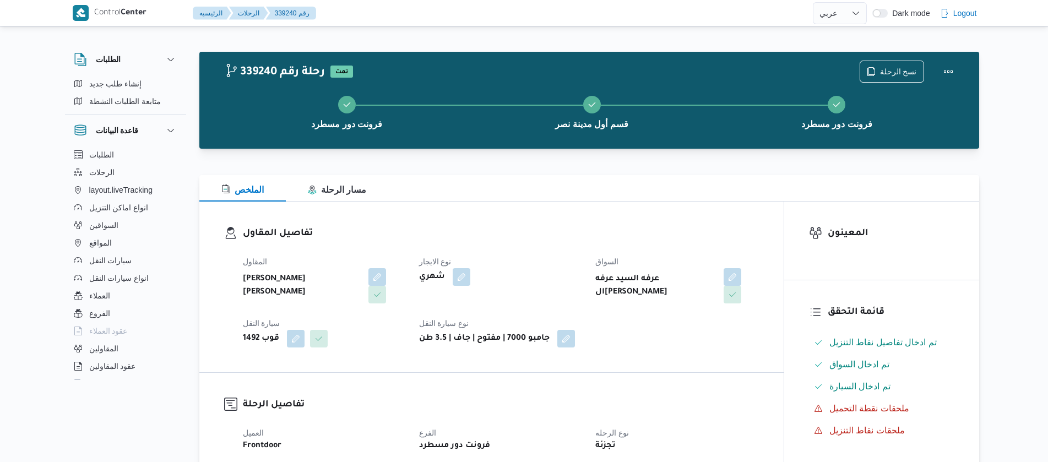
select select "ar"
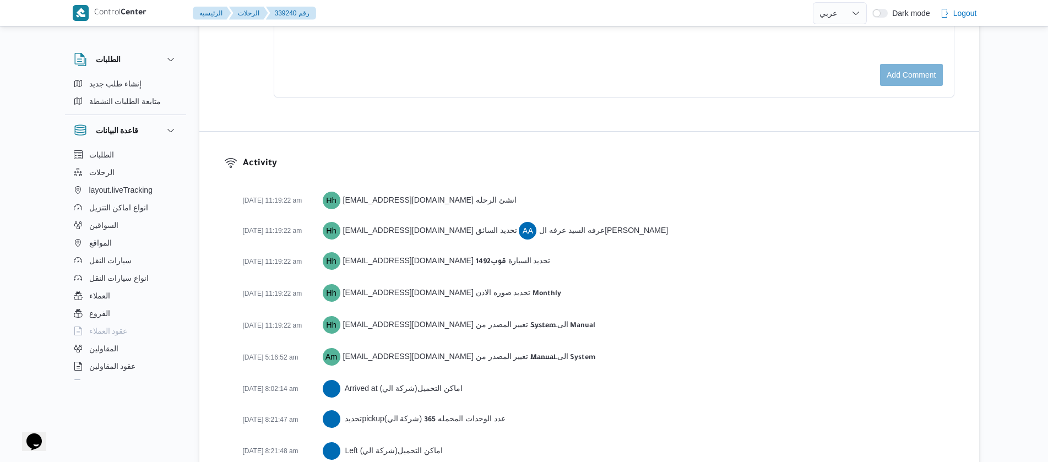
scroll to position [1713, 0]
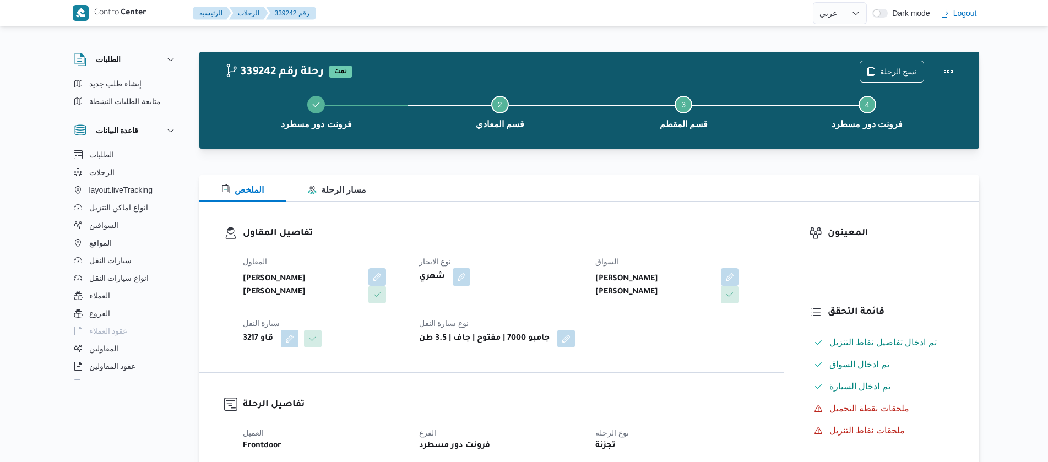
select select "ar"
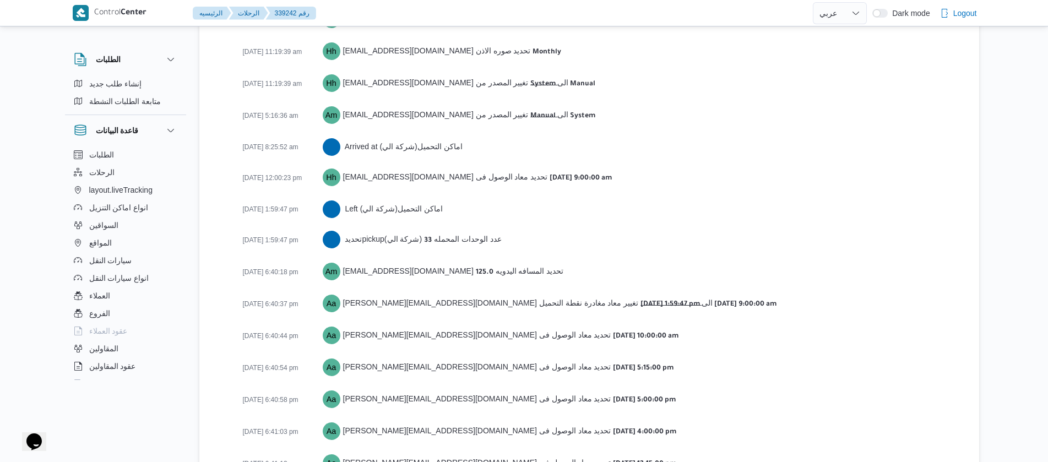
scroll to position [1774, 0]
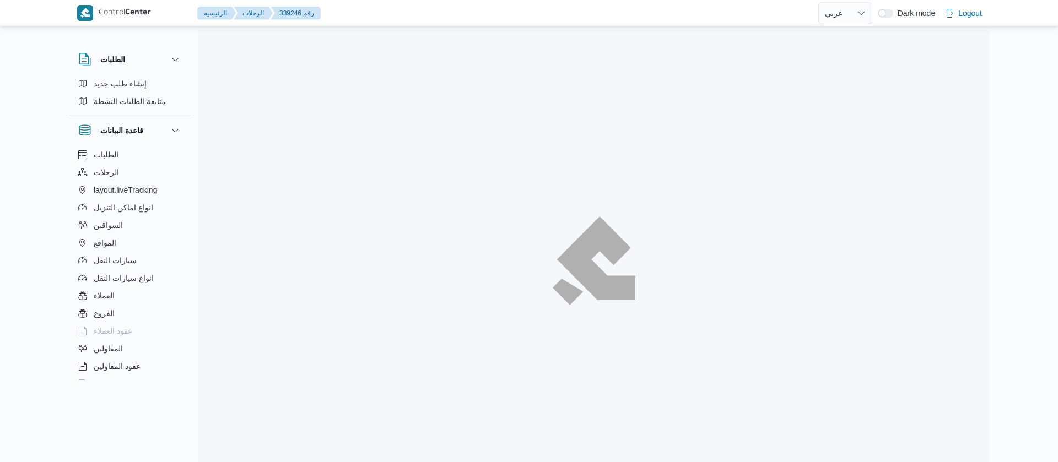
select select "ar"
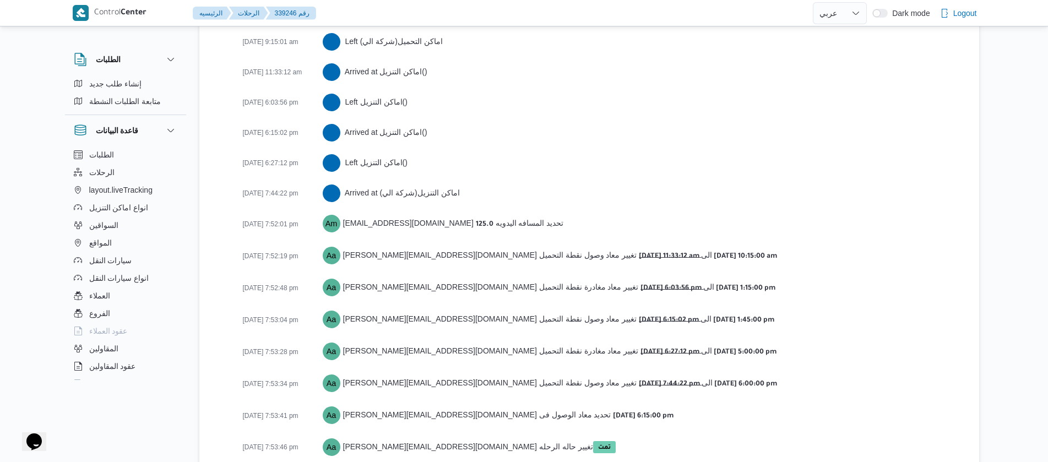
scroll to position [1957, 0]
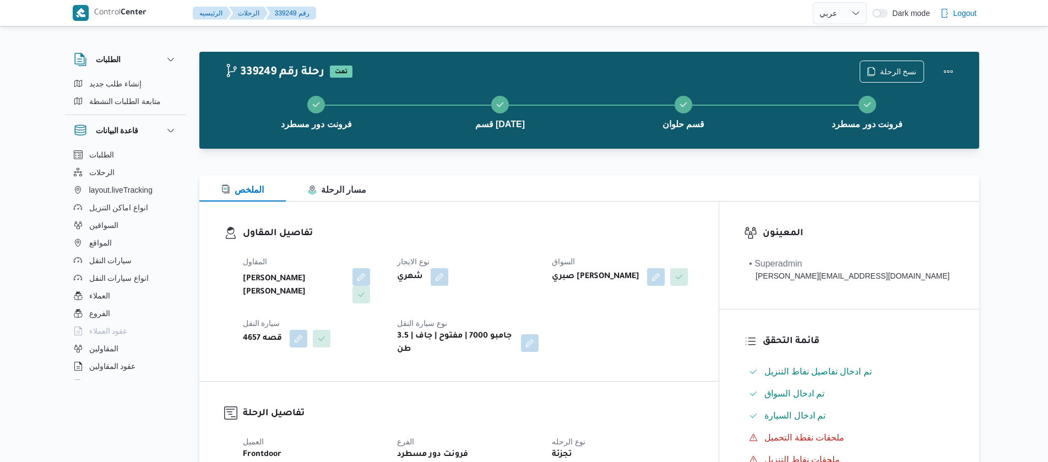
select select "ar"
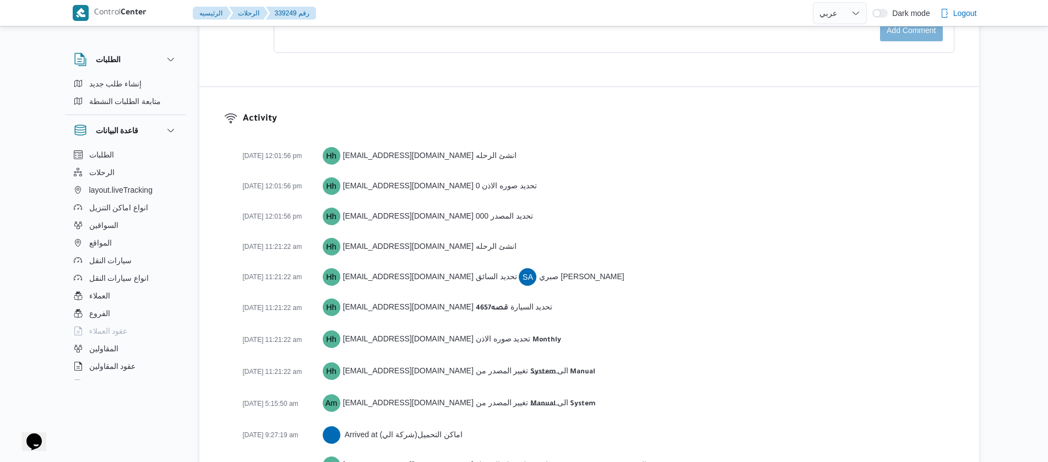
scroll to position [1926, 0]
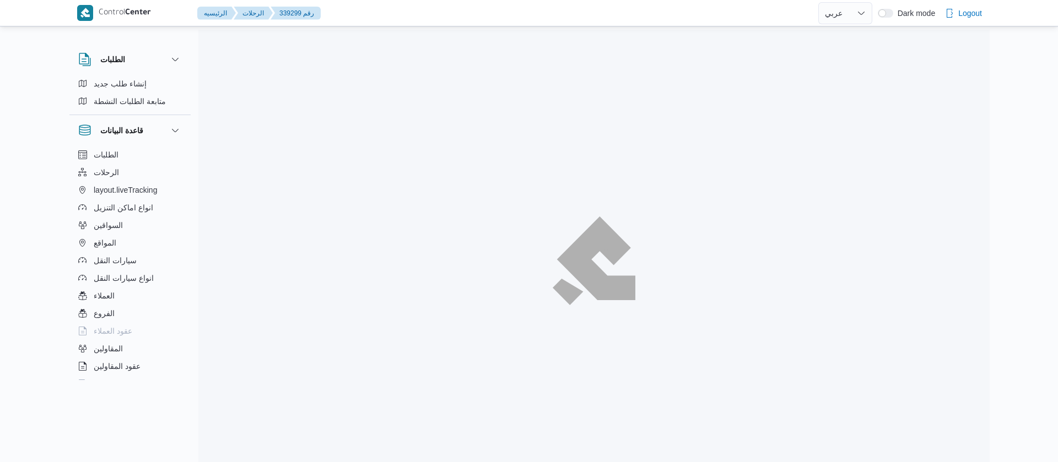
select select "ar"
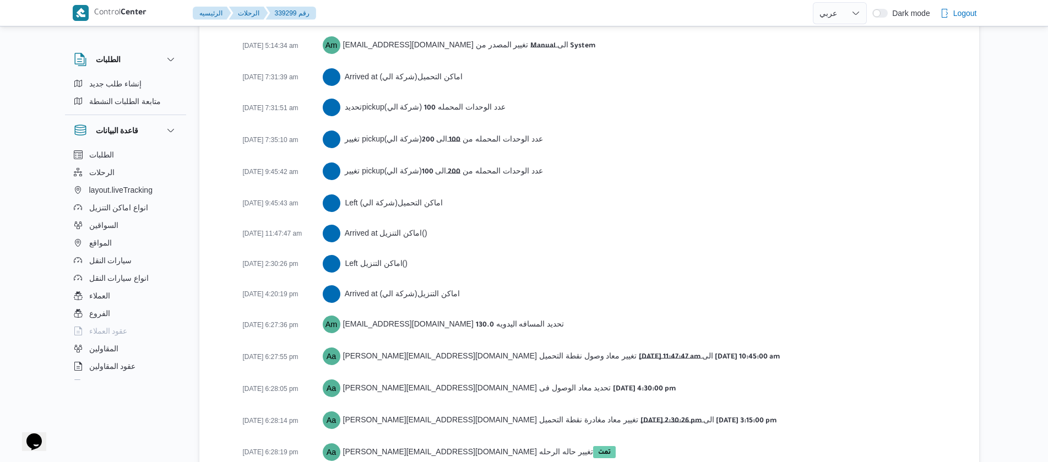
scroll to position [1853, 0]
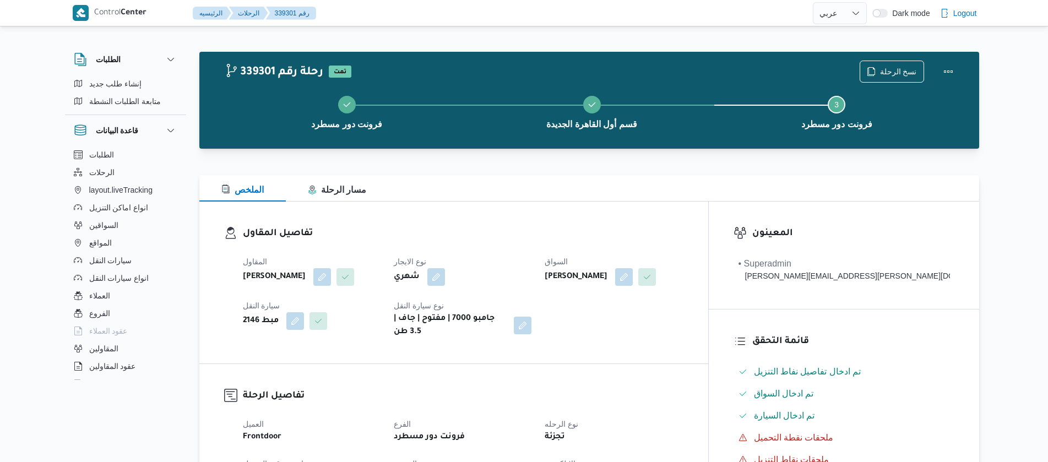
select select "ar"
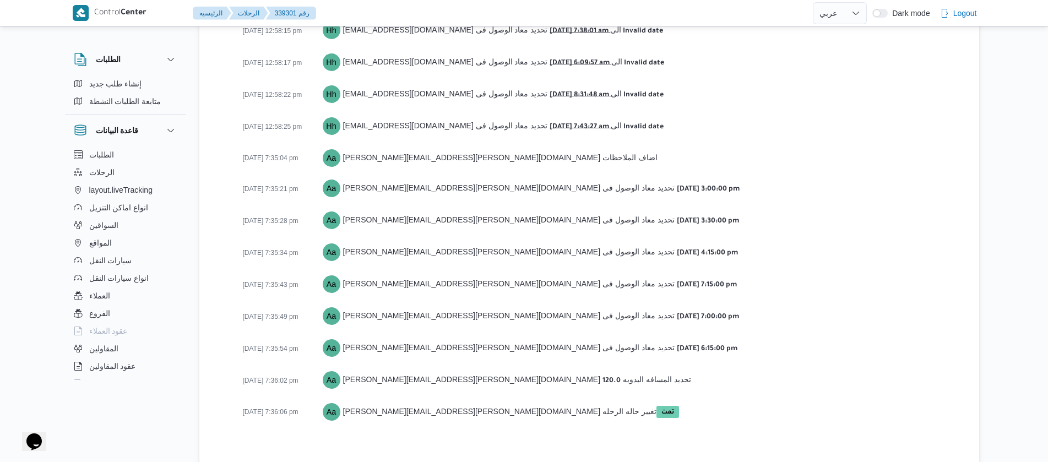
scroll to position [1790, 0]
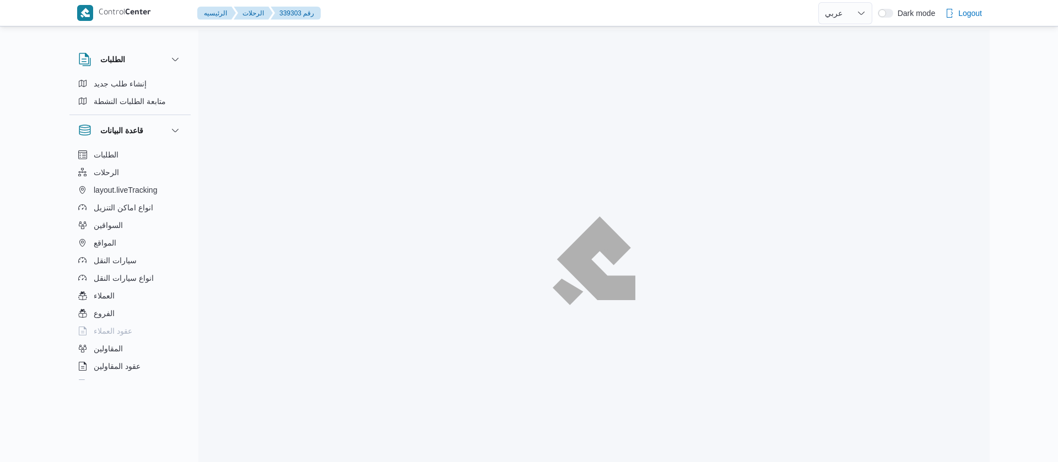
select select "ar"
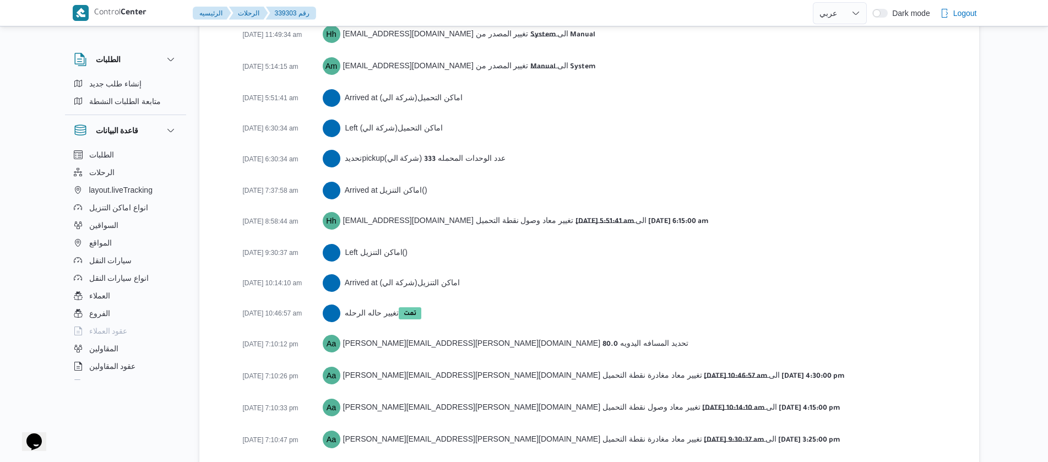
scroll to position [1822, 0]
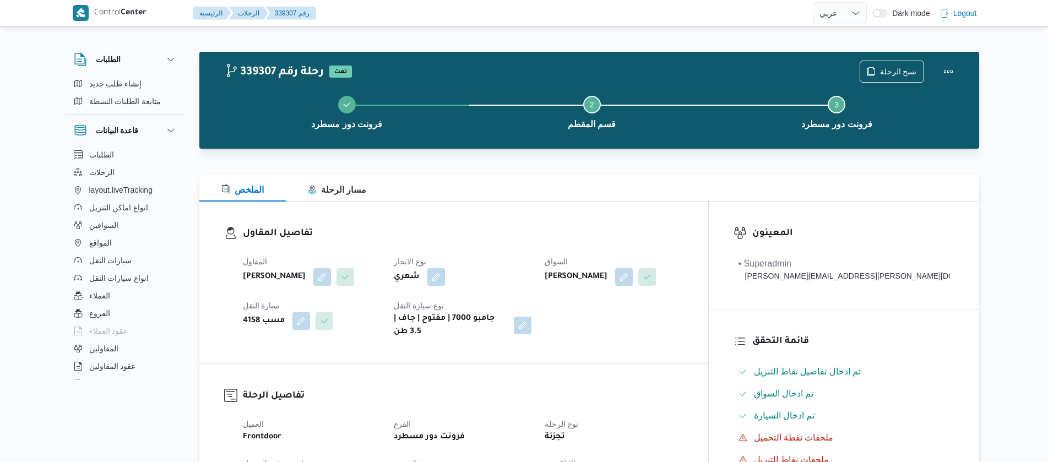
select select "ar"
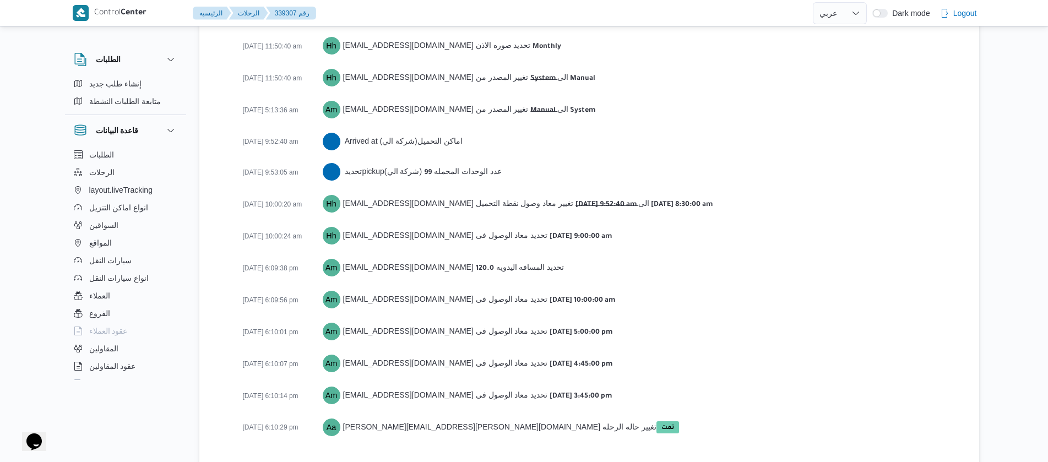
scroll to position [1762, 0]
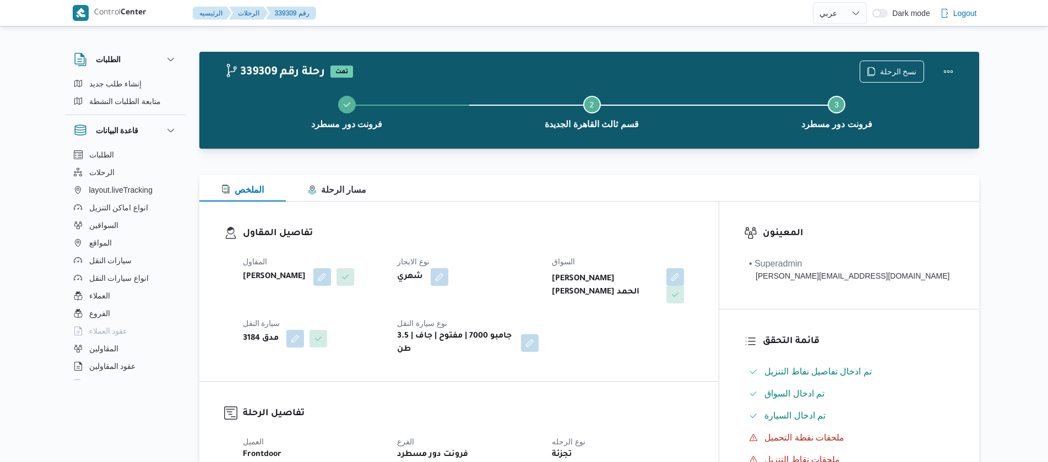
select select "ar"
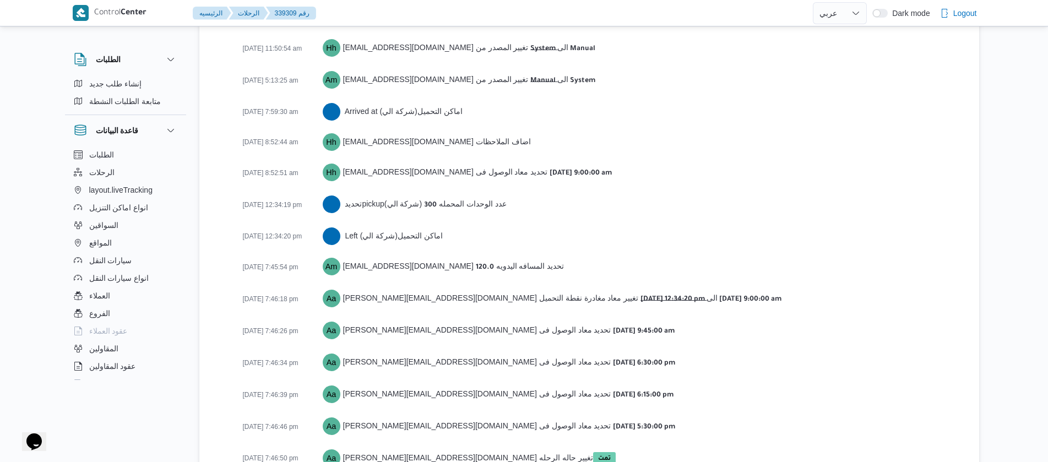
scroll to position [1823, 0]
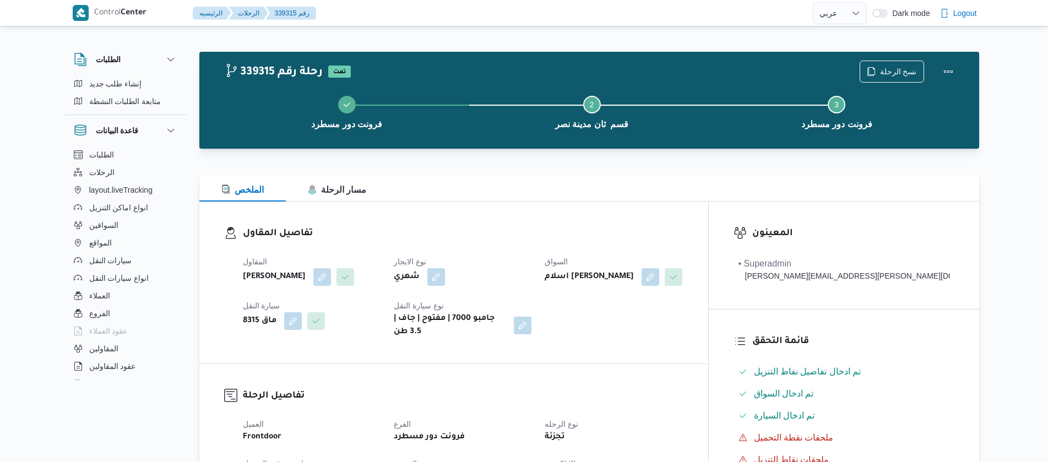
select select "ar"
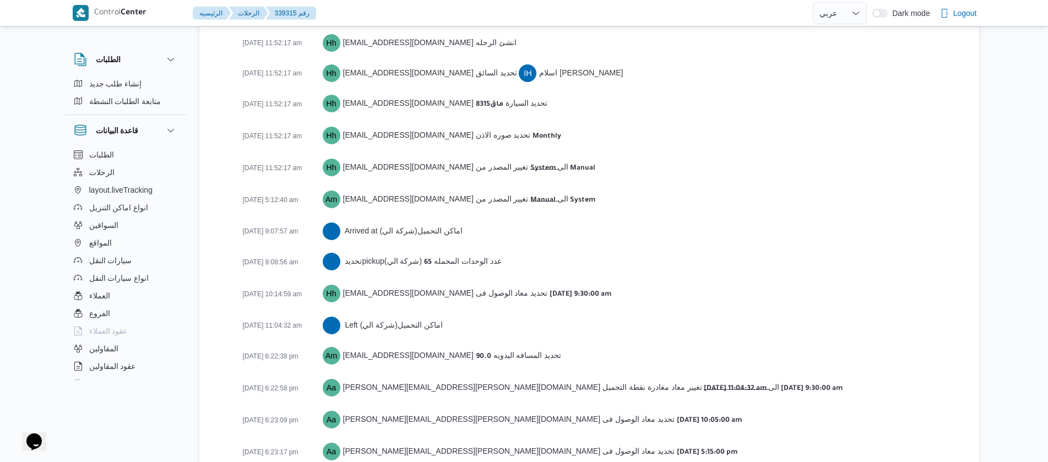
scroll to position [1792, 0]
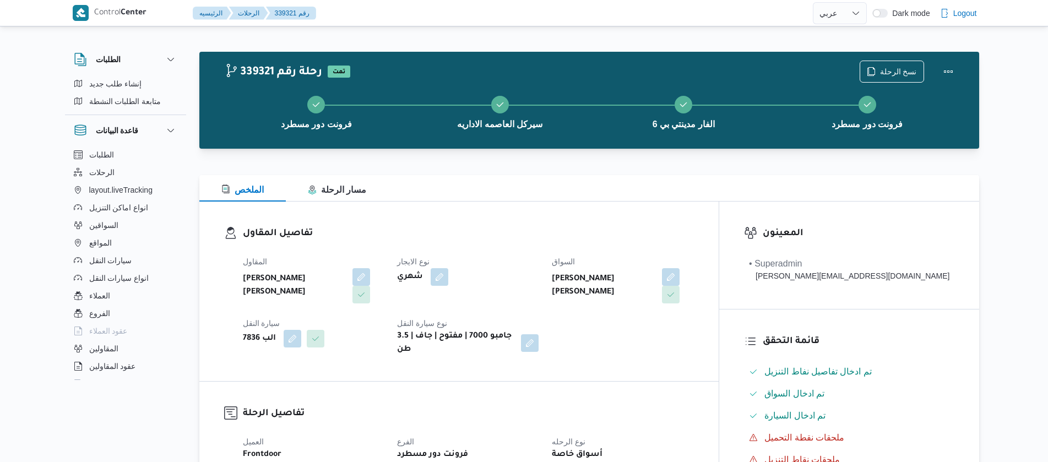
select select "ar"
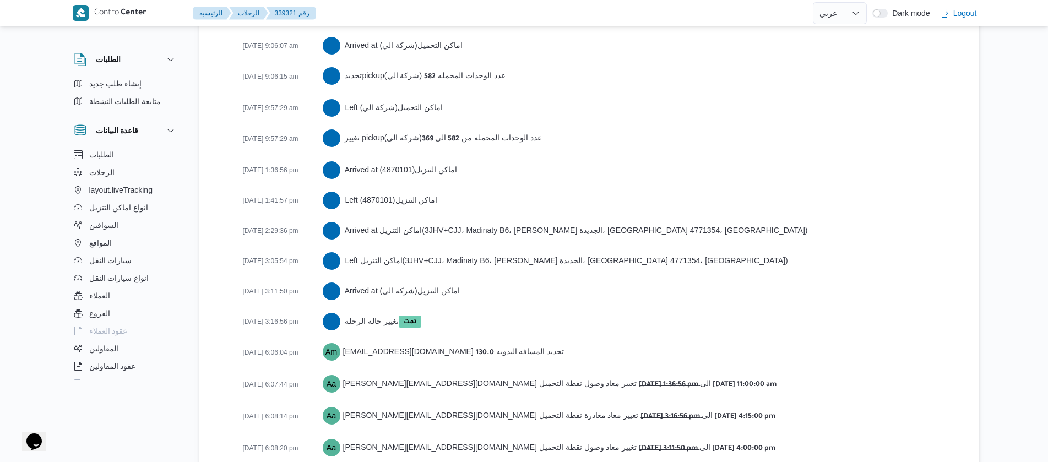
scroll to position [1974, 0]
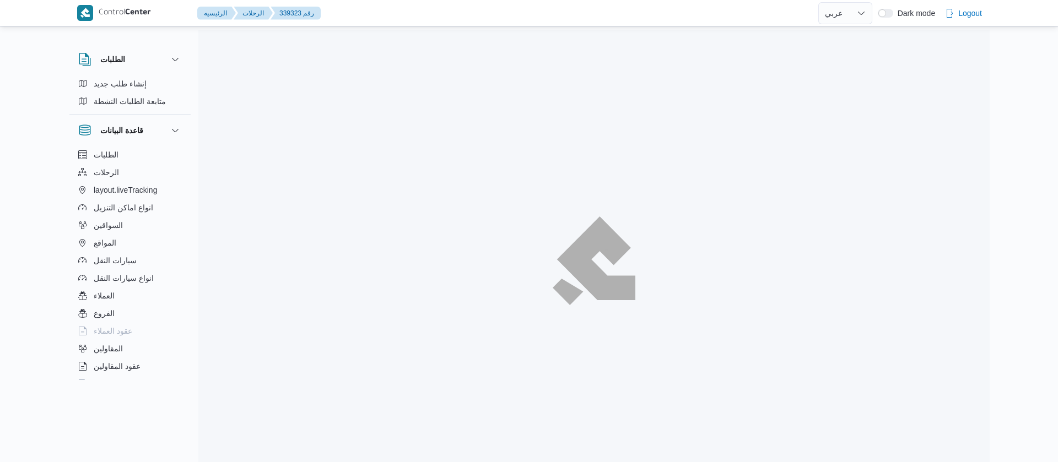
select select "ar"
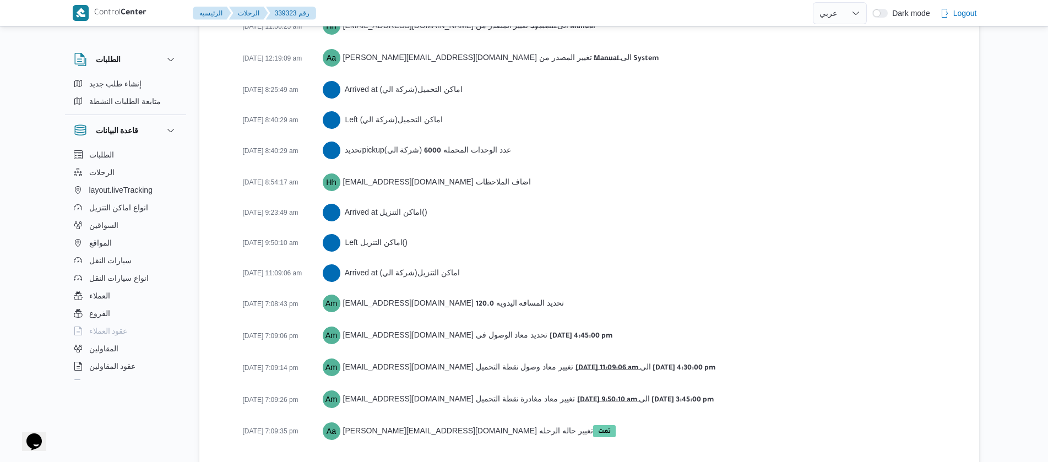
scroll to position [1822, 0]
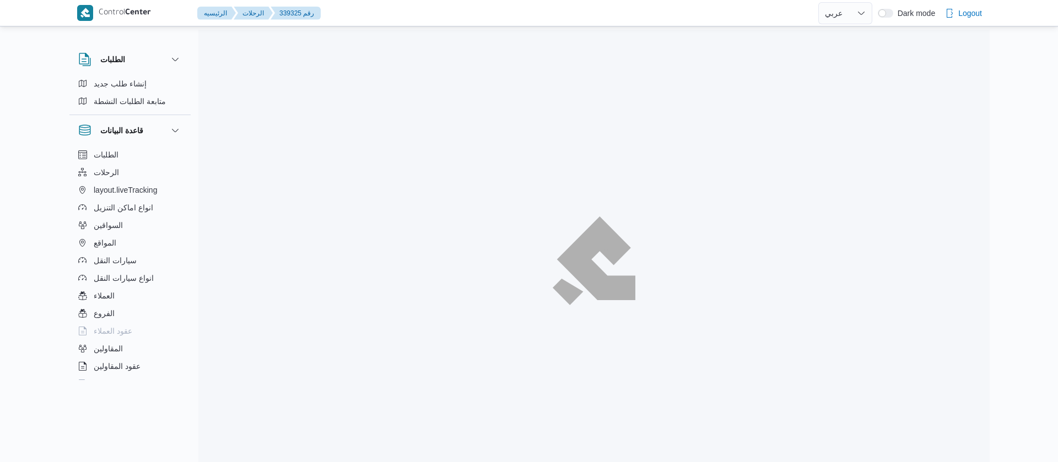
select select "ar"
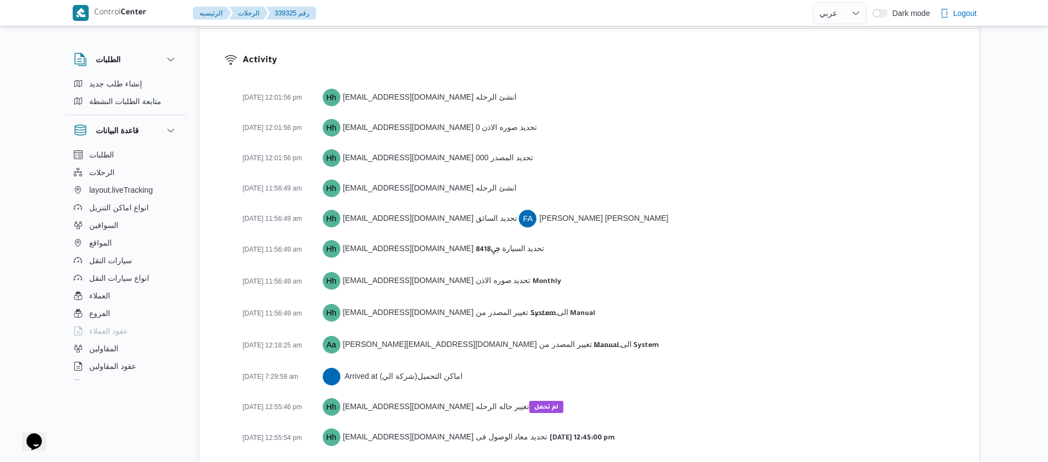
scroll to position [1546, 0]
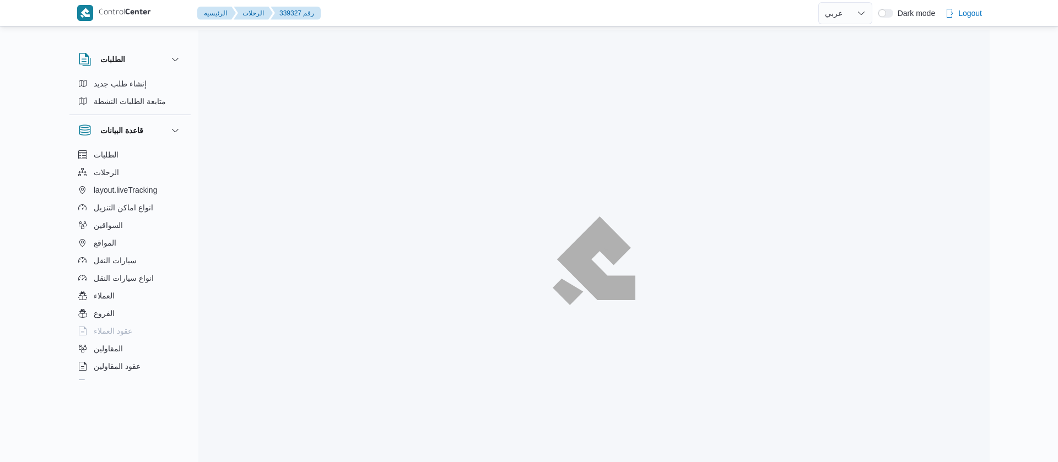
select select "ar"
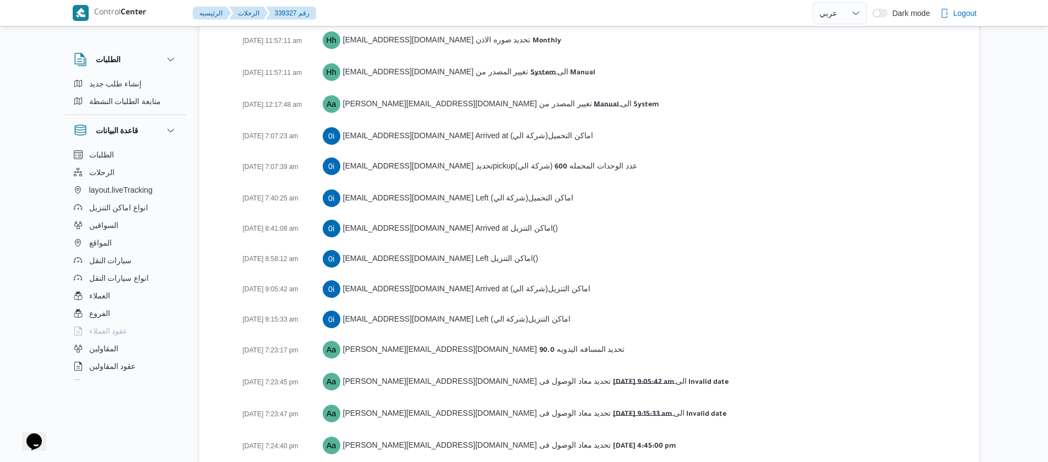
scroll to position [1913, 0]
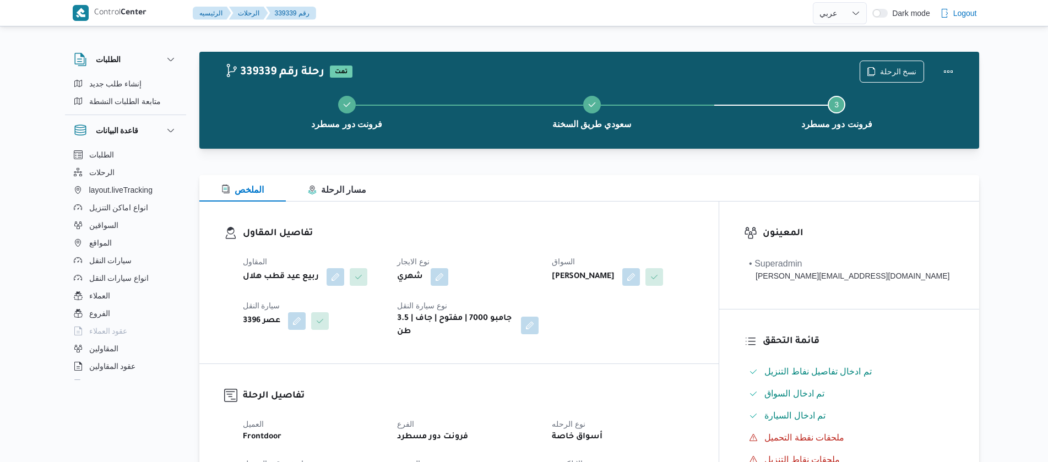
select select "ar"
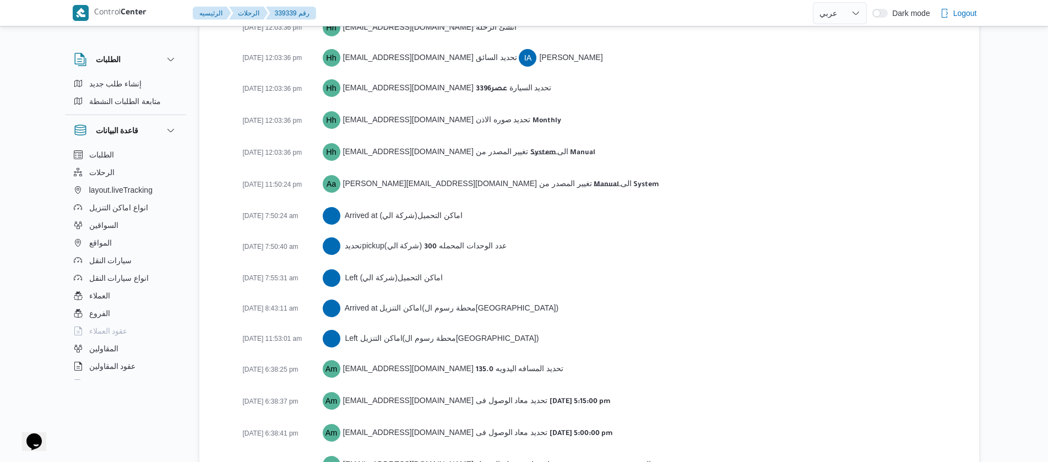
scroll to position [1743, 0]
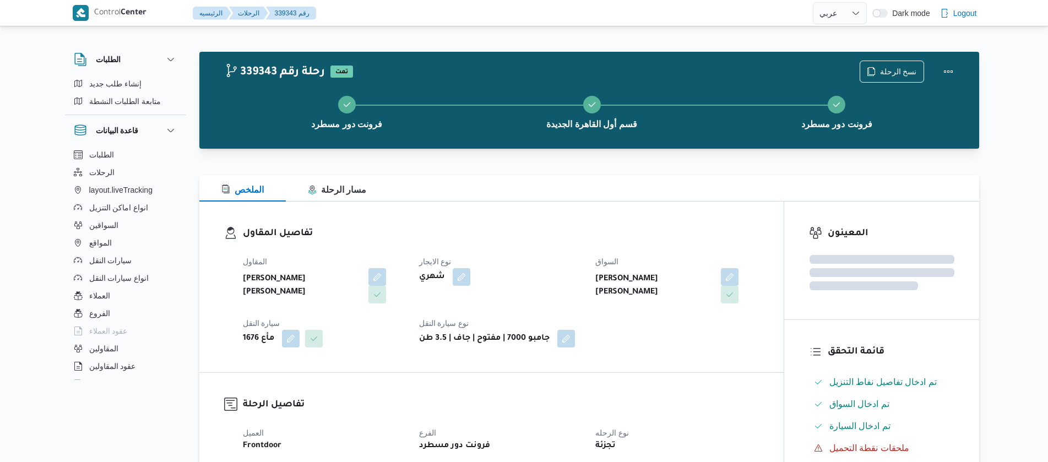
select select "ar"
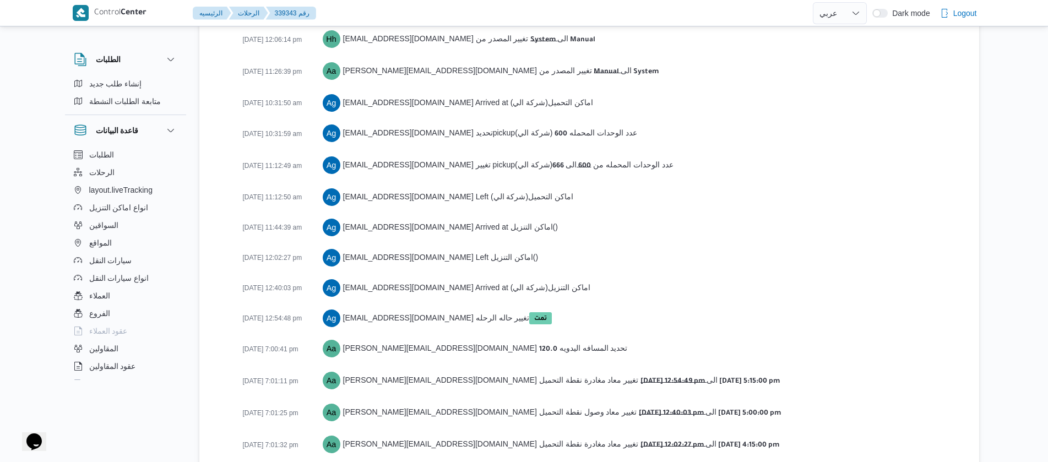
scroll to position [1805, 0]
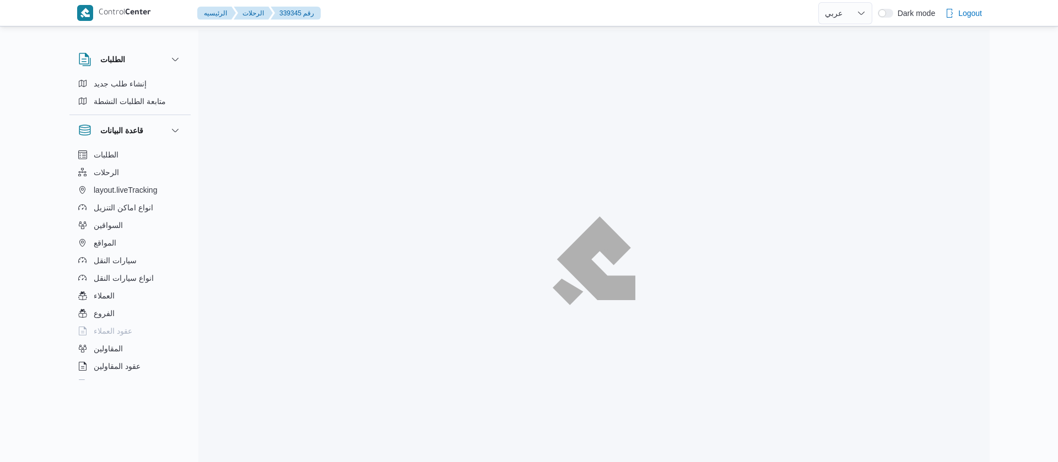
select select "ar"
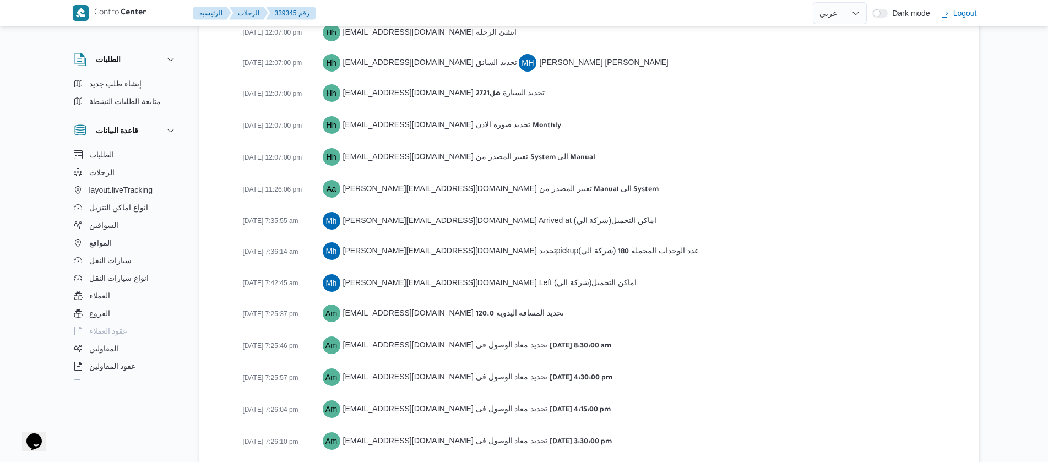
scroll to position [1713, 0]
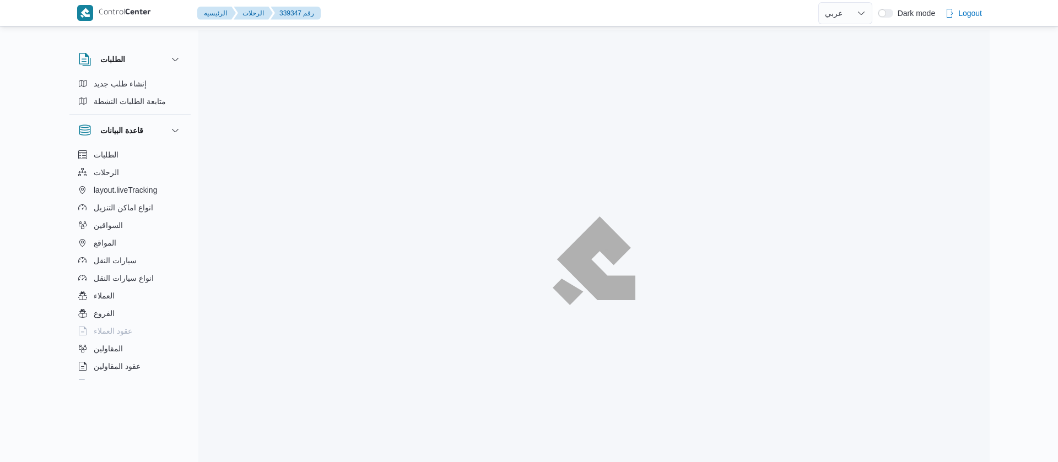
select select "ar"
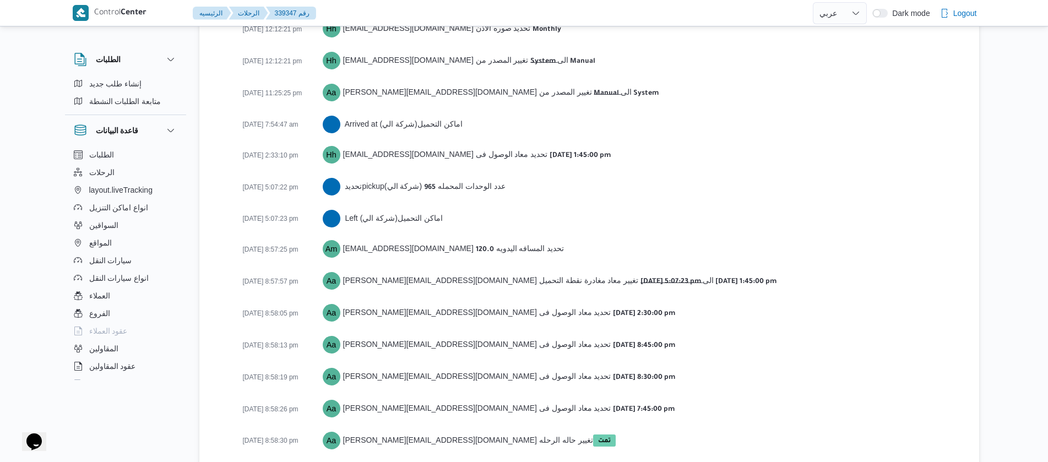
scroll to position [1774, 0]
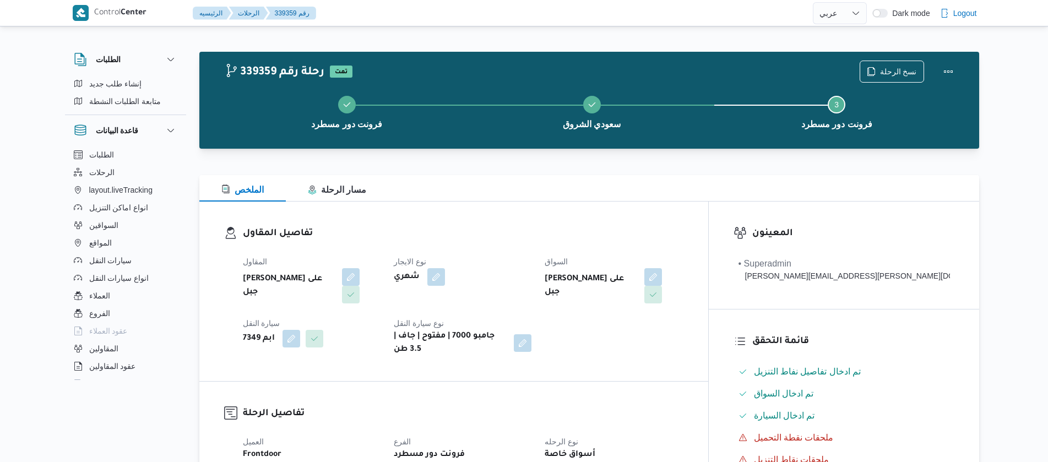
select select "ar"
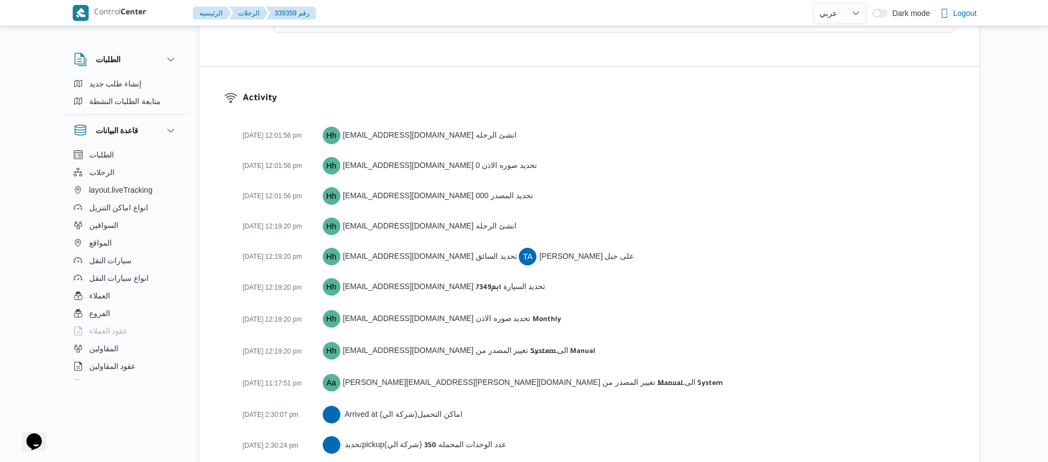
scroll to position [1866, 0]
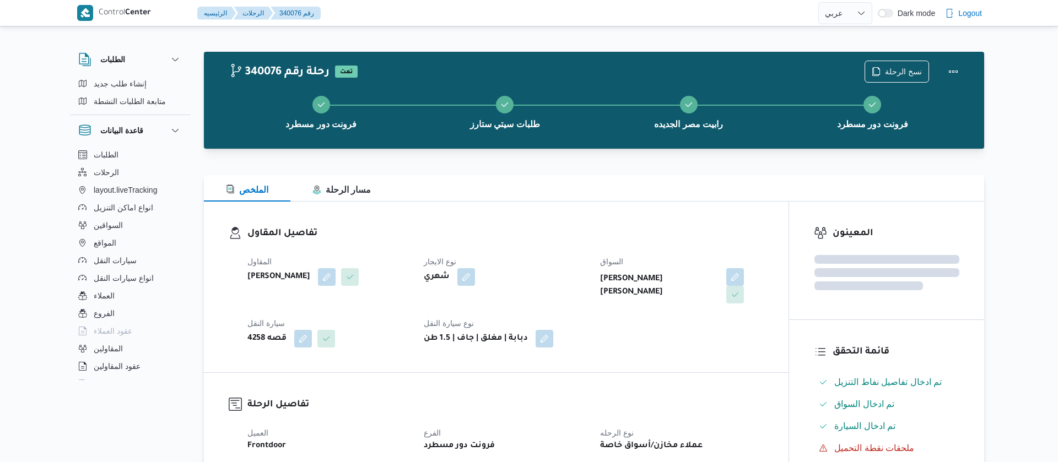
select select "ar"
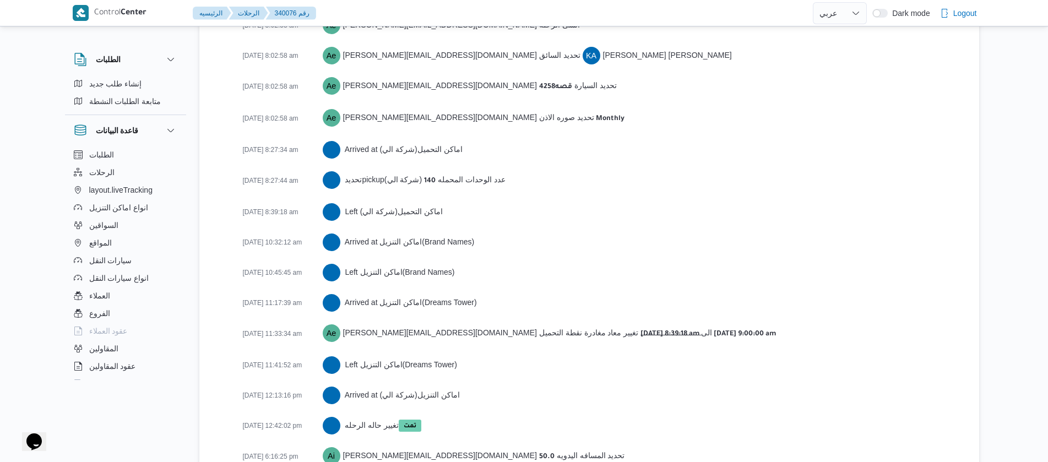
scroll to position [1772, 0]
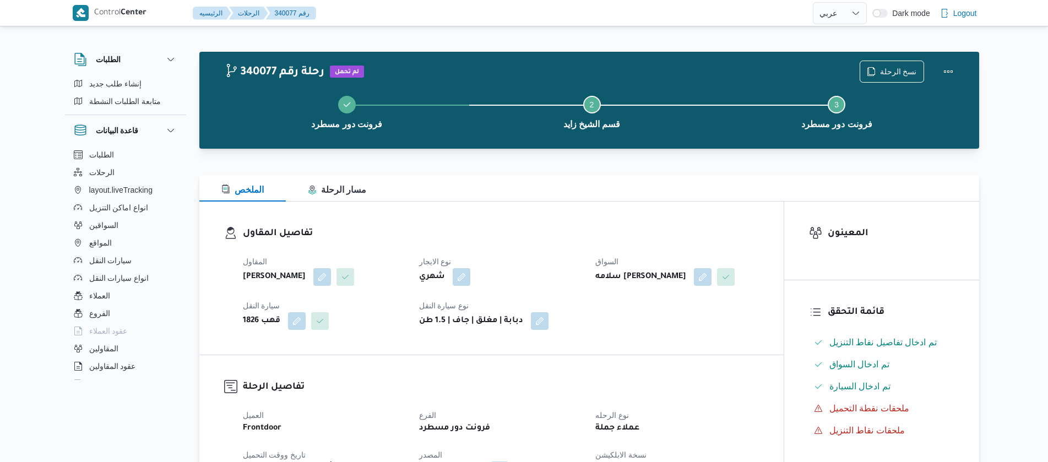
select select "ar"
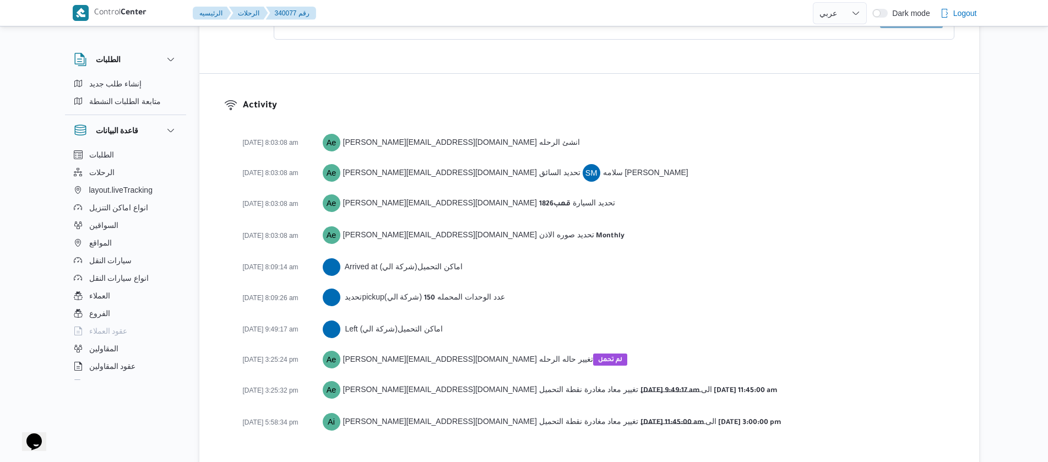
scroll to position [1467, 0]
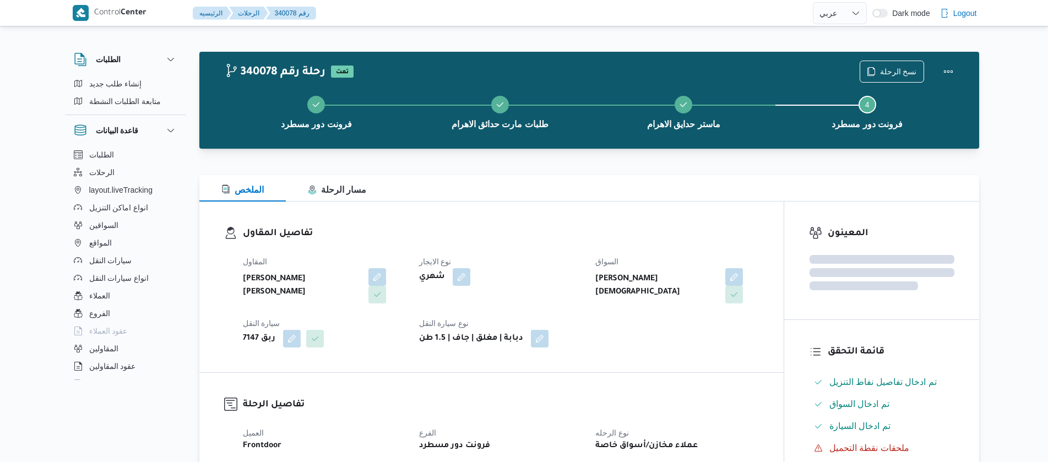
select select "ar"
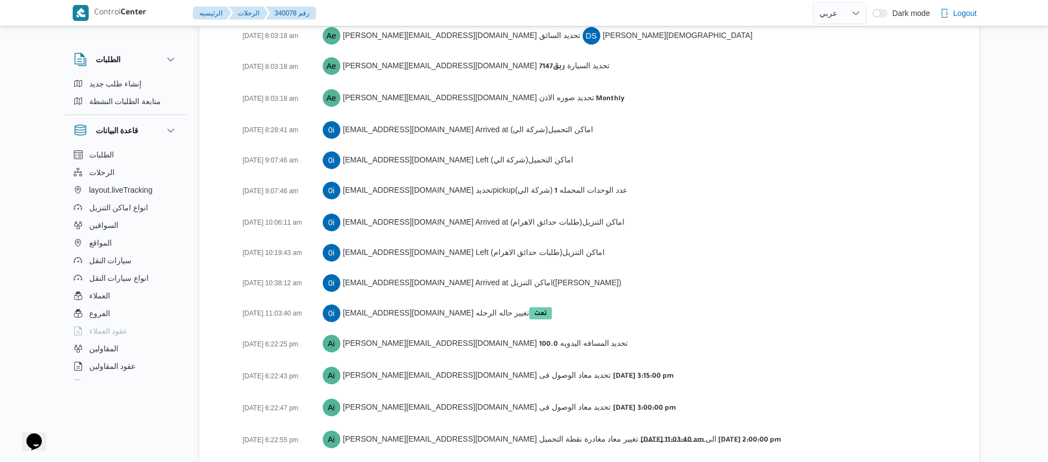
scroll to position [1818, 0]
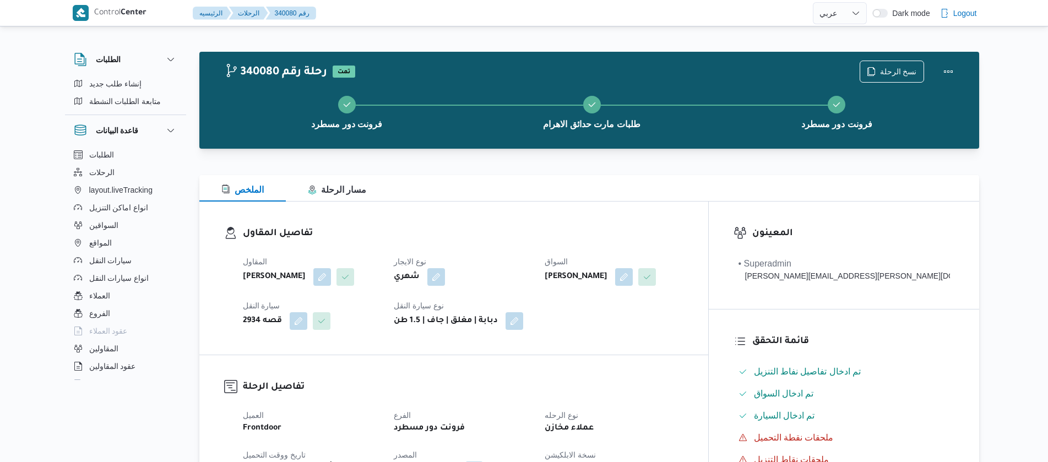
select select "ar"
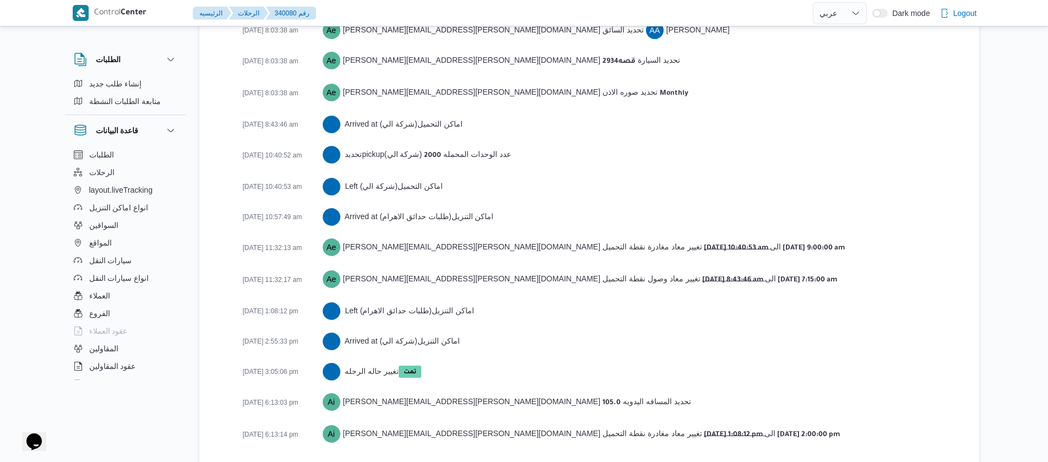
scroll to position [1730, 0]
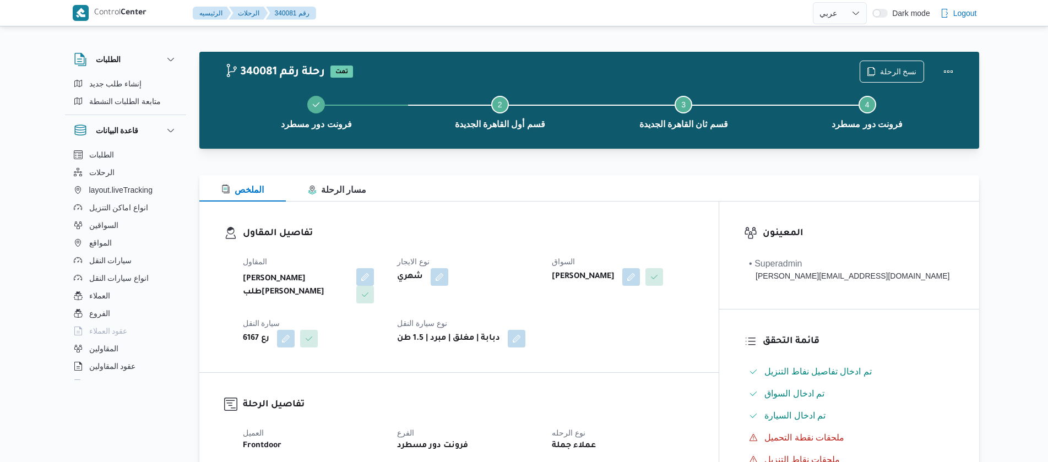
select select "ar"
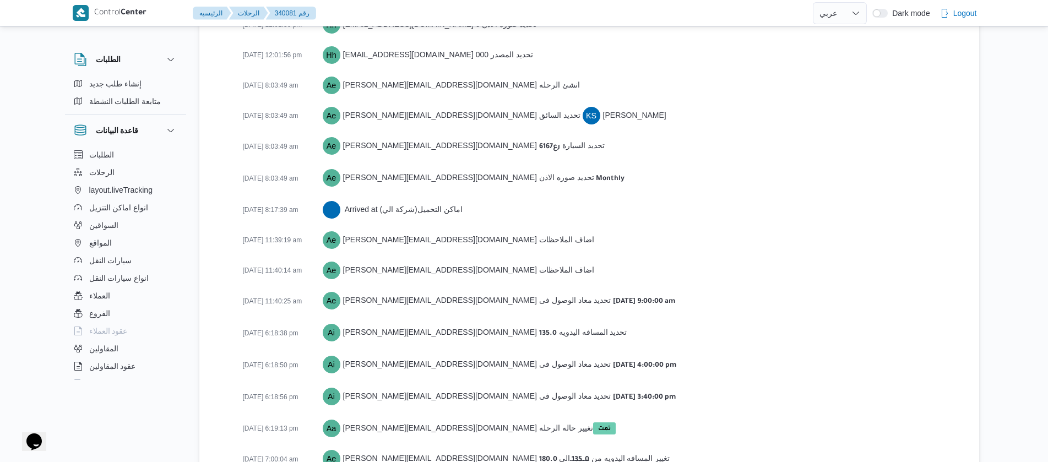
scroll to position [1680, 0]
